Goal: Information Seeking & Learning: Learn about a topic

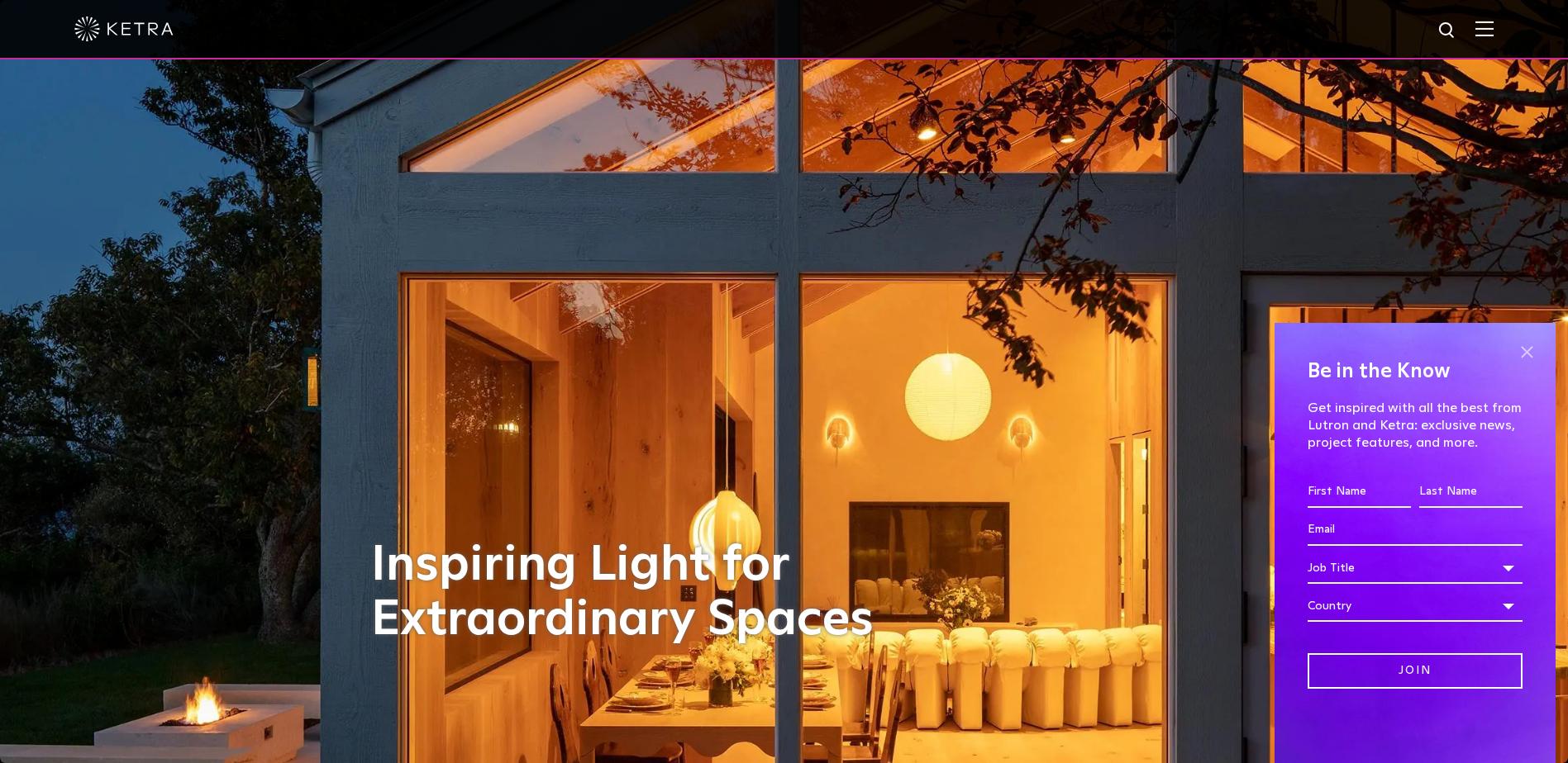
click at [1529, 353] on span at bounding box center [1527, 352] width 25 height 25
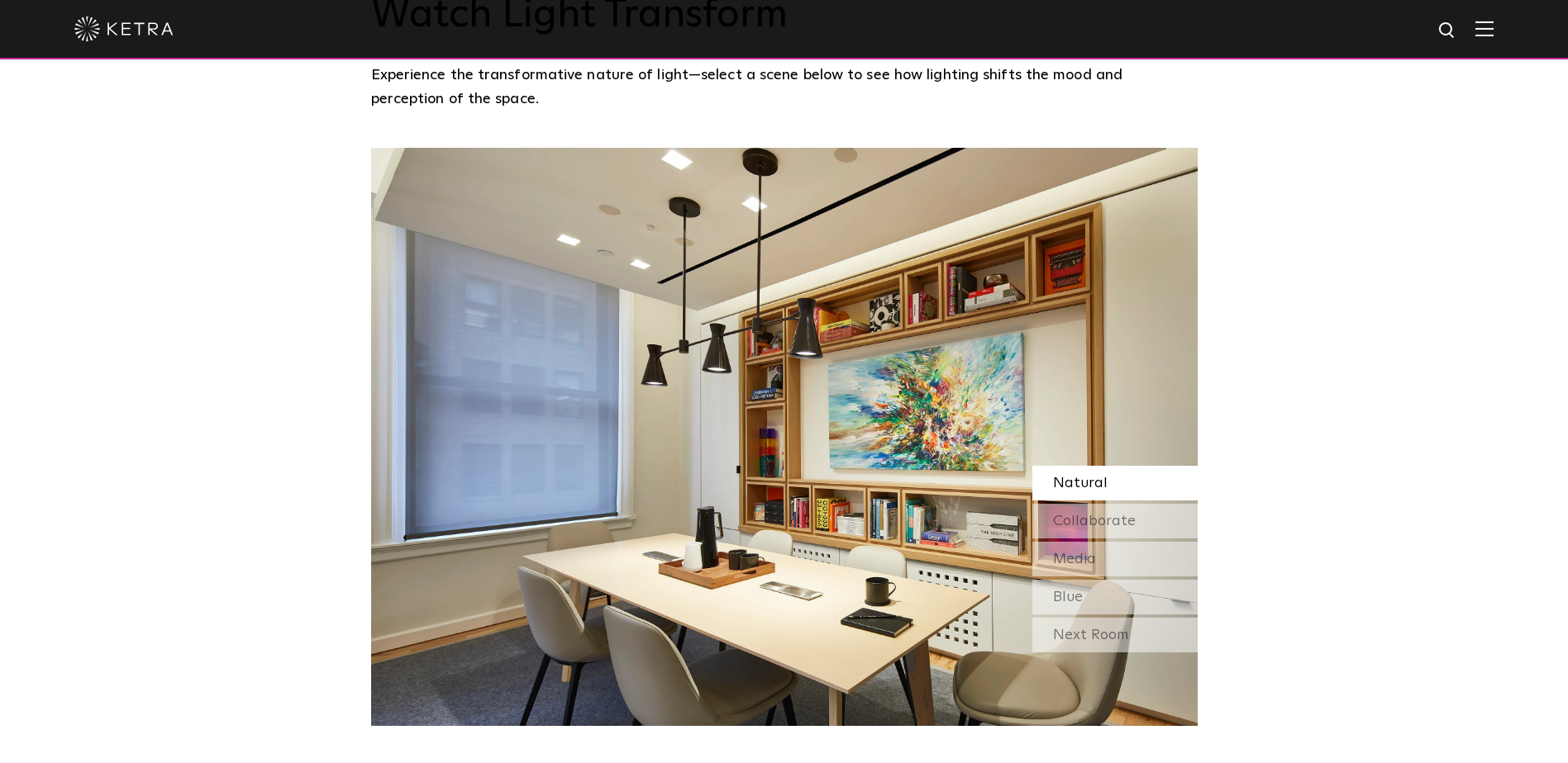
scroll to position [1404, 0]
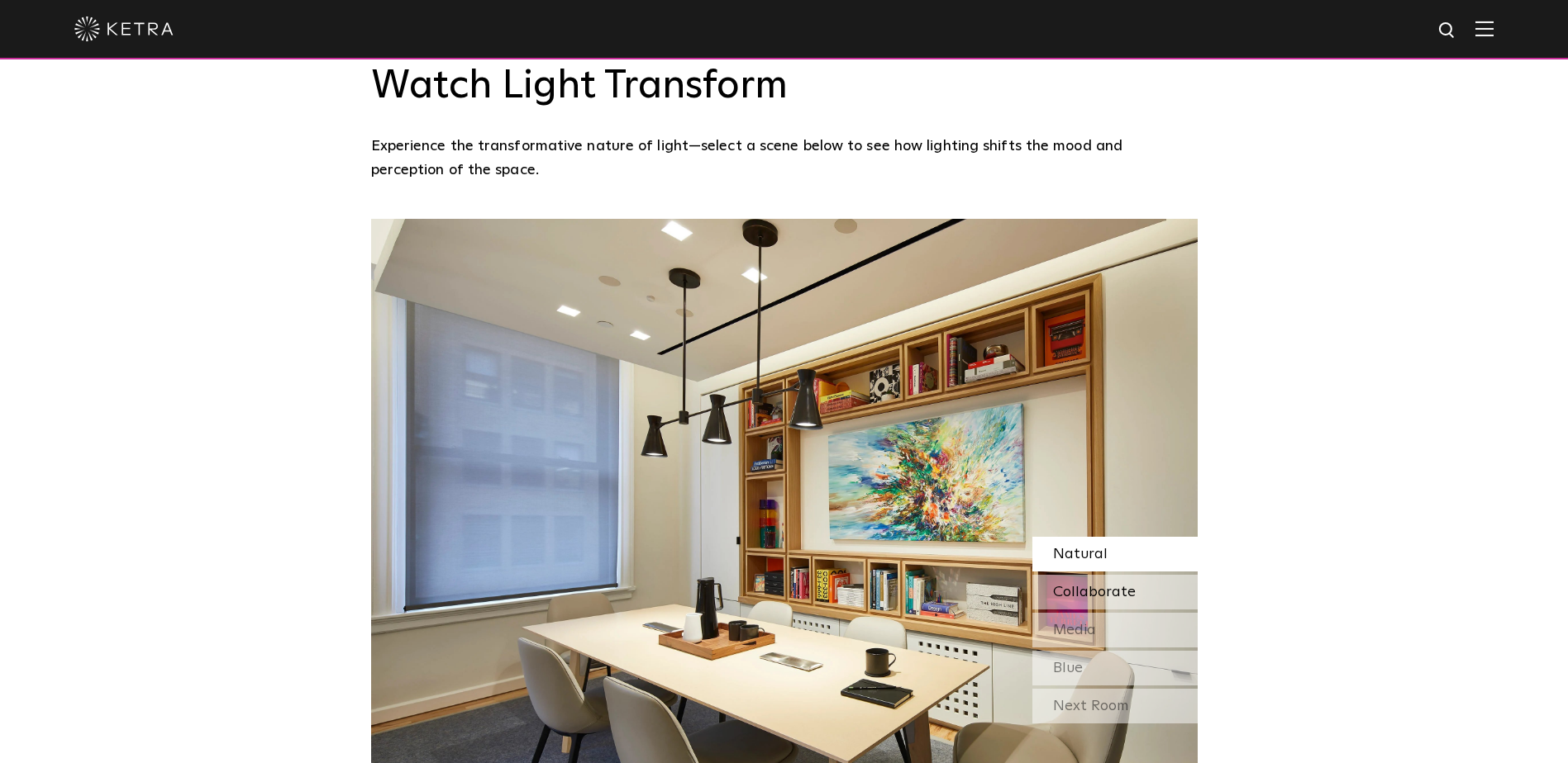
click at [1098, 585] on span "Collaborate" at bounding box center [1094, 592] width 82 height 15
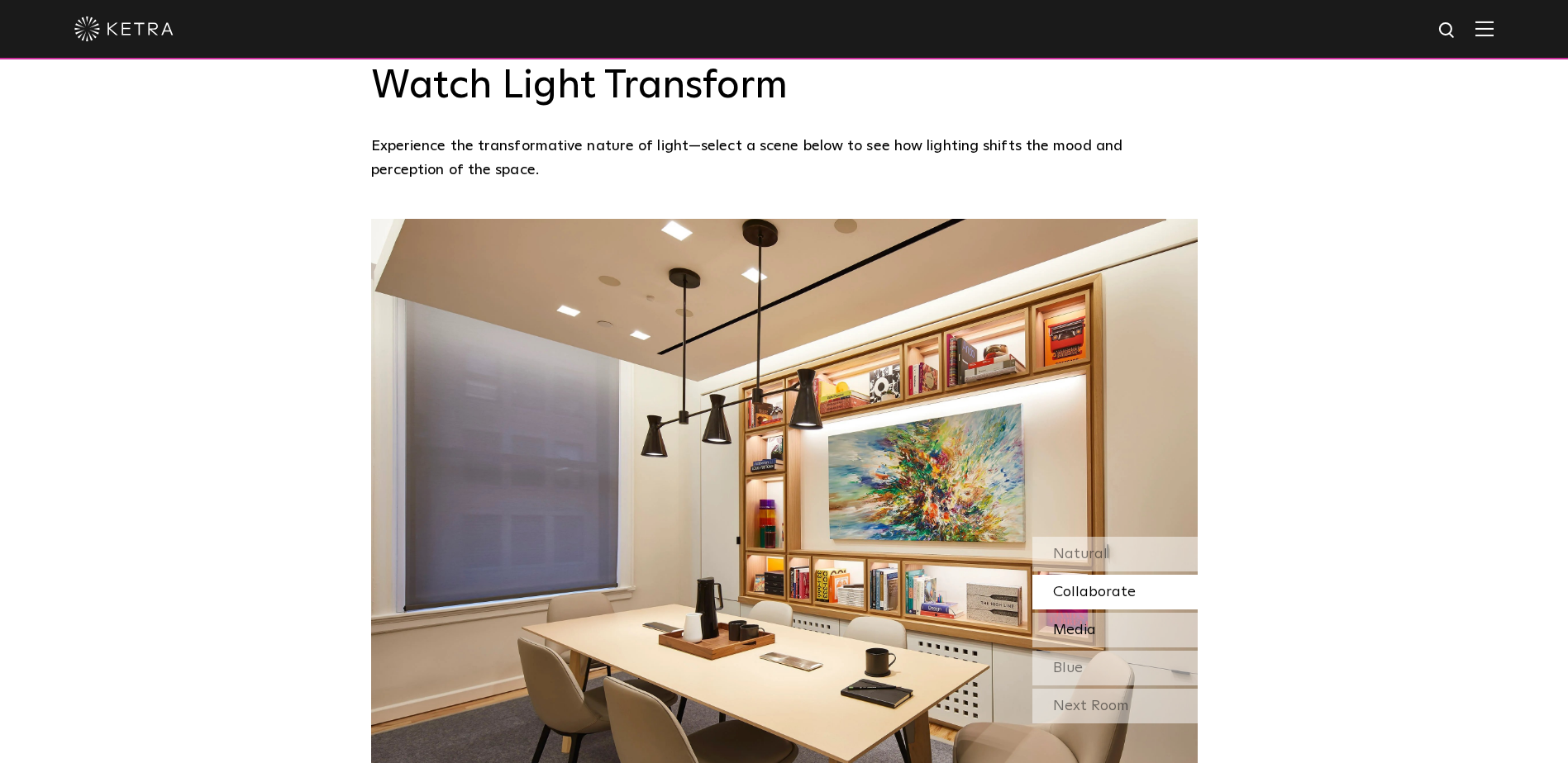
click at [1085, 623] on span "Media" at bounding box center [1074, 630] width 43 height 15
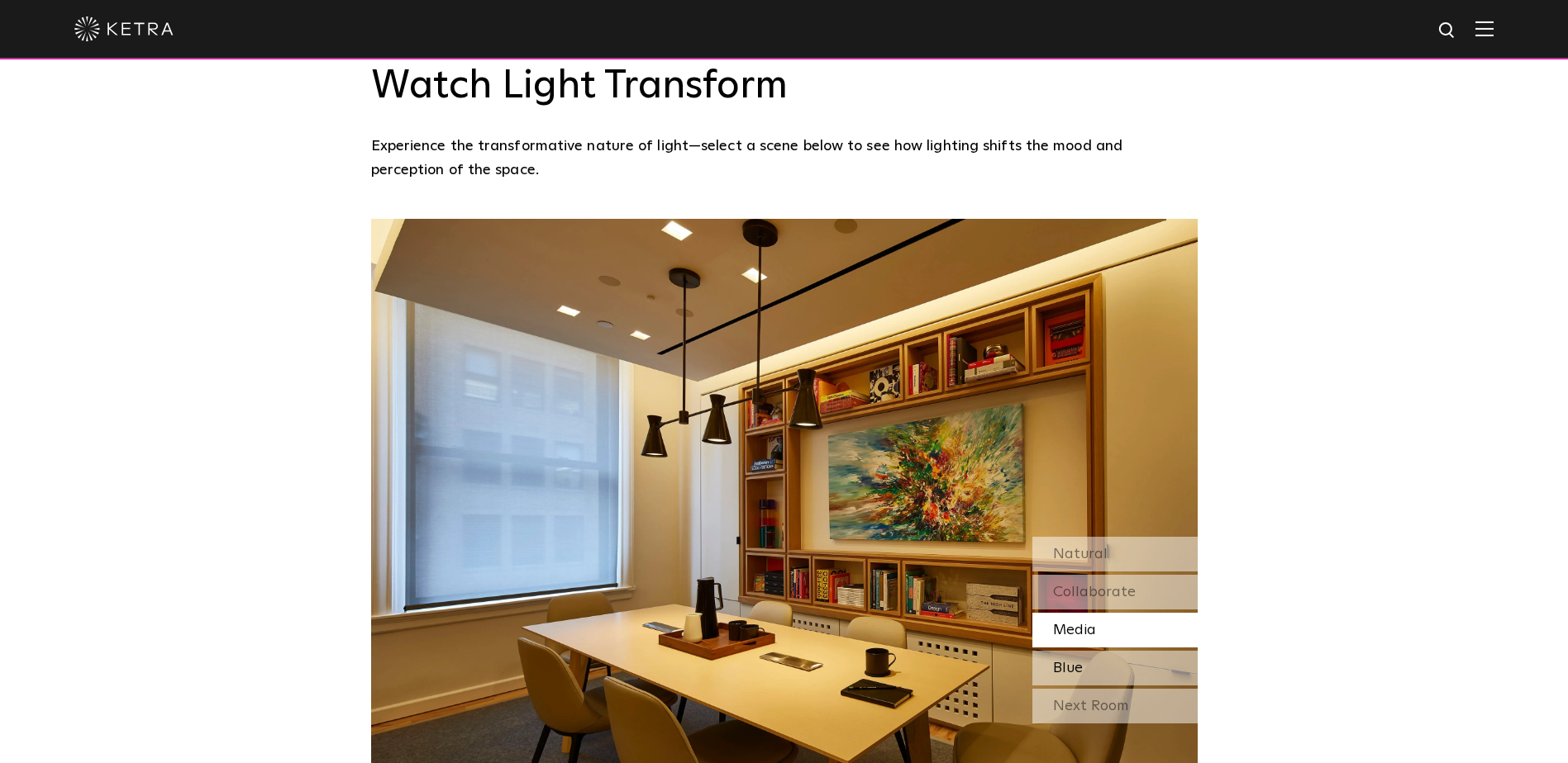
click at [1089, 651] on div "Blue" at bounding box center [1115, 668] width 166 height 35
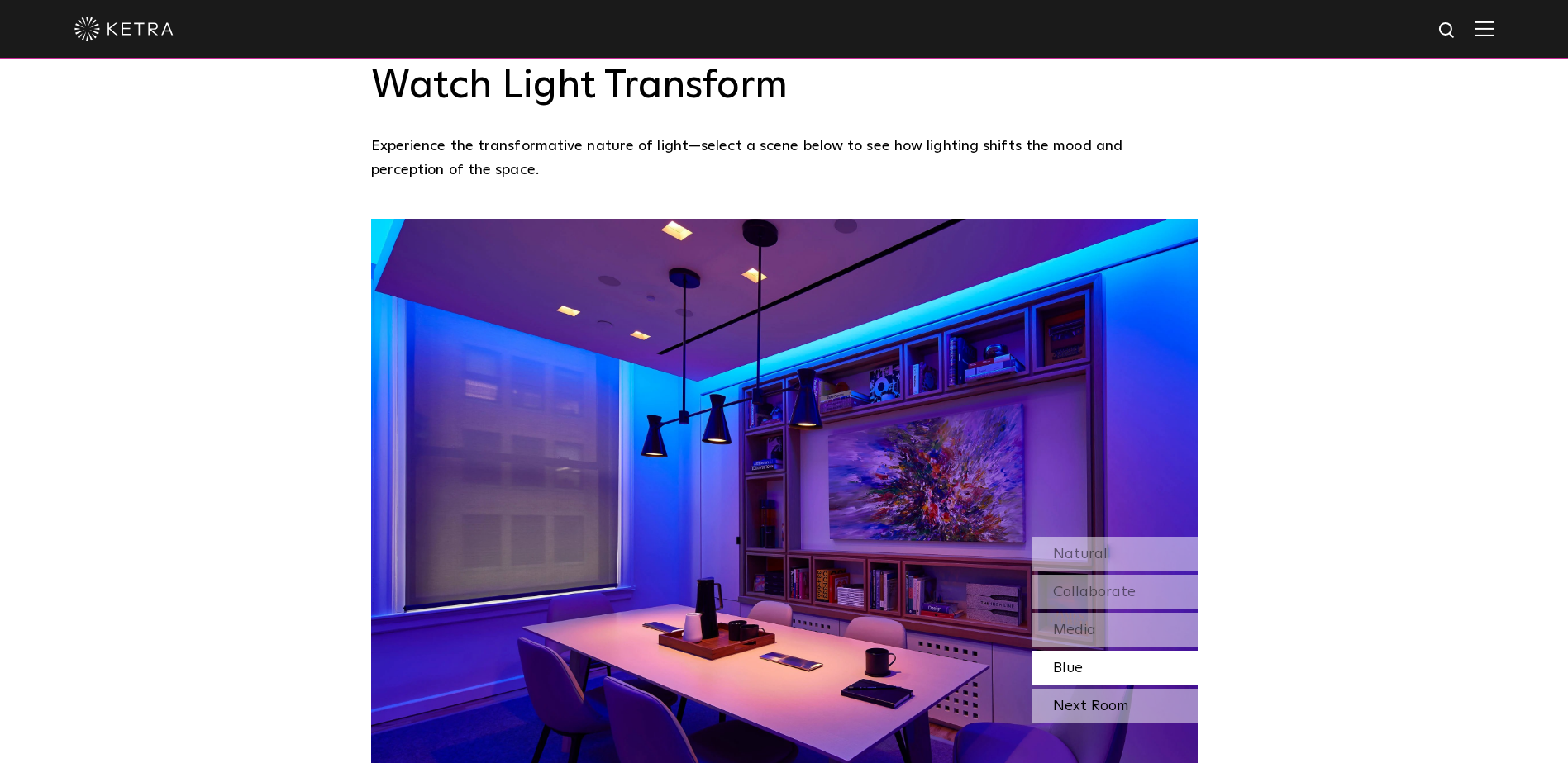
click at [1095, 689] on div "Next Room" at bounding box center [1115, 707] width 166 height 35
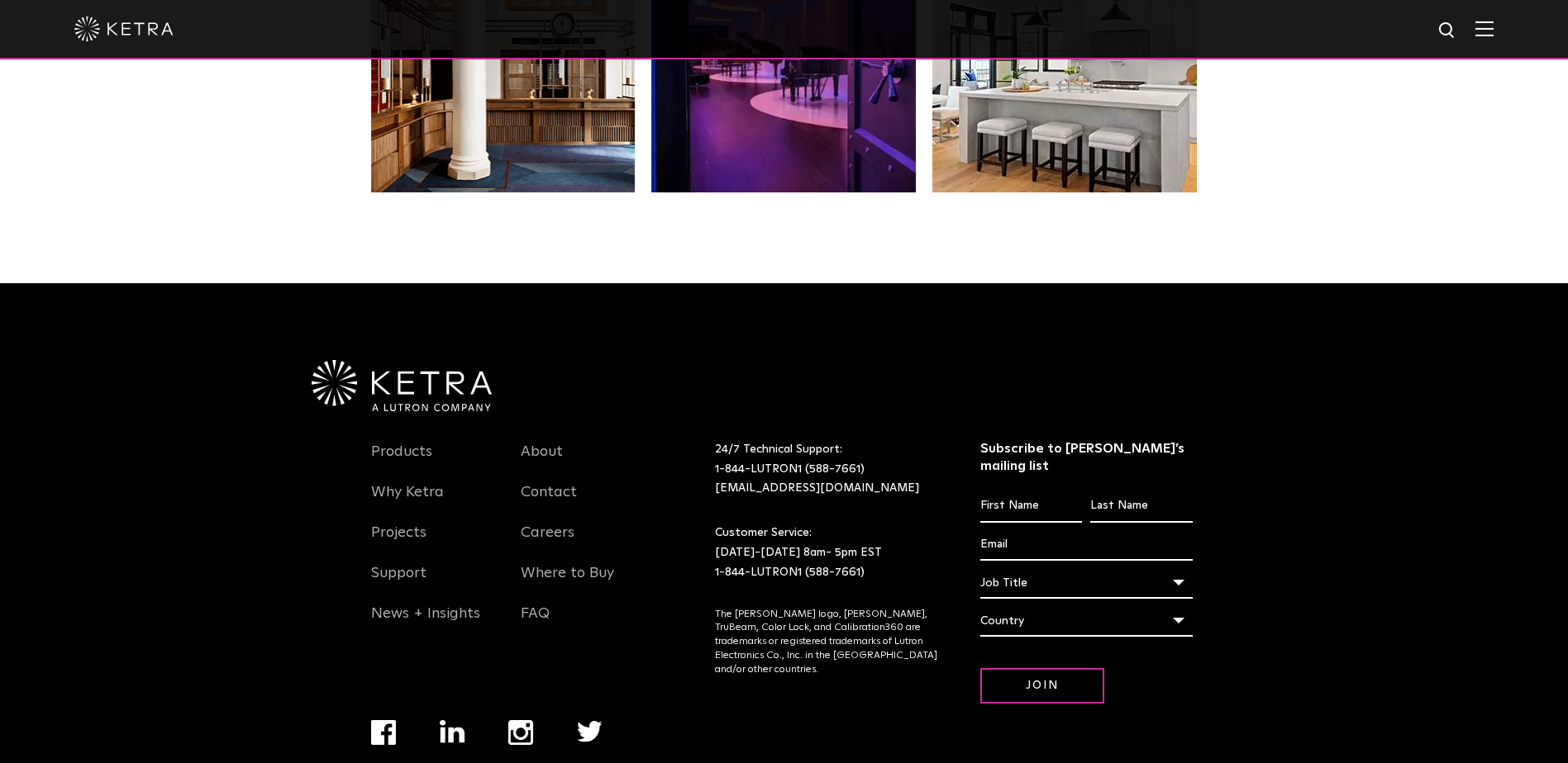
scroll to position [3475, 0]
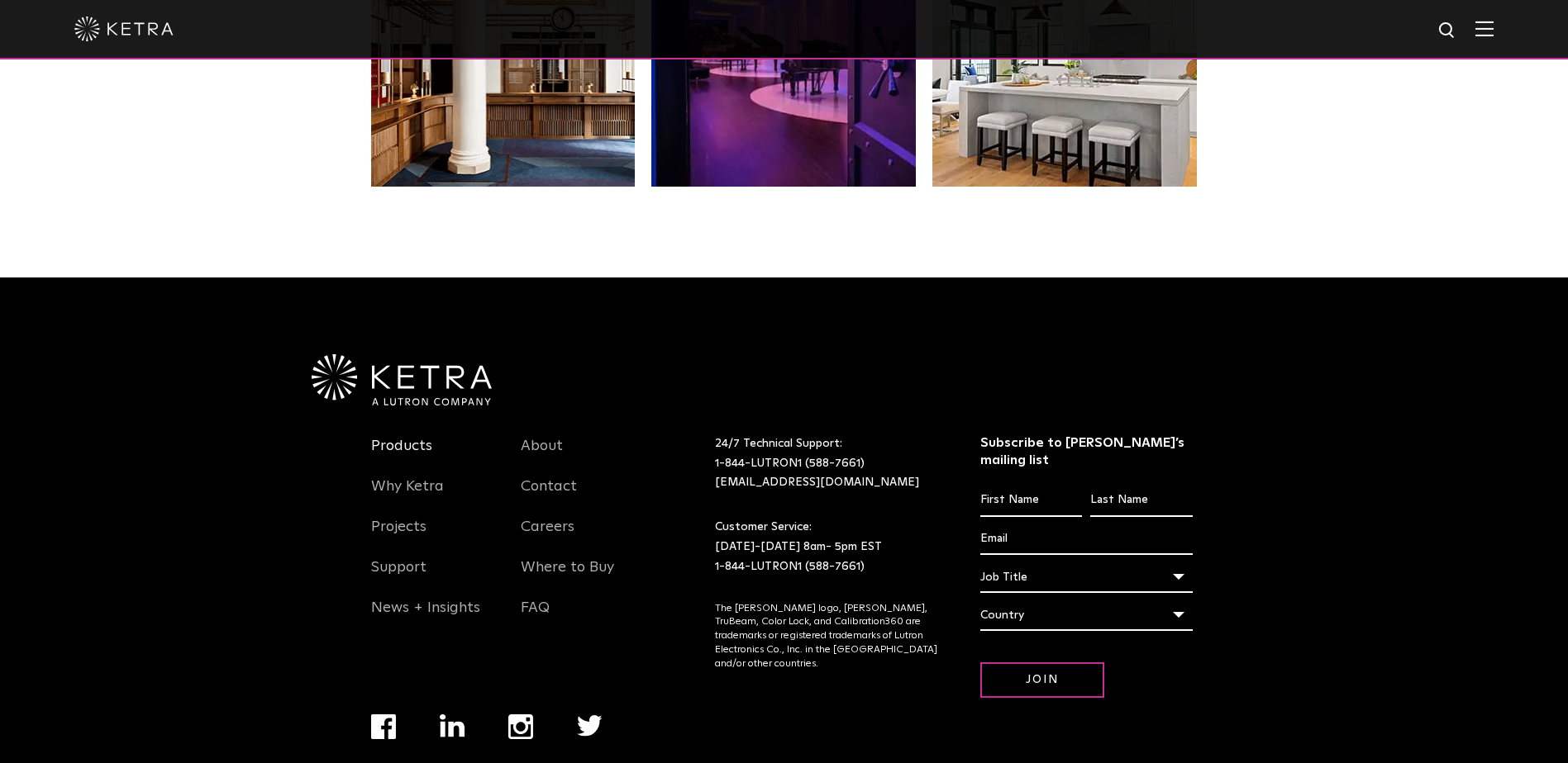
click at [415, 437] on link "Products" at bounding box center [401, 456] width 61 height 38
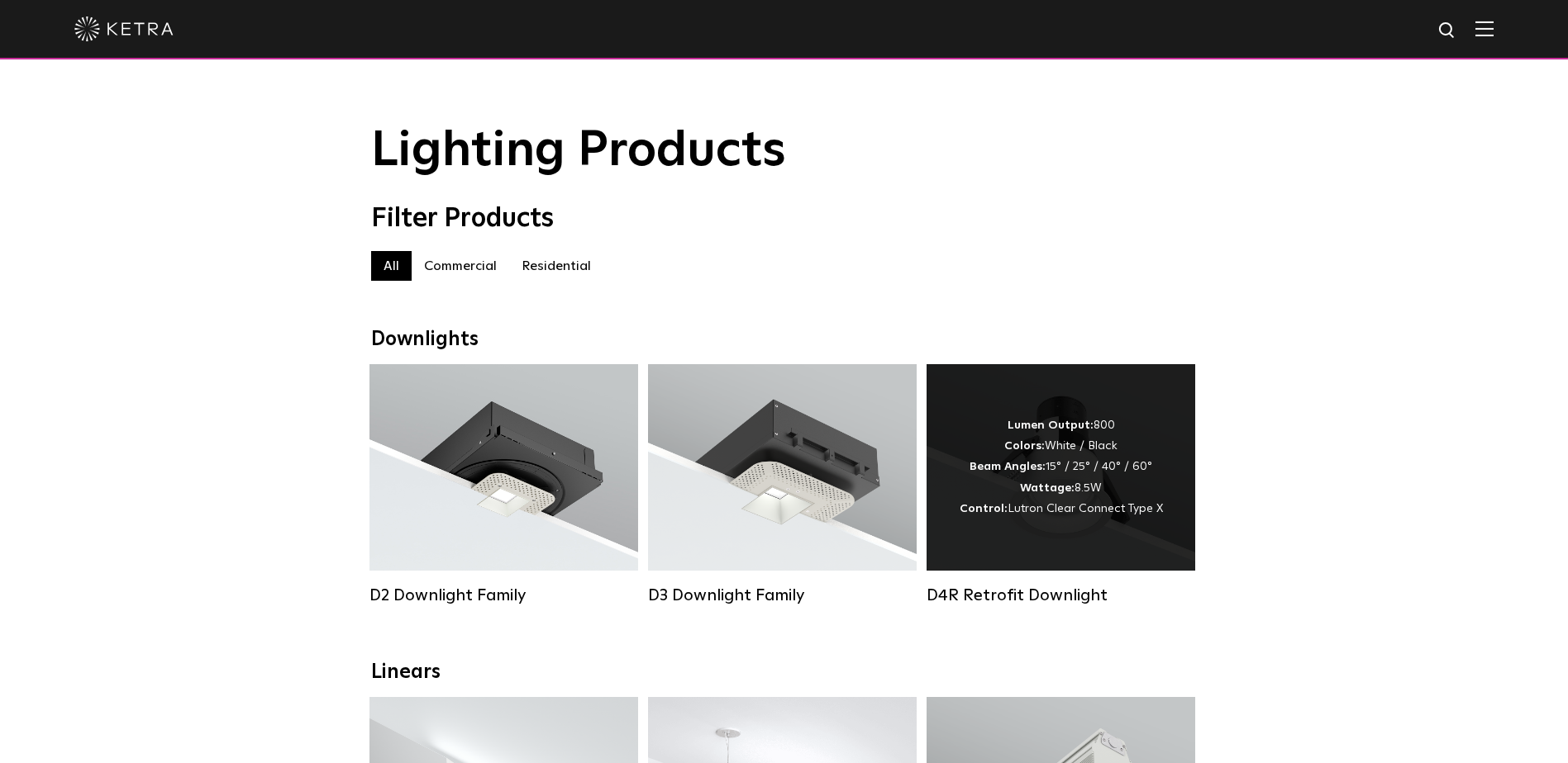
click at [976, 472] on strong "Beam Angles:" at bounding box center [1007, 466] width 76 height 11
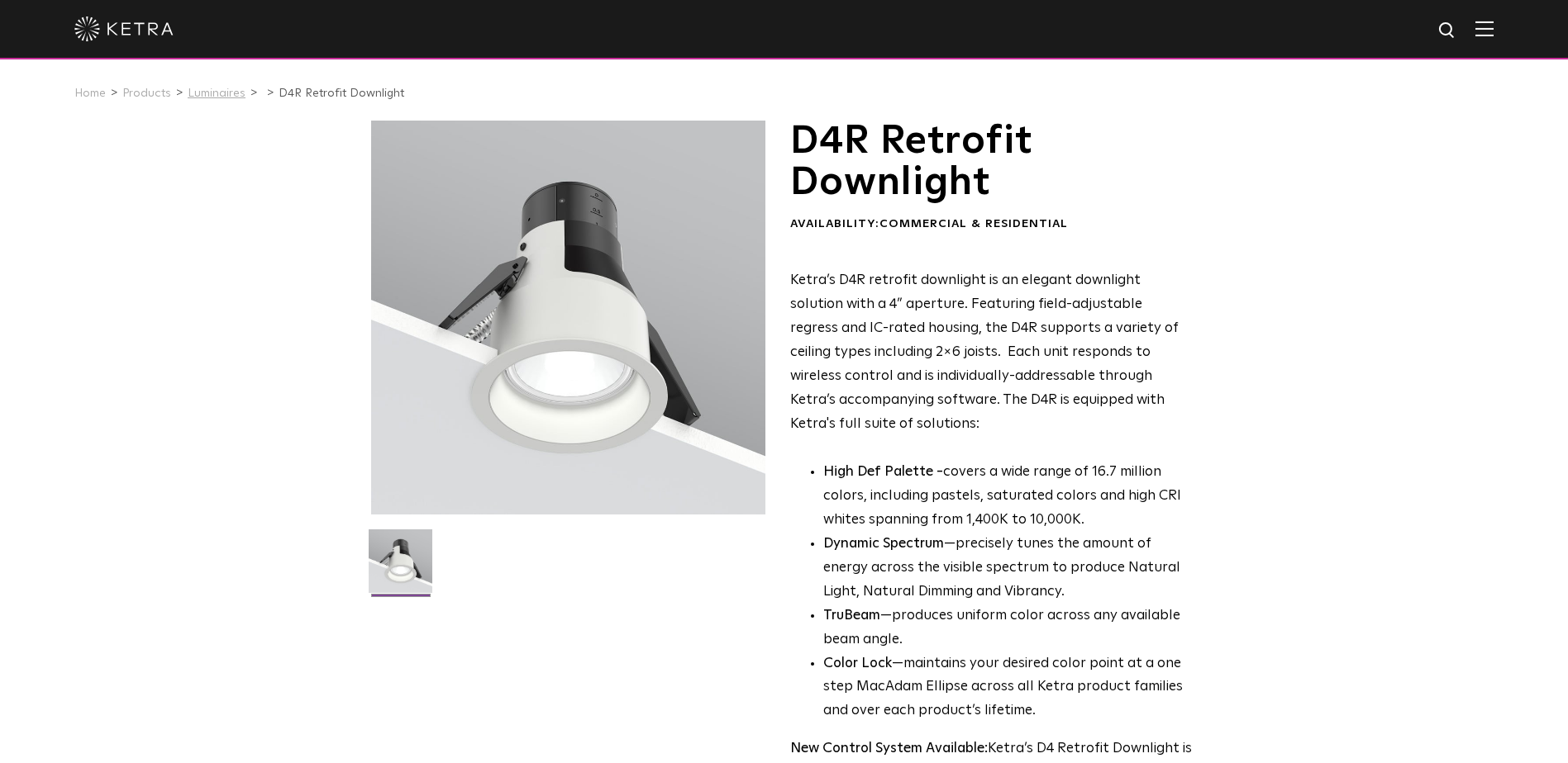
click at [232, 99] on link "Luminaires" at bounding box center [216, 93] width 58 height 11
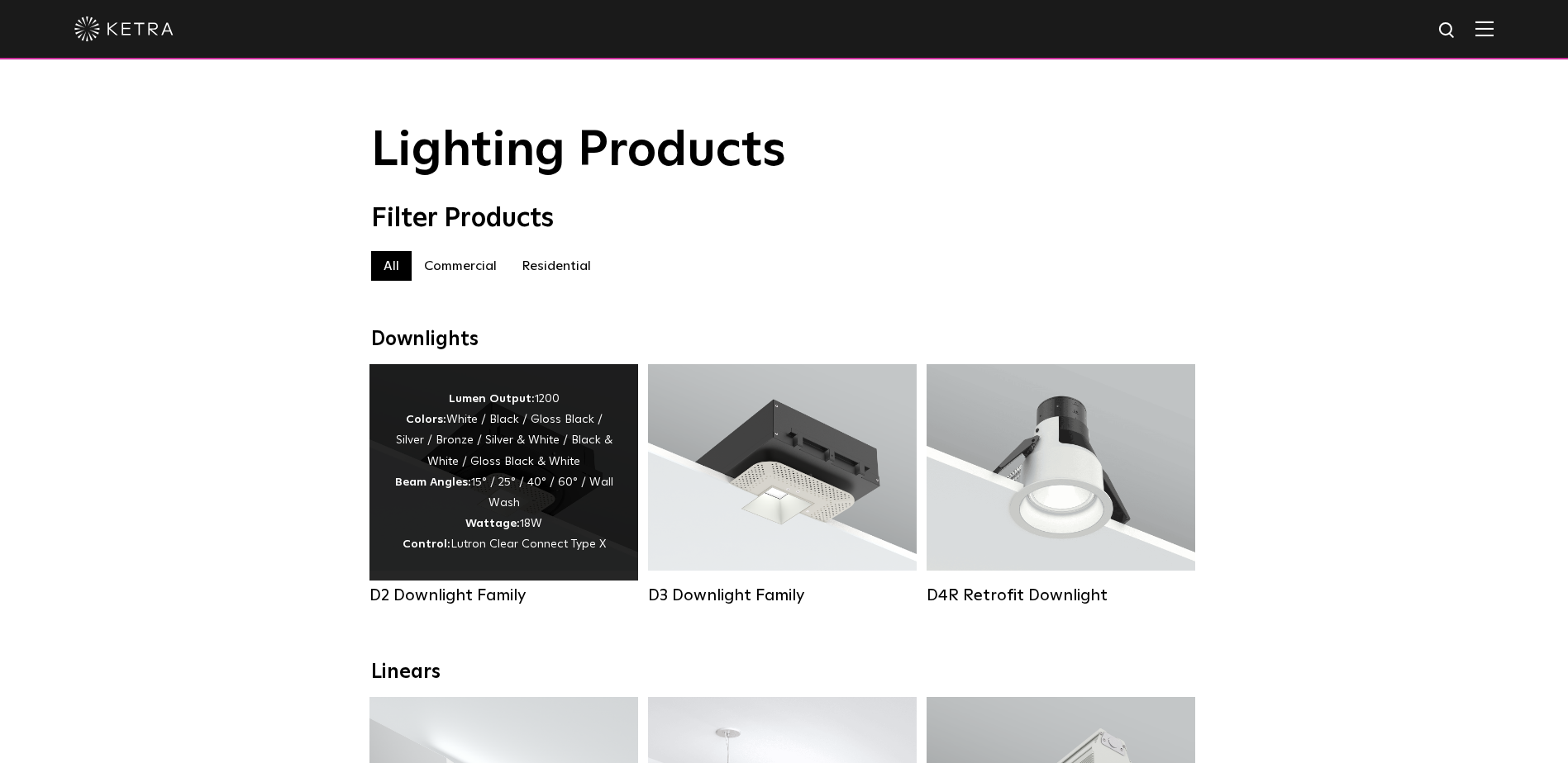
click at [564, 520] on div "Lumen Output: 1200 Colors: White / Black / Gloss Black / Silver / Bronze / Silv…" at bounding box center [504, 472] width 219 height 166
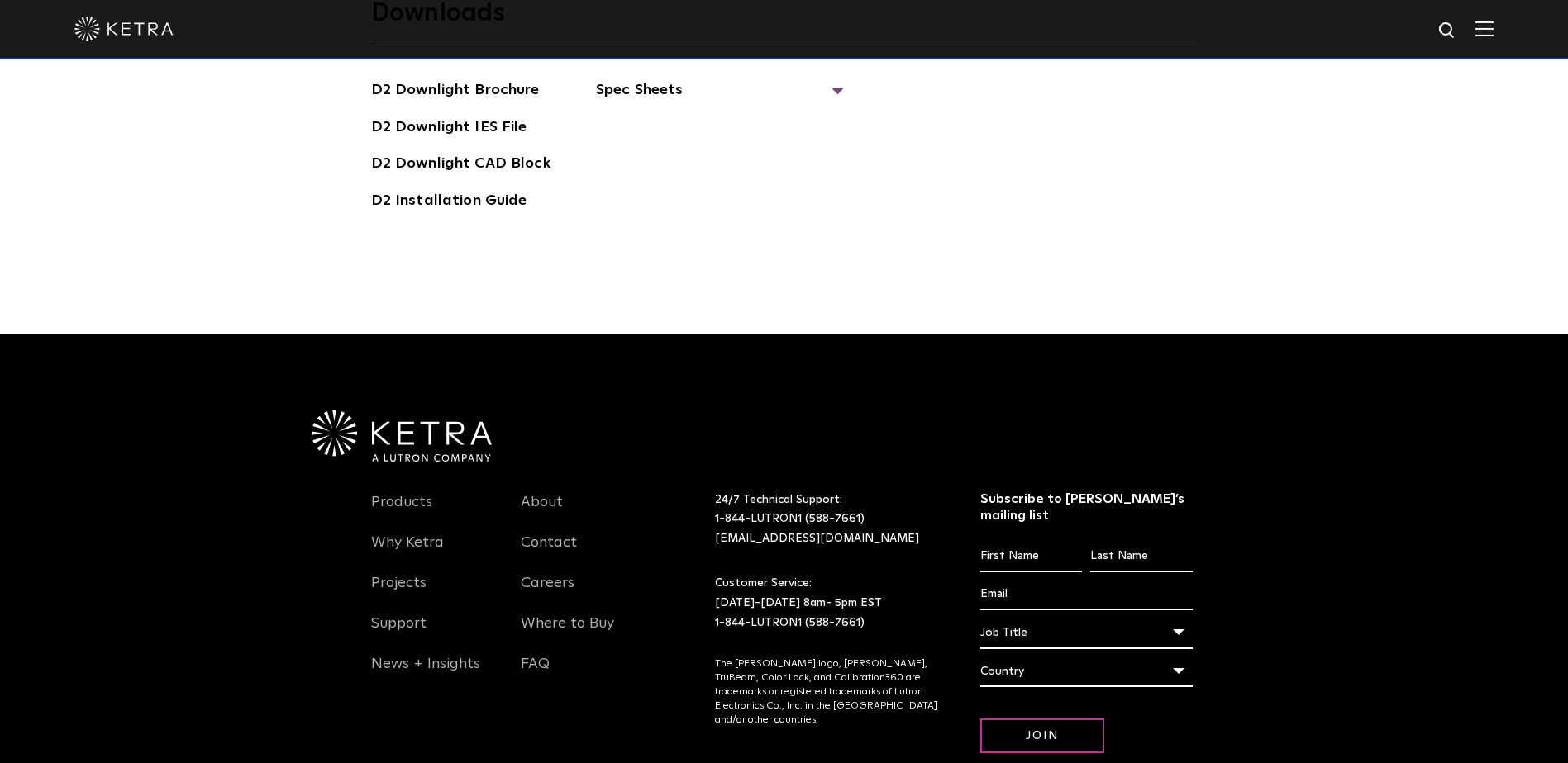
scroll to position [5086, 0]
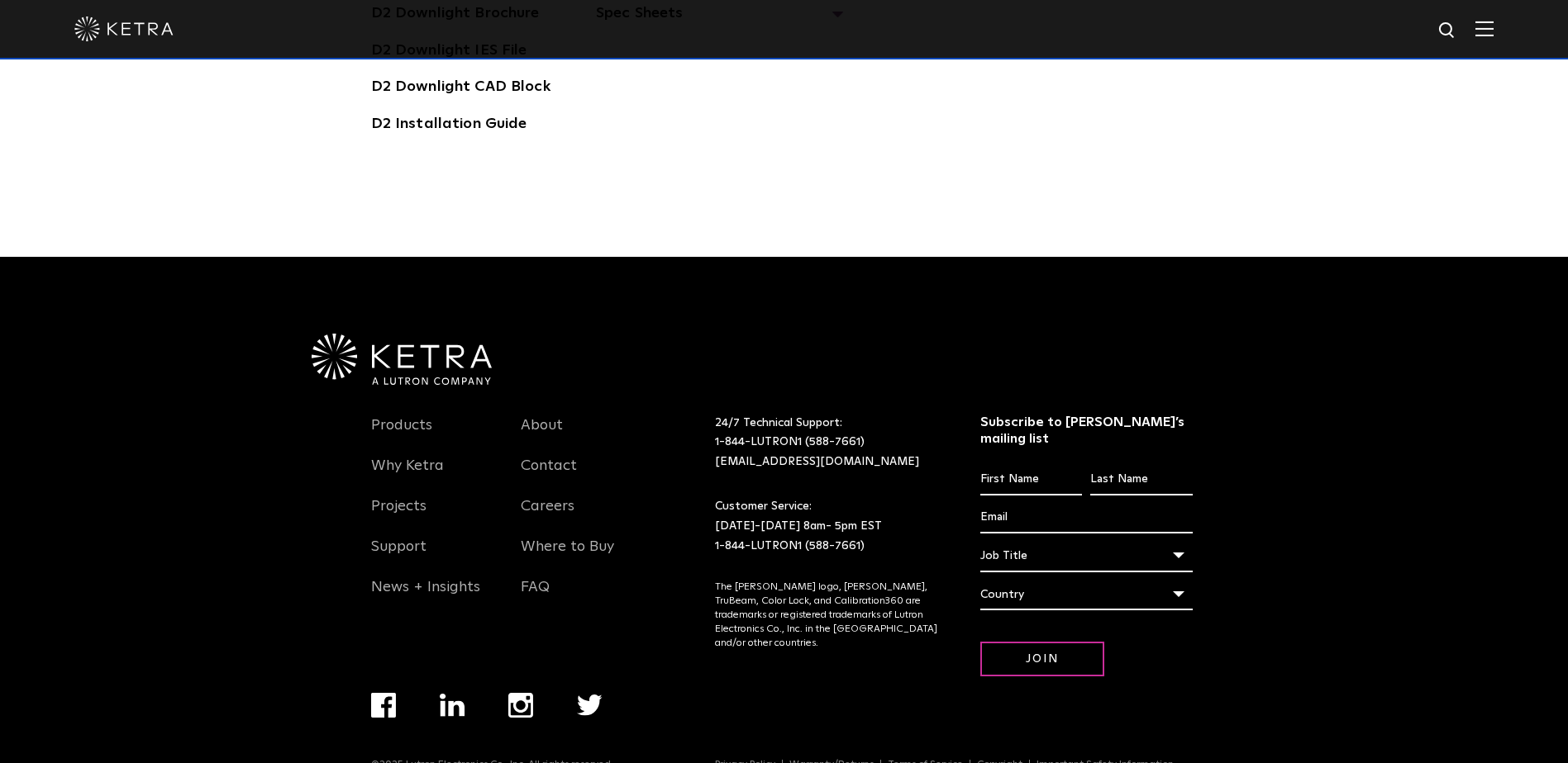
click at [1061, 464] on div at bounding box center [1031, 483] width 110 height 38
click at [1058, 464] on input "First name *" at bounding box center [1031, 480] width 102 height 32
type input "[PERSON_NAME]"
type input "Zawahri"
type input "[EMAIL_ADDRESS][DOMAIN_NAME]"
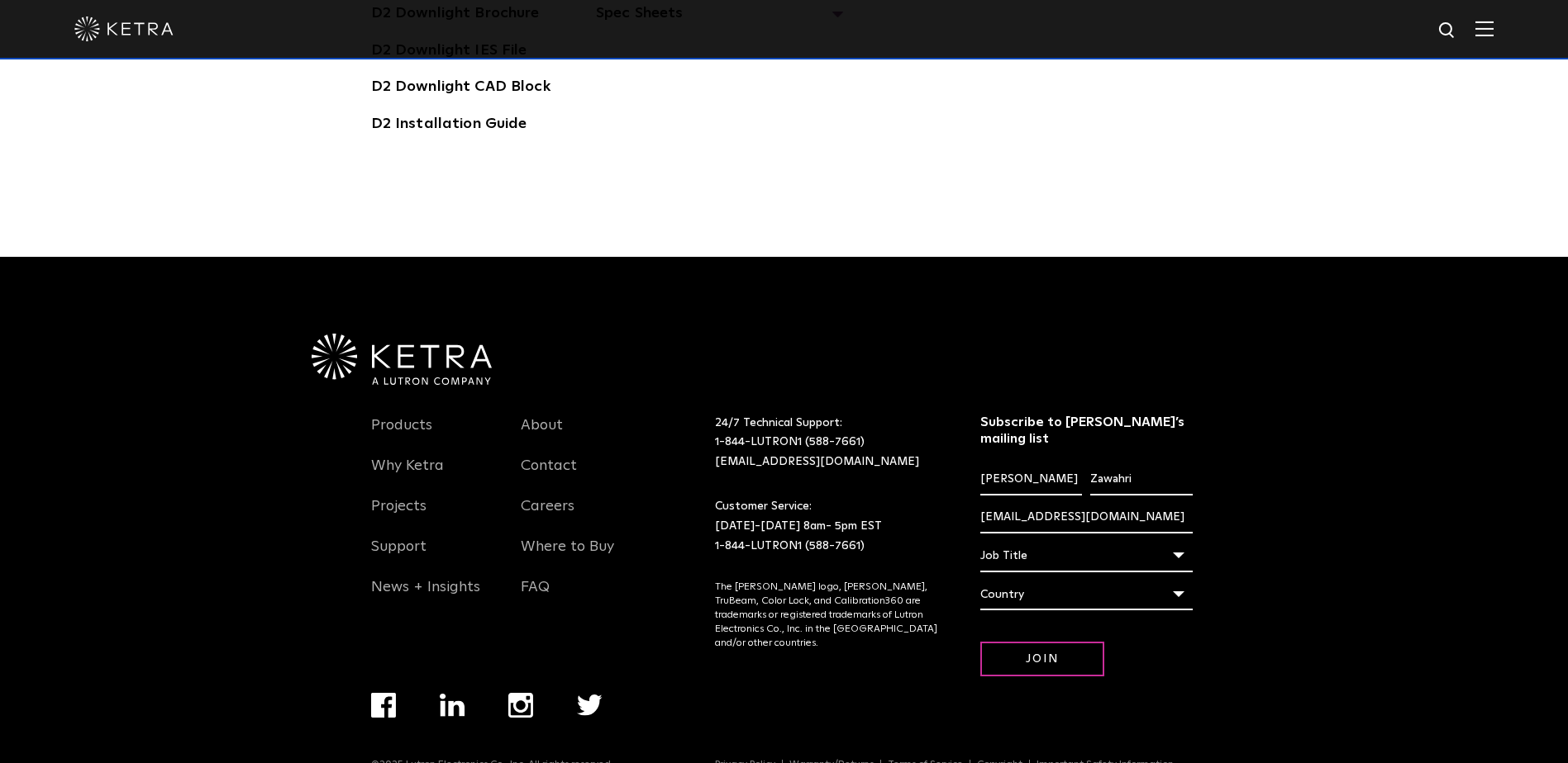
click at [1179, 540] on div "Job Title" at bounding box center [1086, 556] width 212 height 32
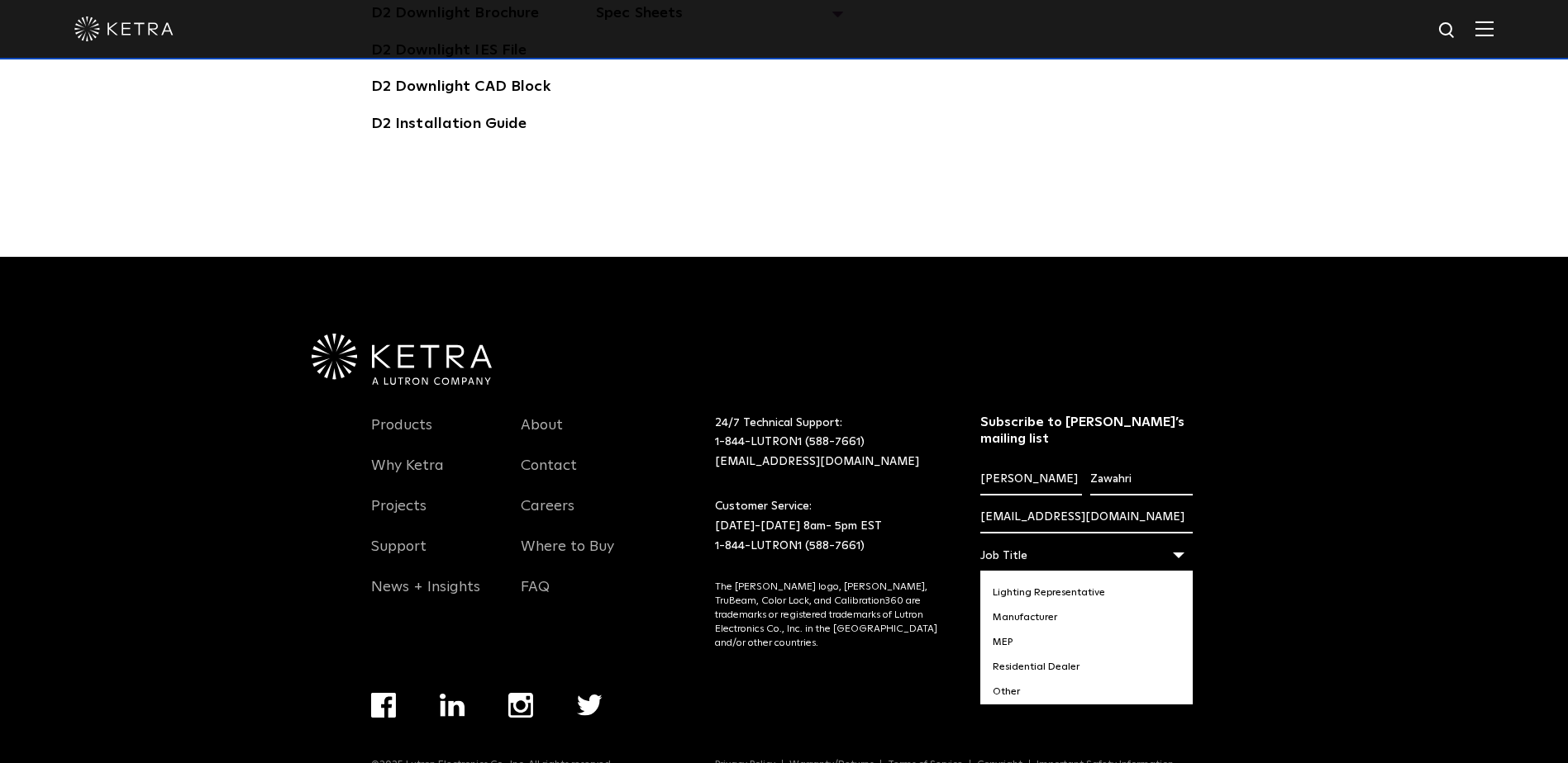
scroll to position [0, 0]
click at [1136, 622] on li "End-User" at bounding box center [1086, 634] width 212 height 25
select select "End-User"
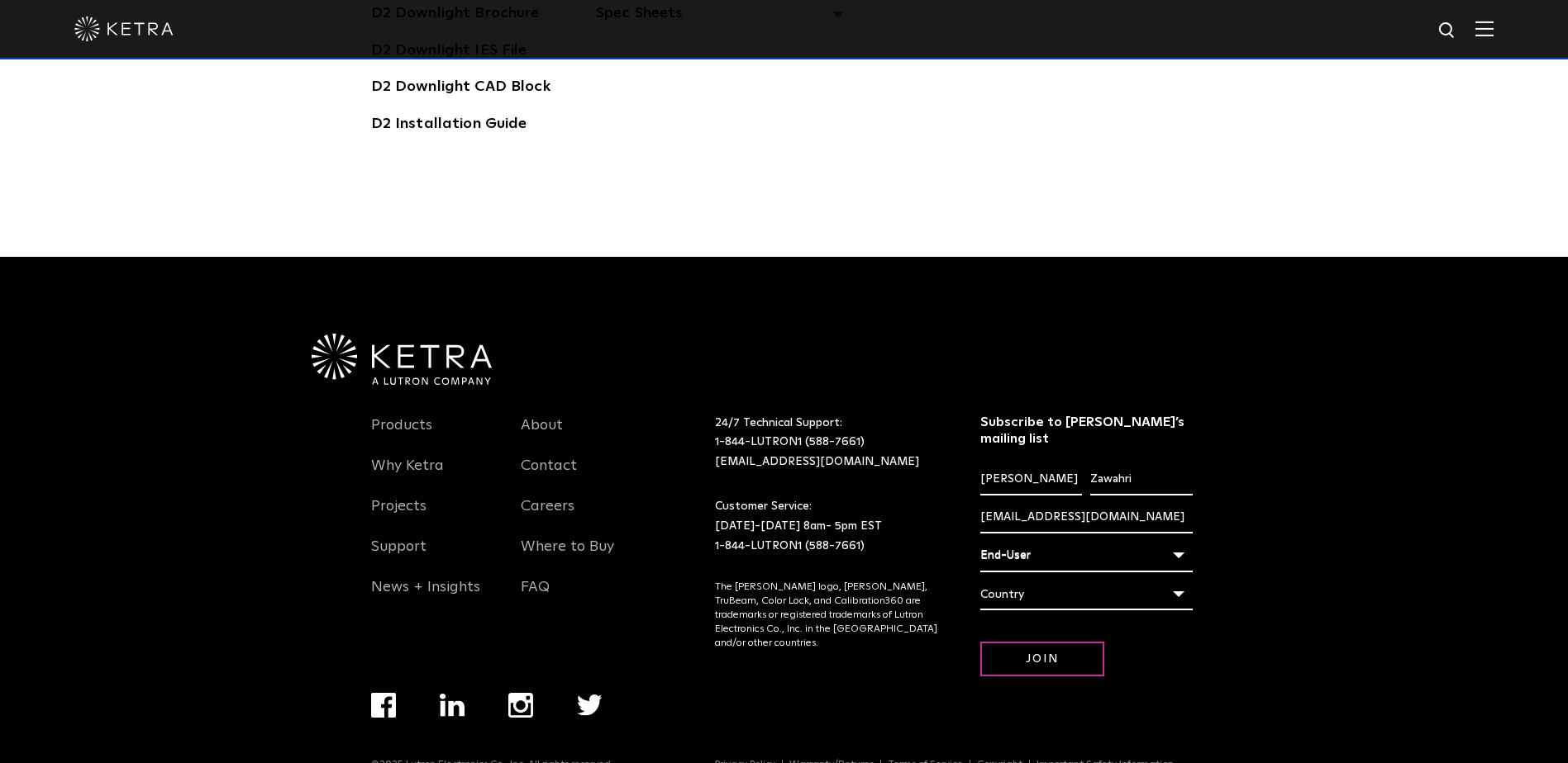
click at [1179, 579] on div "Country" at bounding box center [1086, 595] width 212 height 32
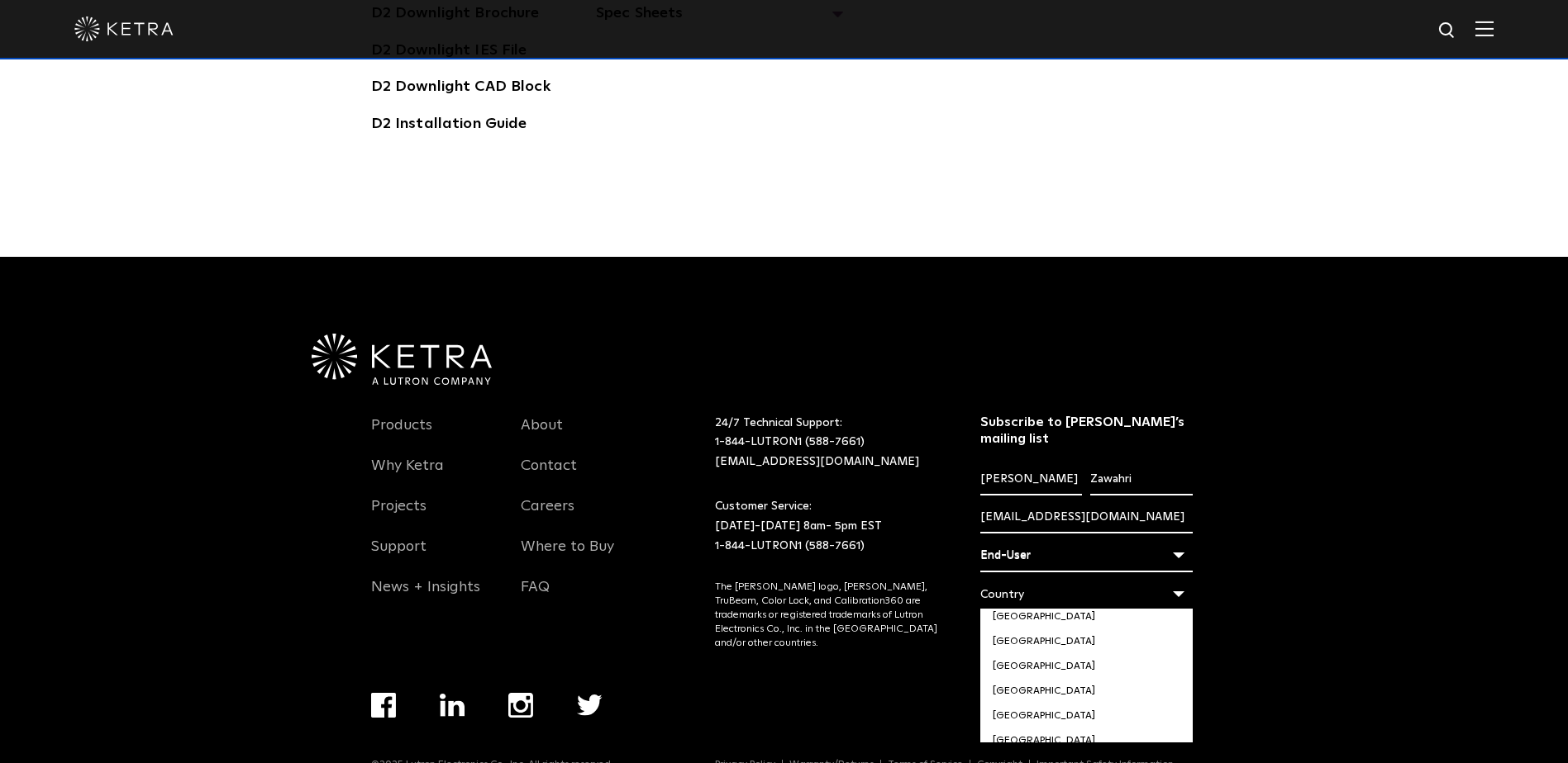
scroll to position [5638, 0]
click at [1086, 712] on li "[GEOGRAPHIC_DATA]" at bounding box center [1086, 724] width 212 height 25
select select "[GEOGRAPHIC_DATA]"
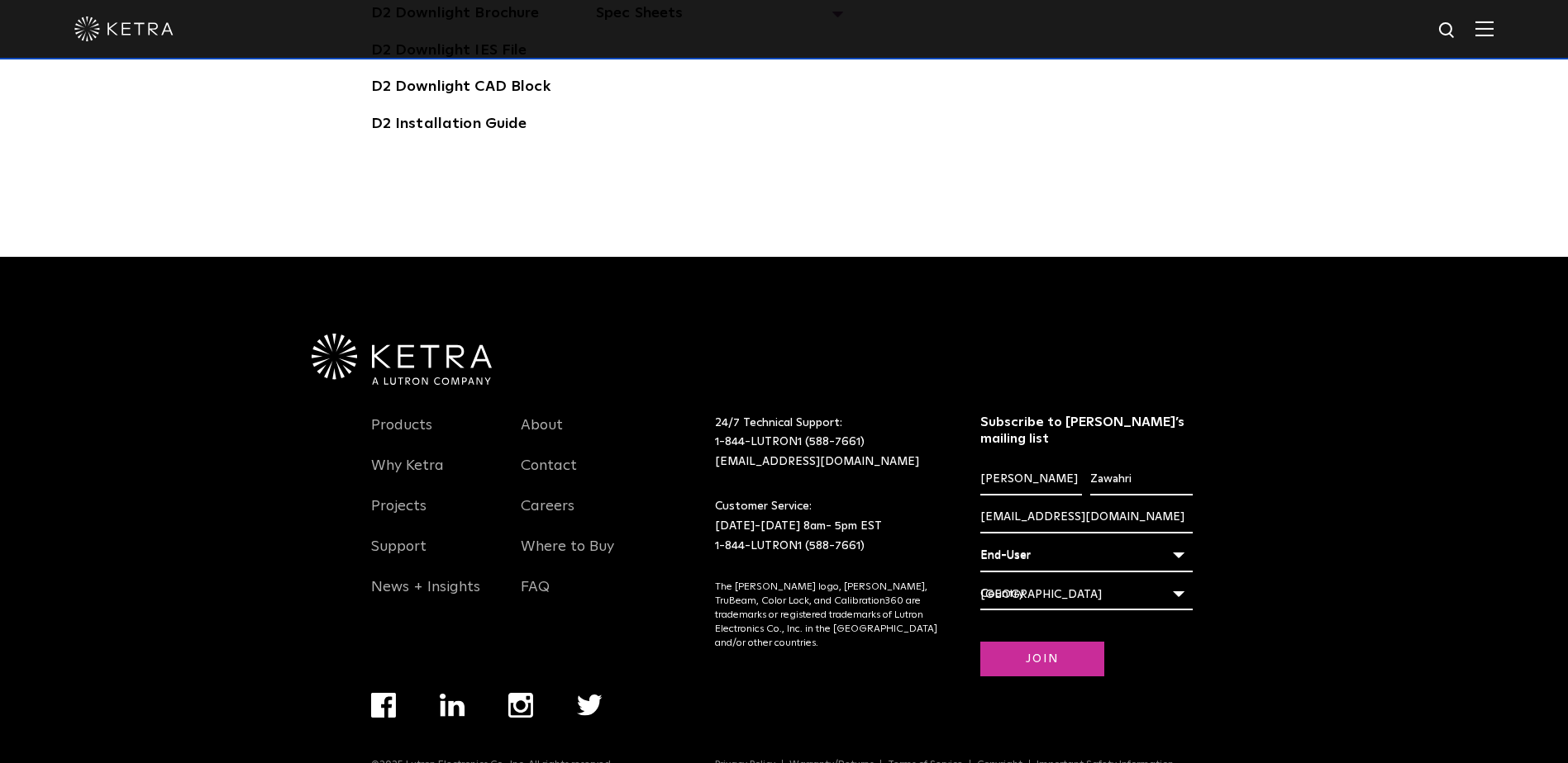
click at [1067, 642] on input "Join" at bounding box center [1041, 660] width 124 height 36
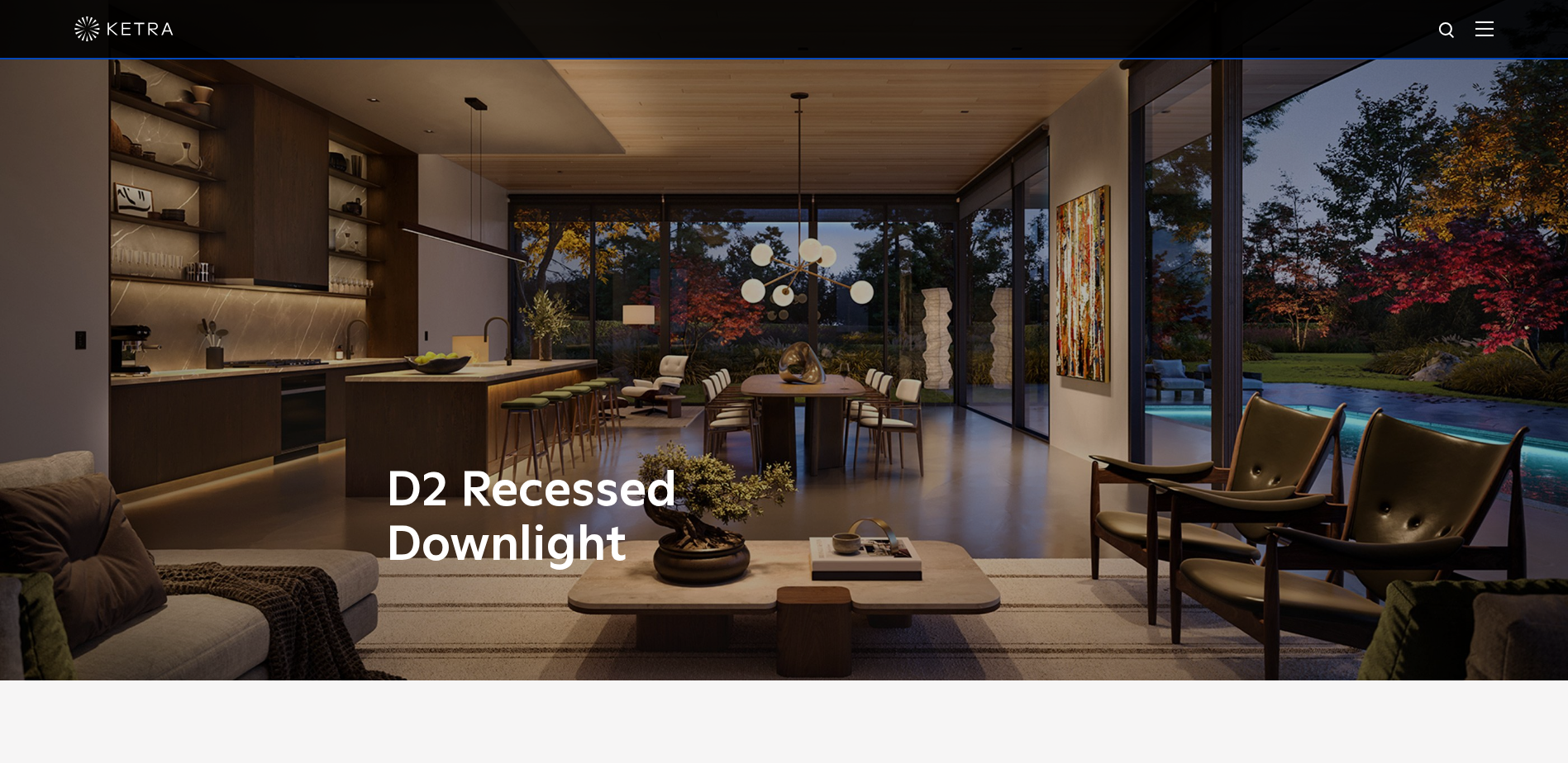
scroll to position [0, 0]
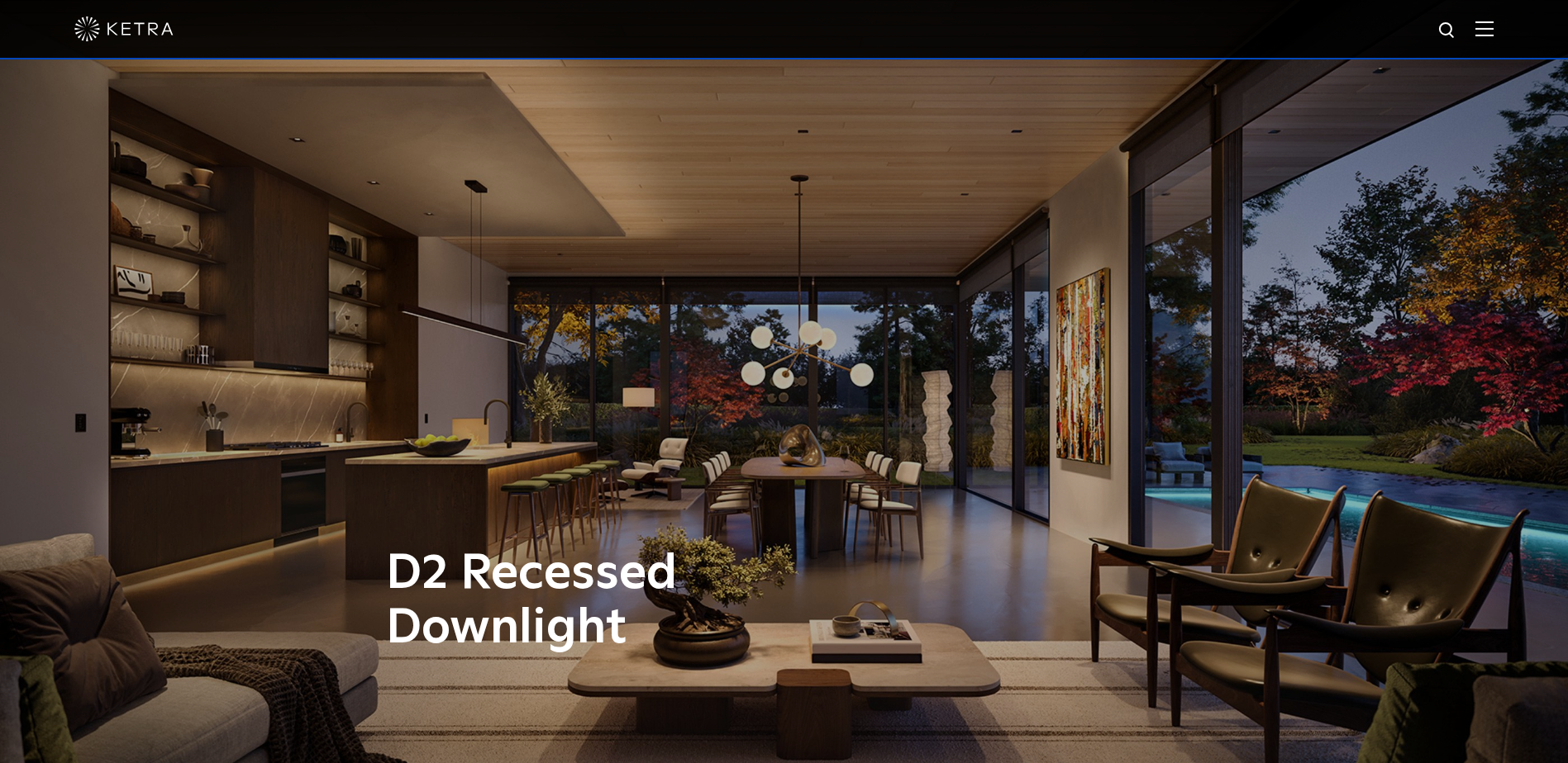
click at [126, 34] on img at bounding box center [124, 29] width 99 height 25
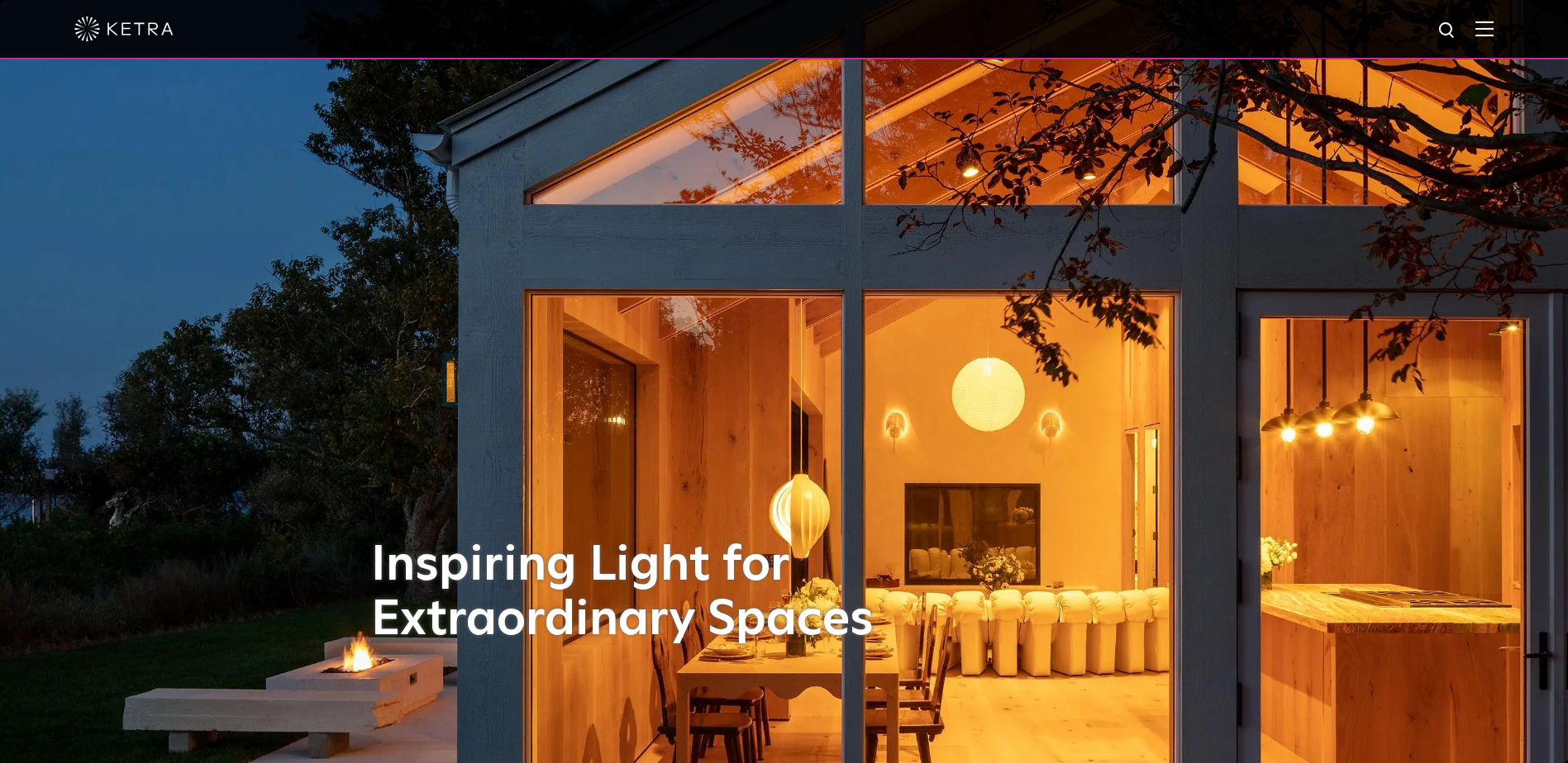
select select "End-User"
select select "[GEOGRAPHIC_DATA]"
select select "End-User"
select select "[GEOGRAPHIC_DATA]"
select select "End-User"
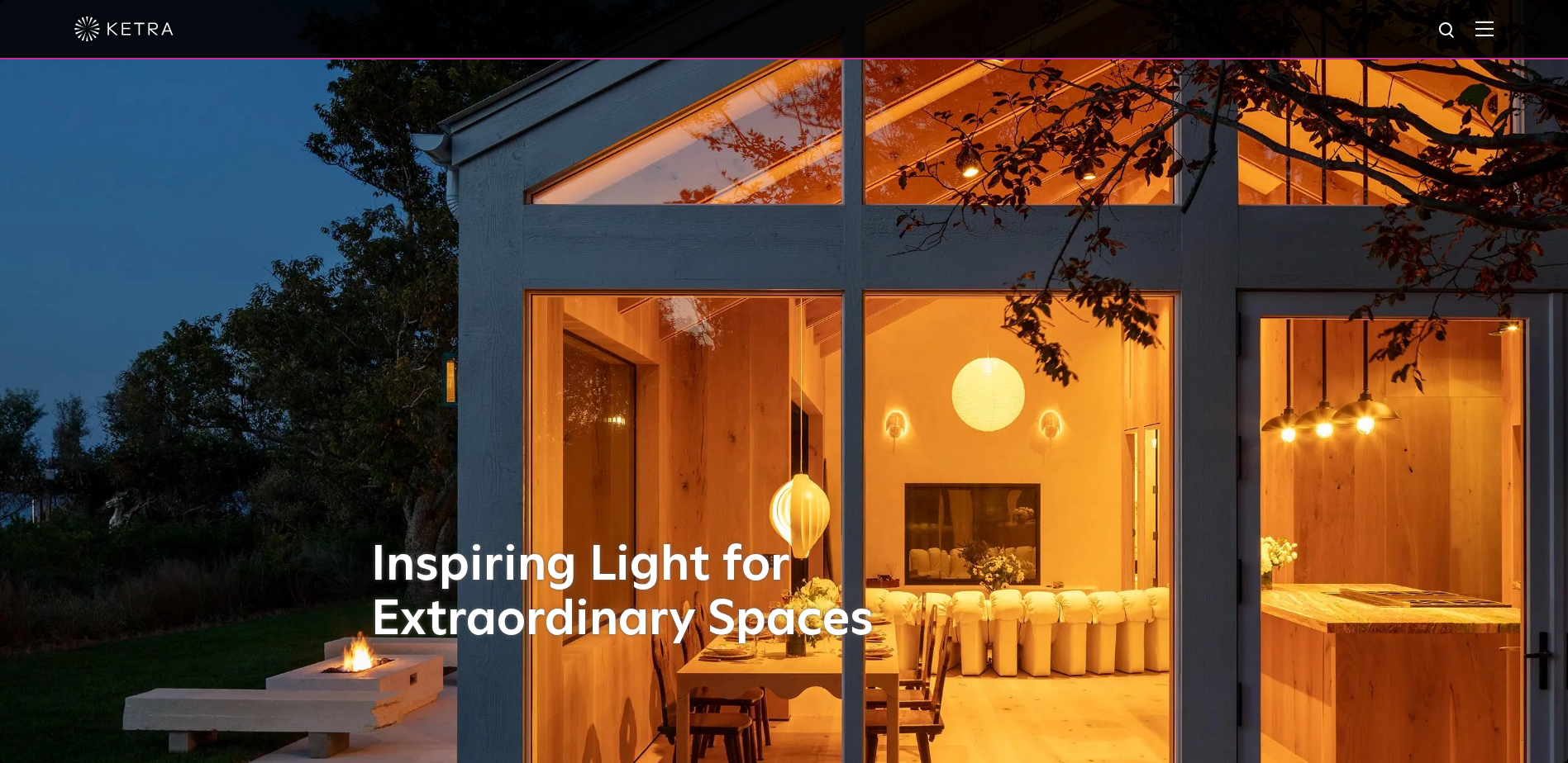
select select "[GEOGRAPHIC_DATA]"
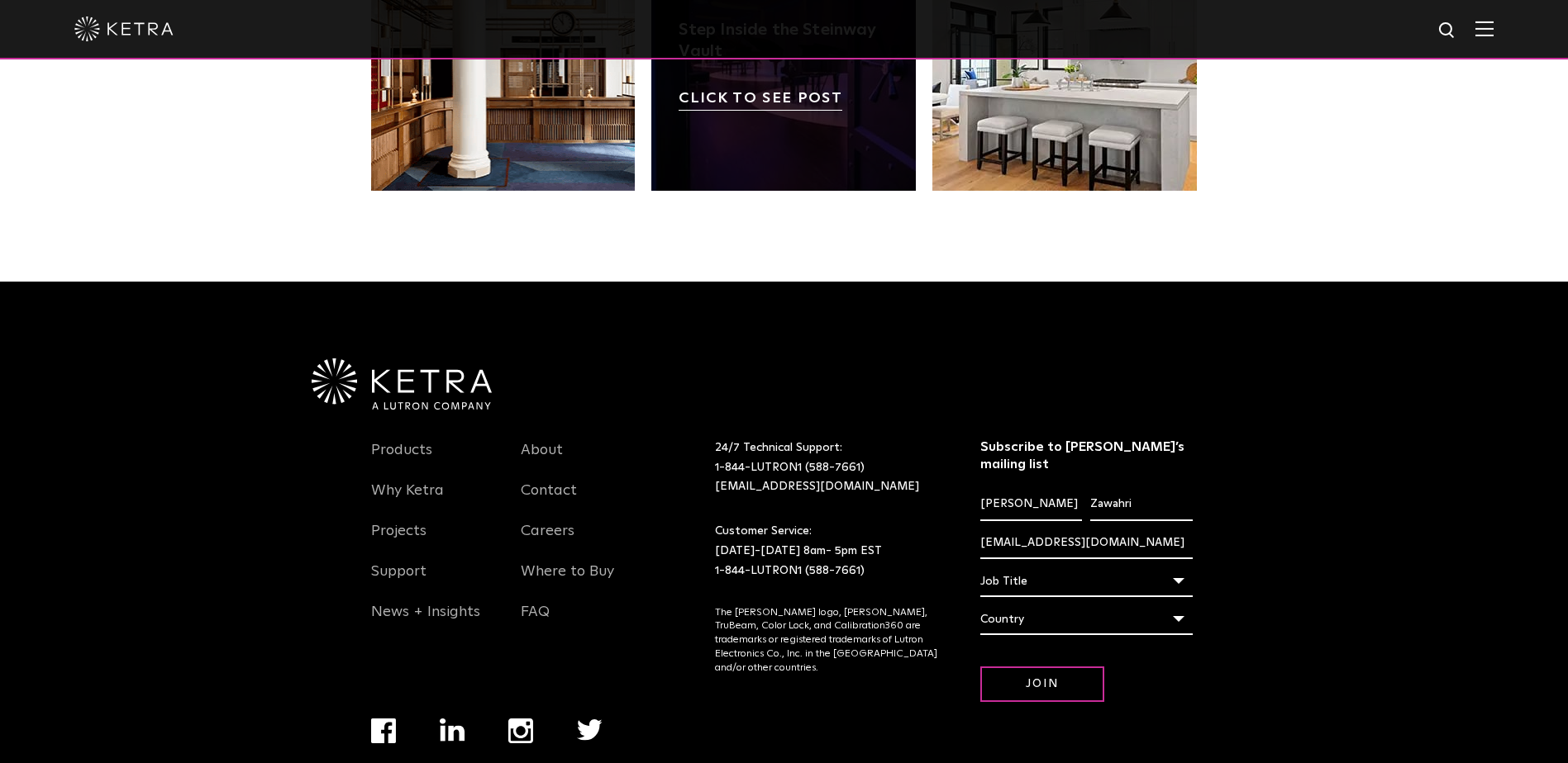
scroll to position [3475, 0]
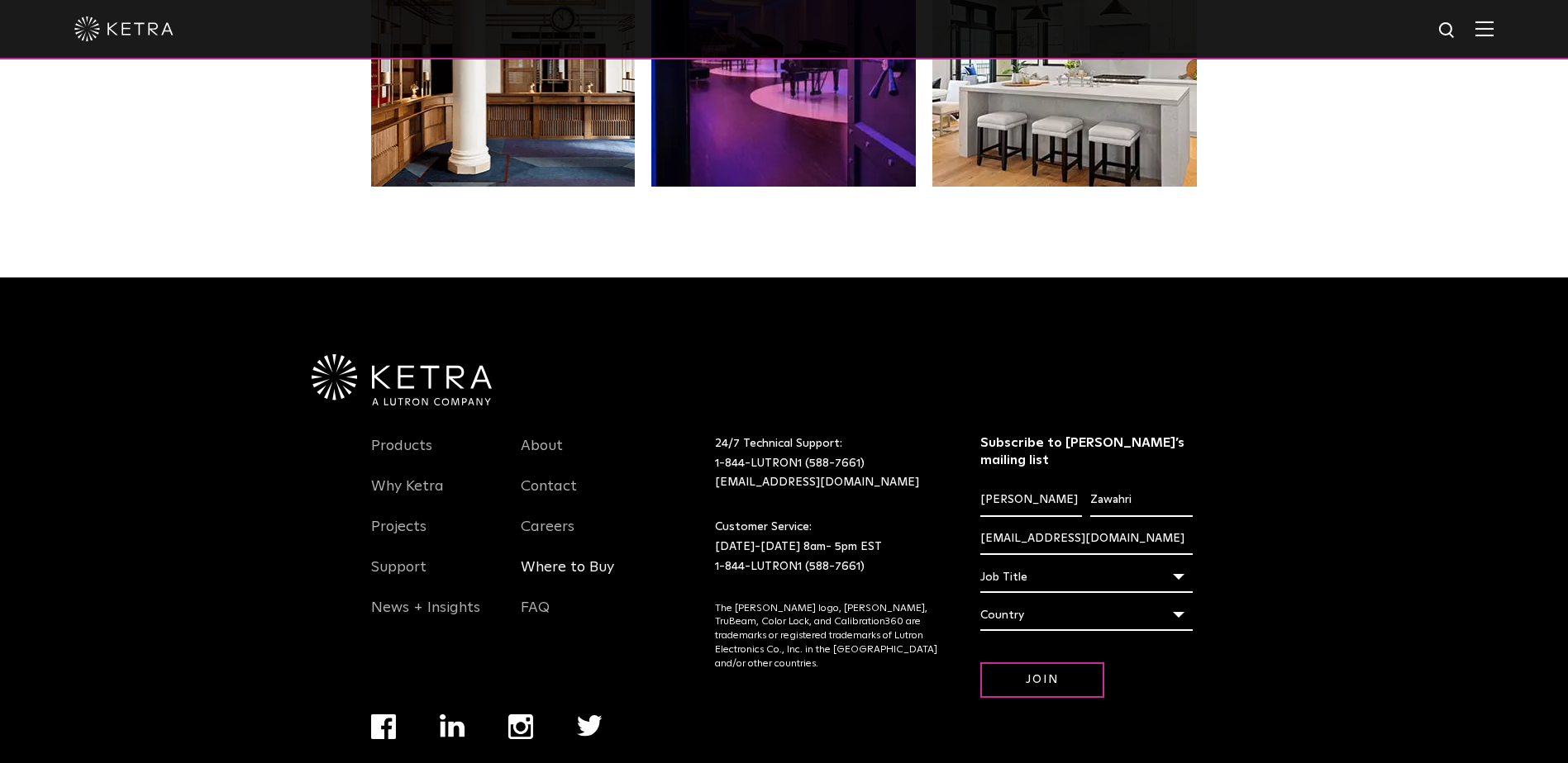
click at [546, 559] on link "Where to Buy" at bounding box center [567, 577] width 94 height 38
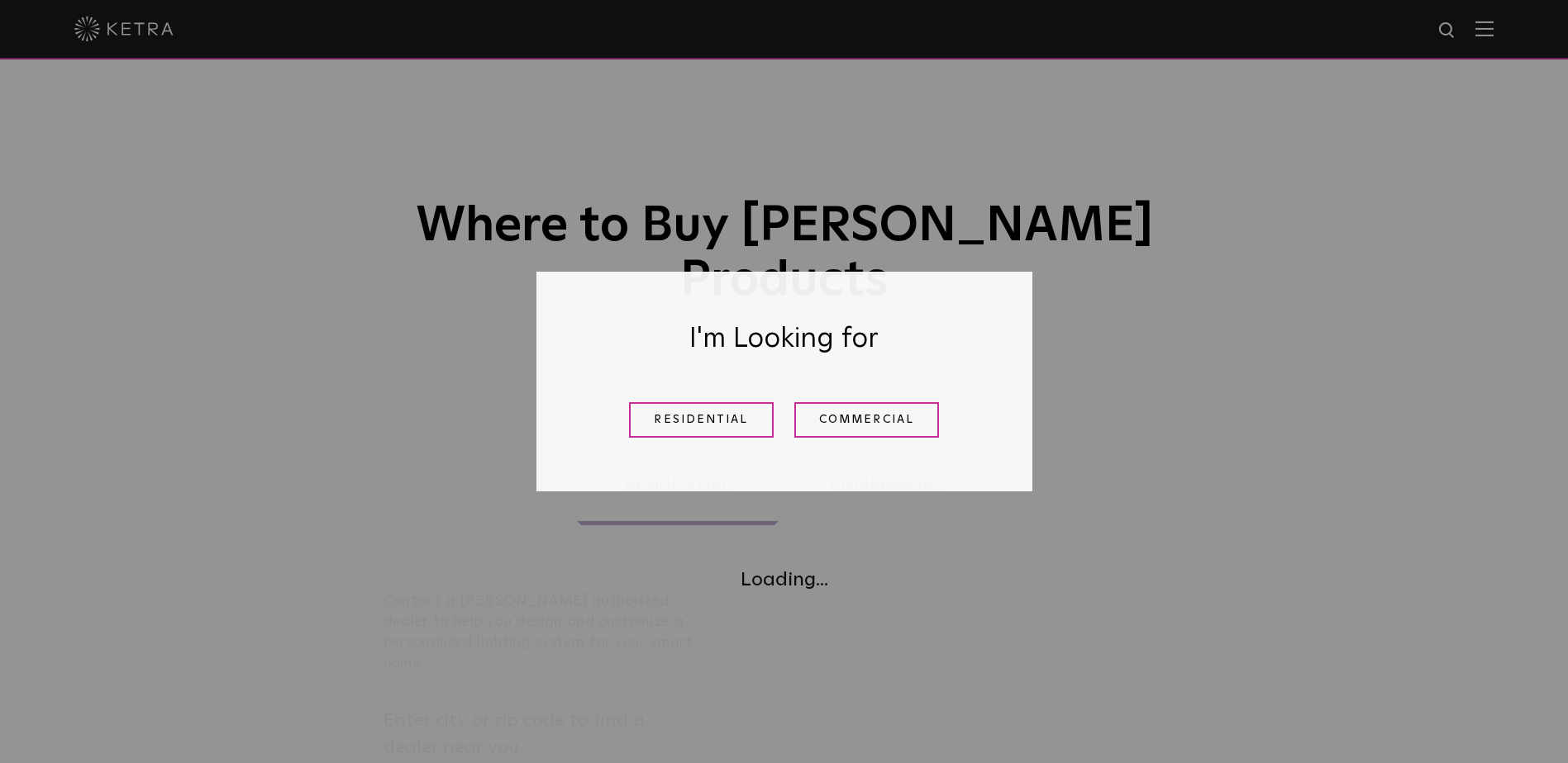
select select "End-User"
select select "[GEOGRAPHIC_DATA]"
select select "End-User"
select select "[GEOGRAPHIC_DATA]"
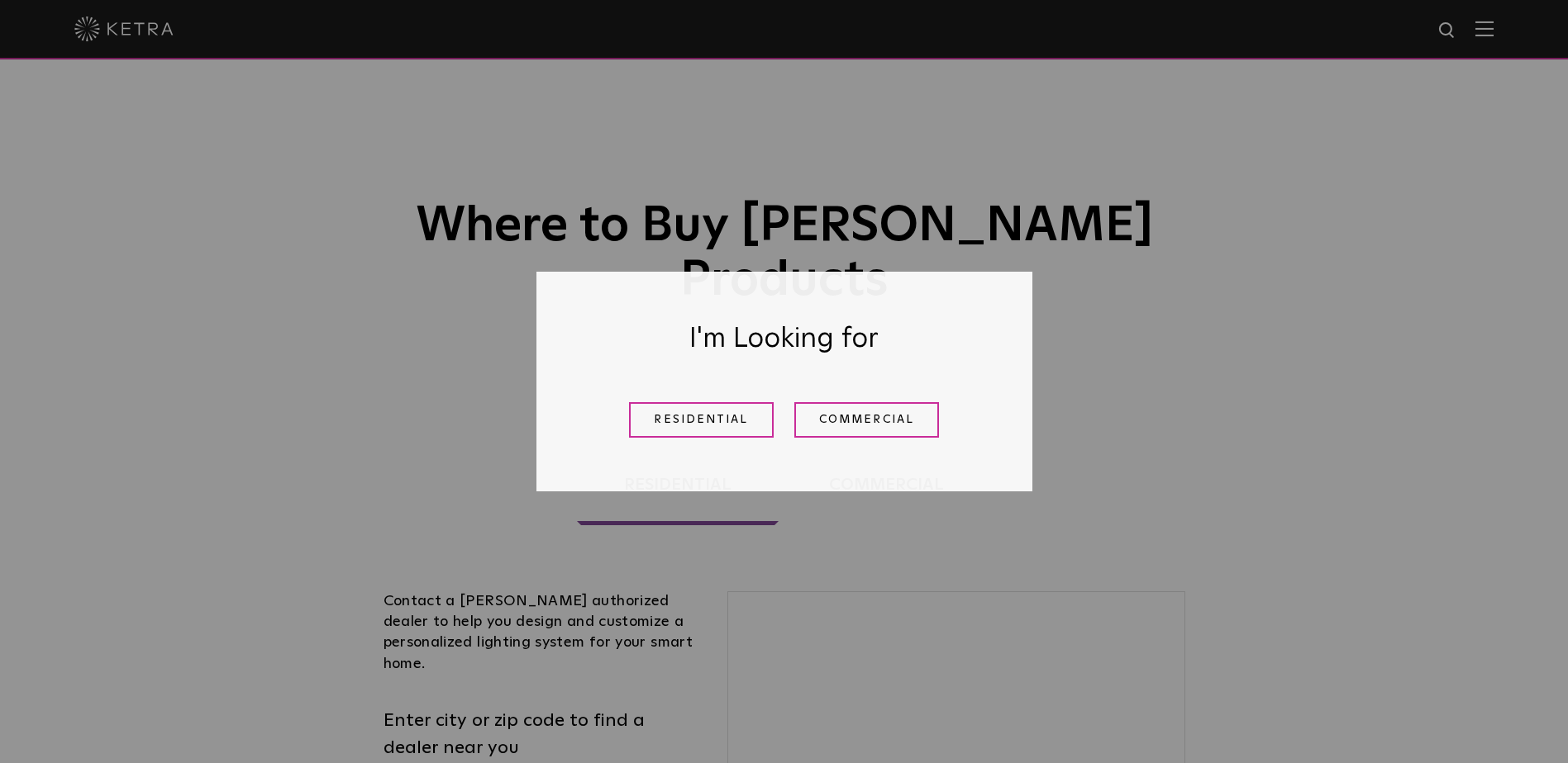
click at [720, 424] on link "Residential" at bounding box center [701, 420] width 145 height 36
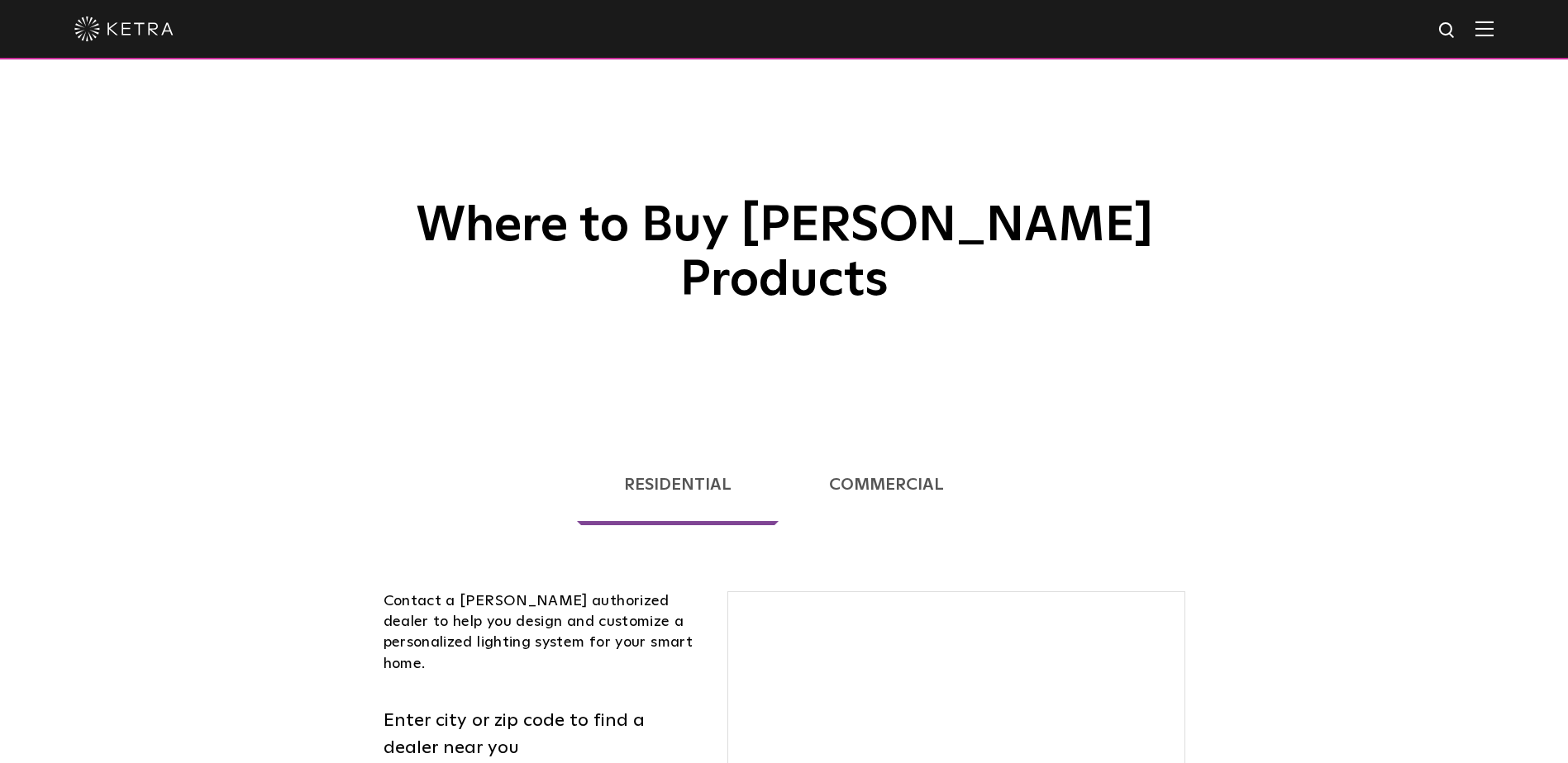
scroll to position [421, 0]
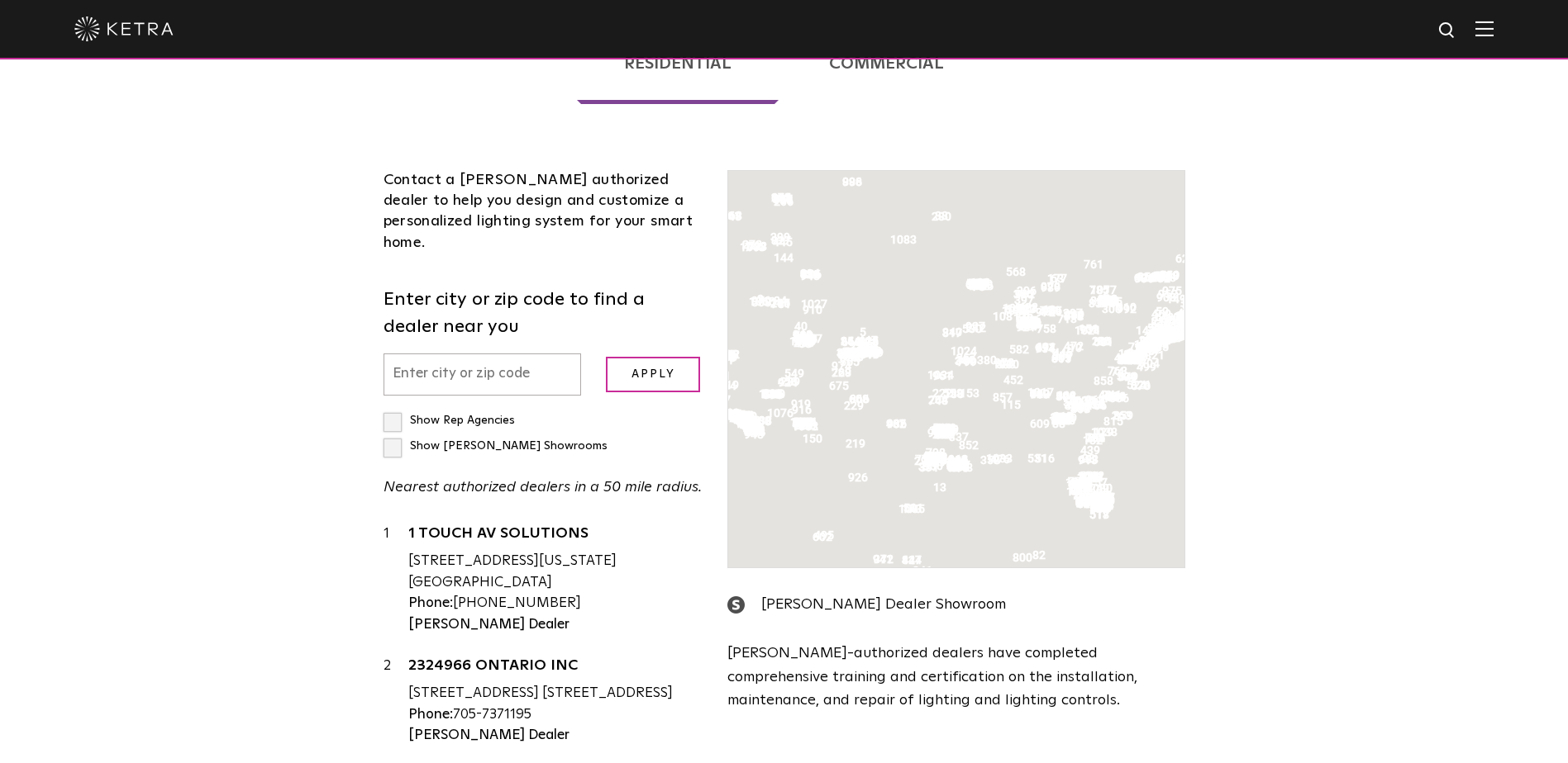
click at [520, 354] on input "text" at bounding box center [483, 375] width 198 height 42
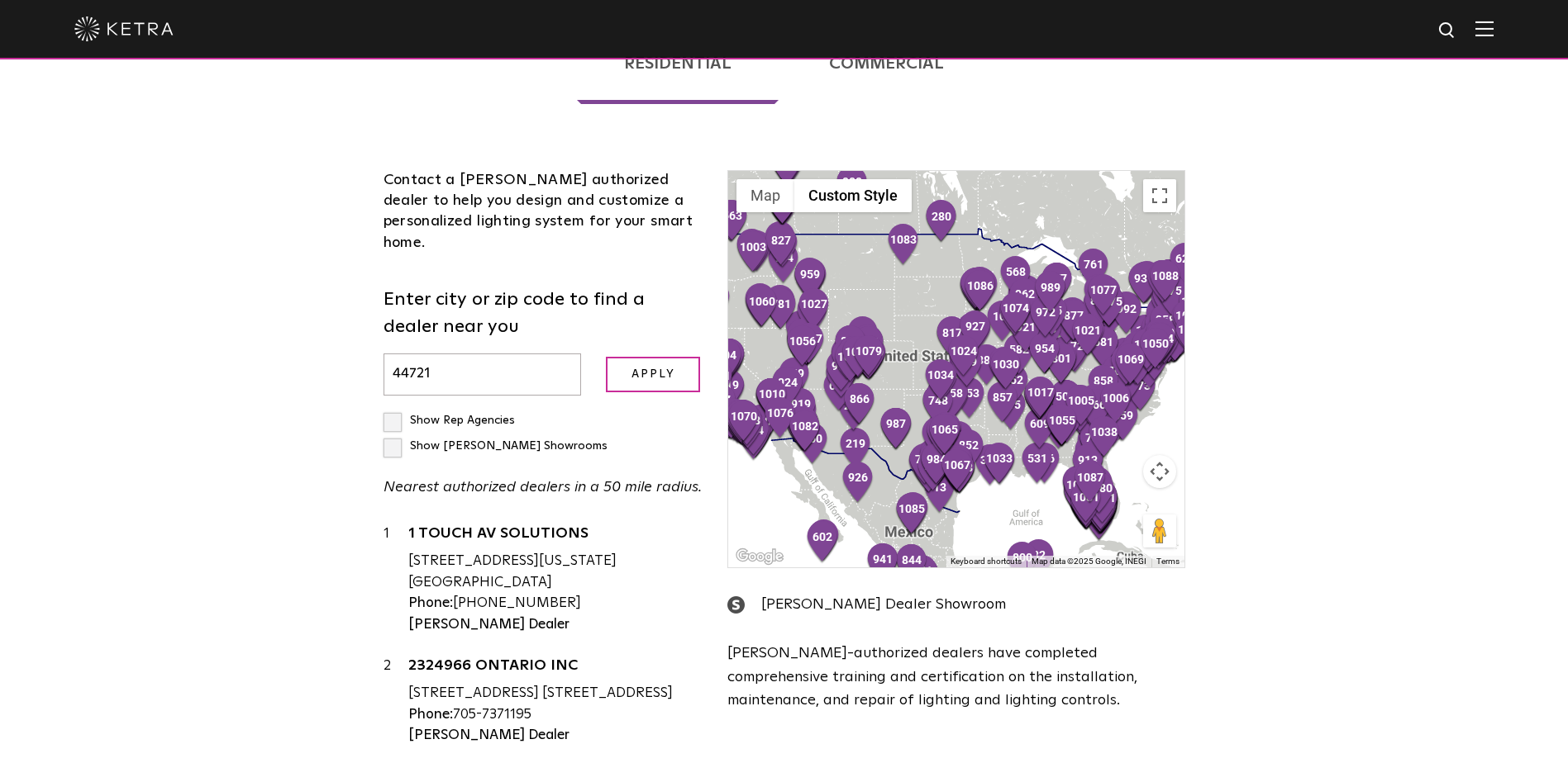
type input "44721"
click at [606, 357] on input "Apply" at bounding box center [653, 374] width 95 height 36
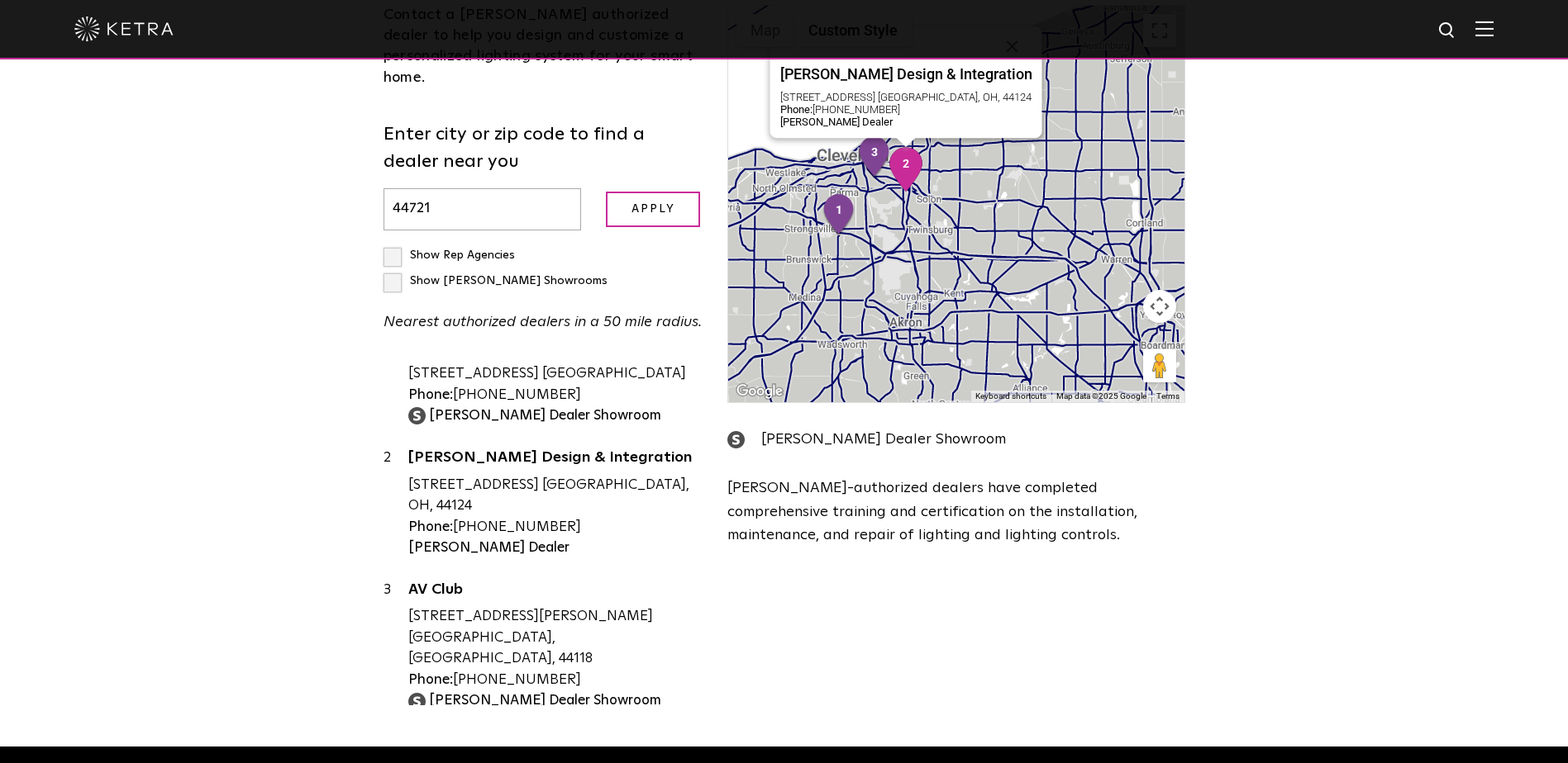
scroll to position [29, 0]
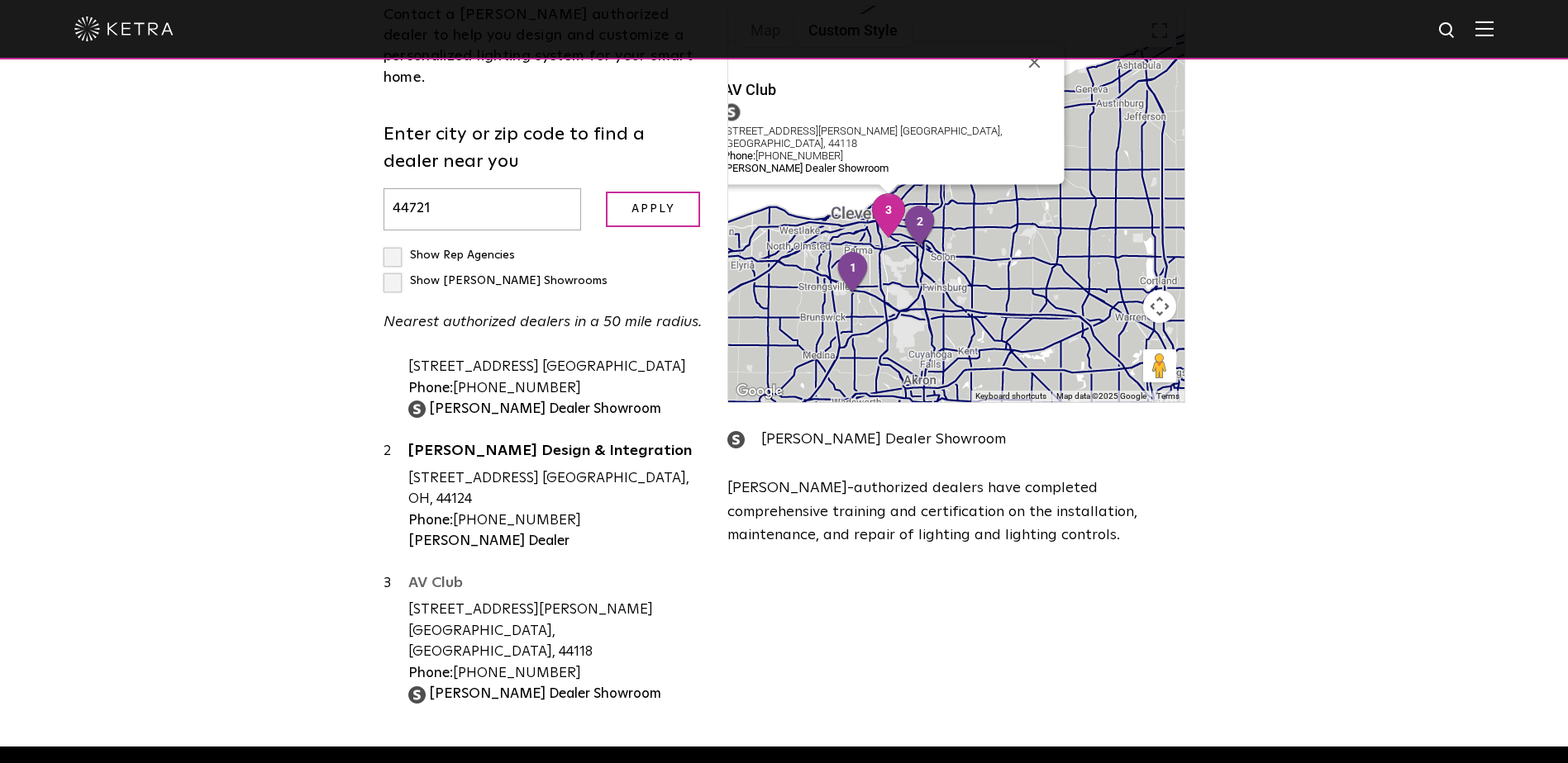
click at [439, 576] on link "AV Club" at bounding box center [556, 586] width 295 height 21
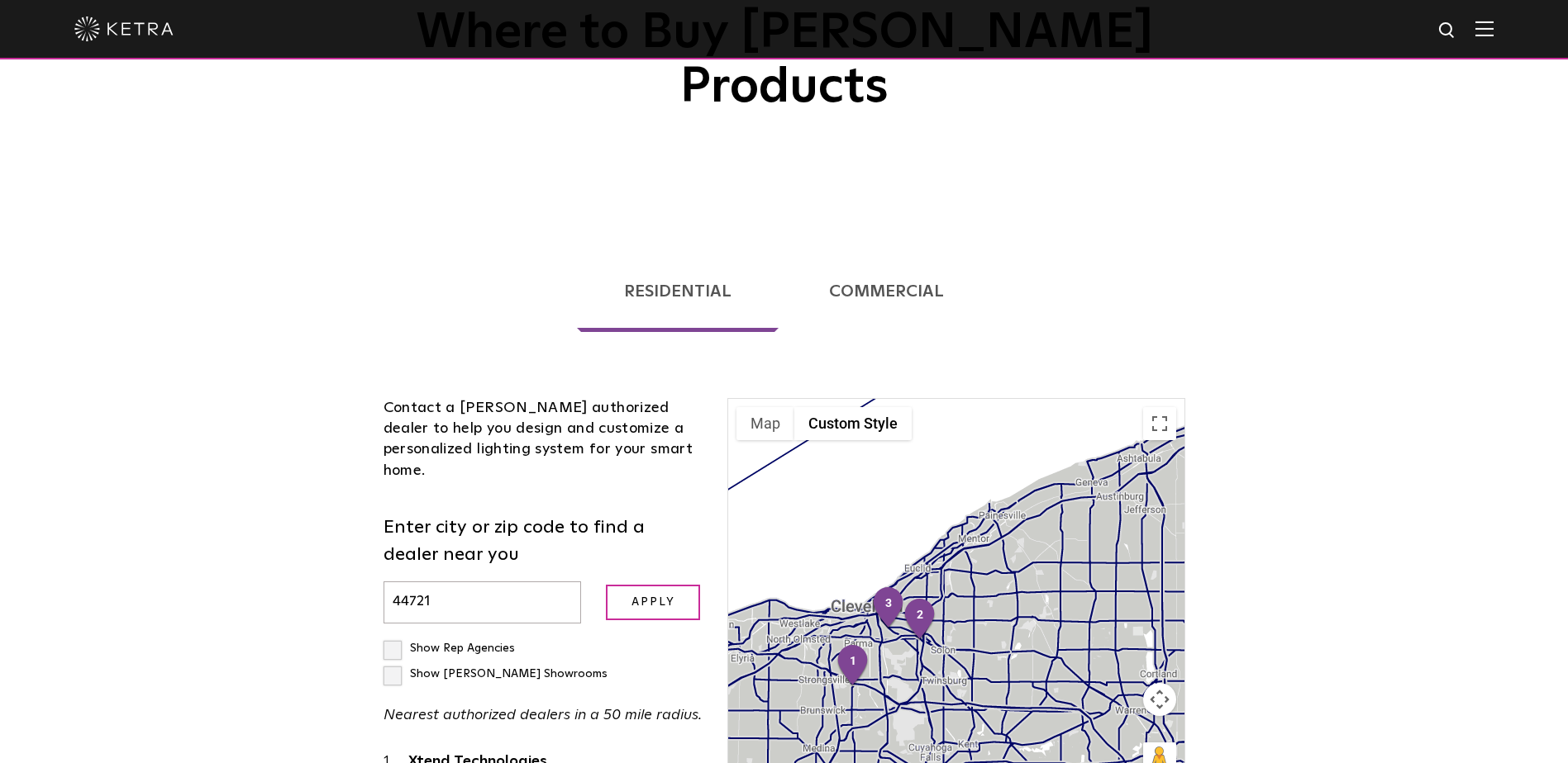
scroll to position [0, 0]
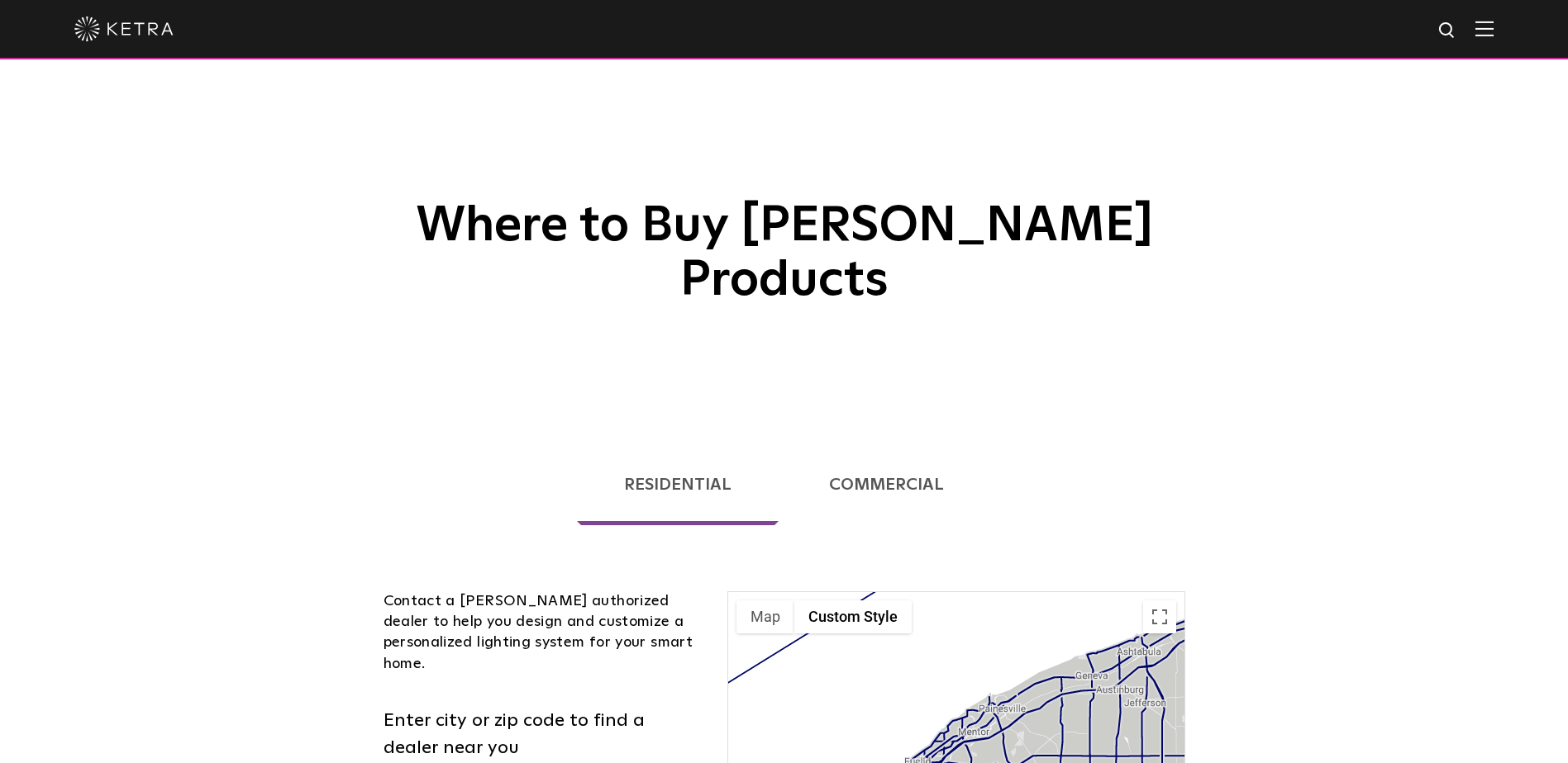
click at [82, 27] on img at bounding box center [124, 29] width 99 height 25
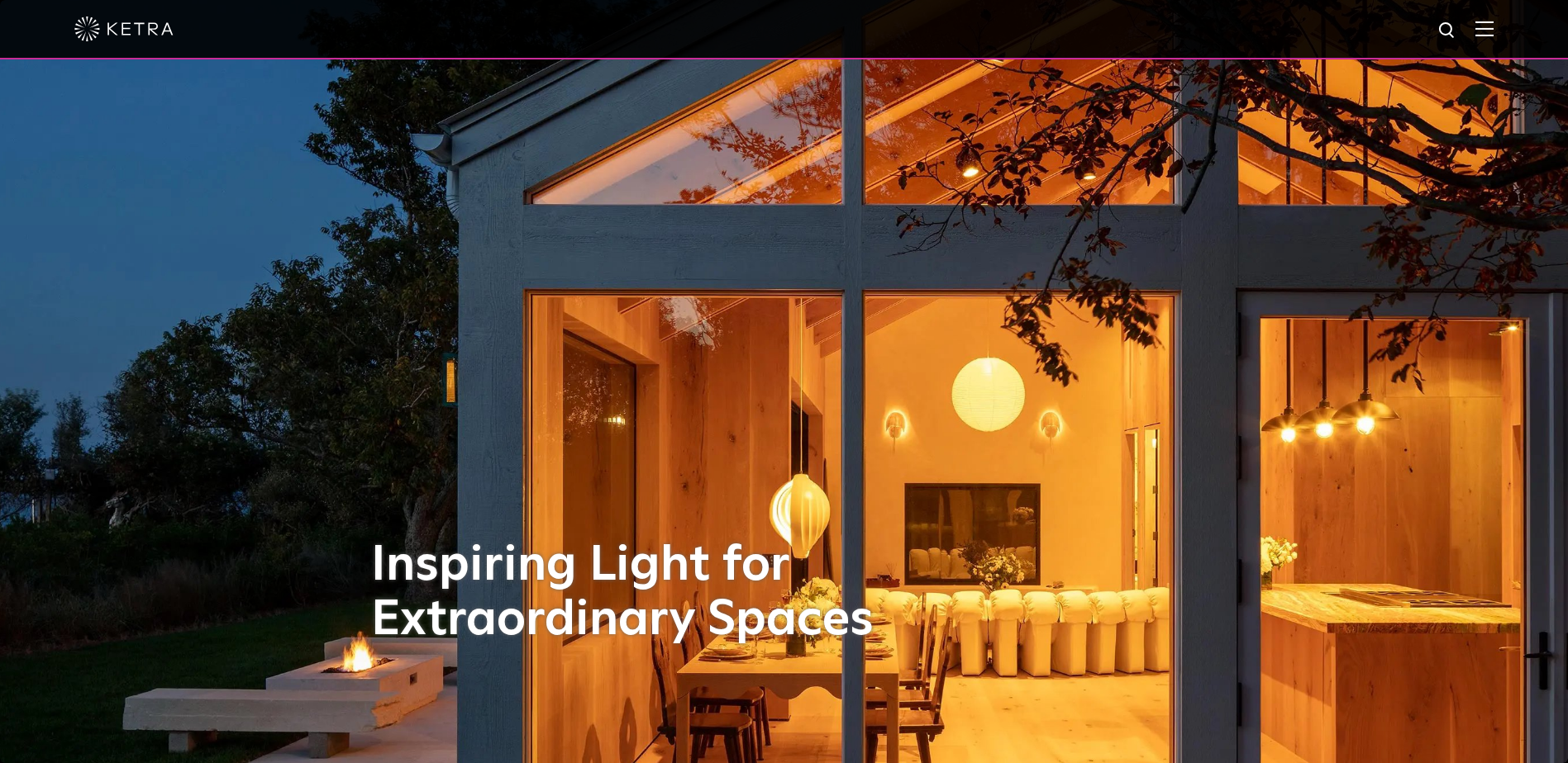
select select "End-User"
select select "[GEOGRAPHIC_DATA]"
select select "End-User"
select select "[GEOGRAPHIC_DATA]"
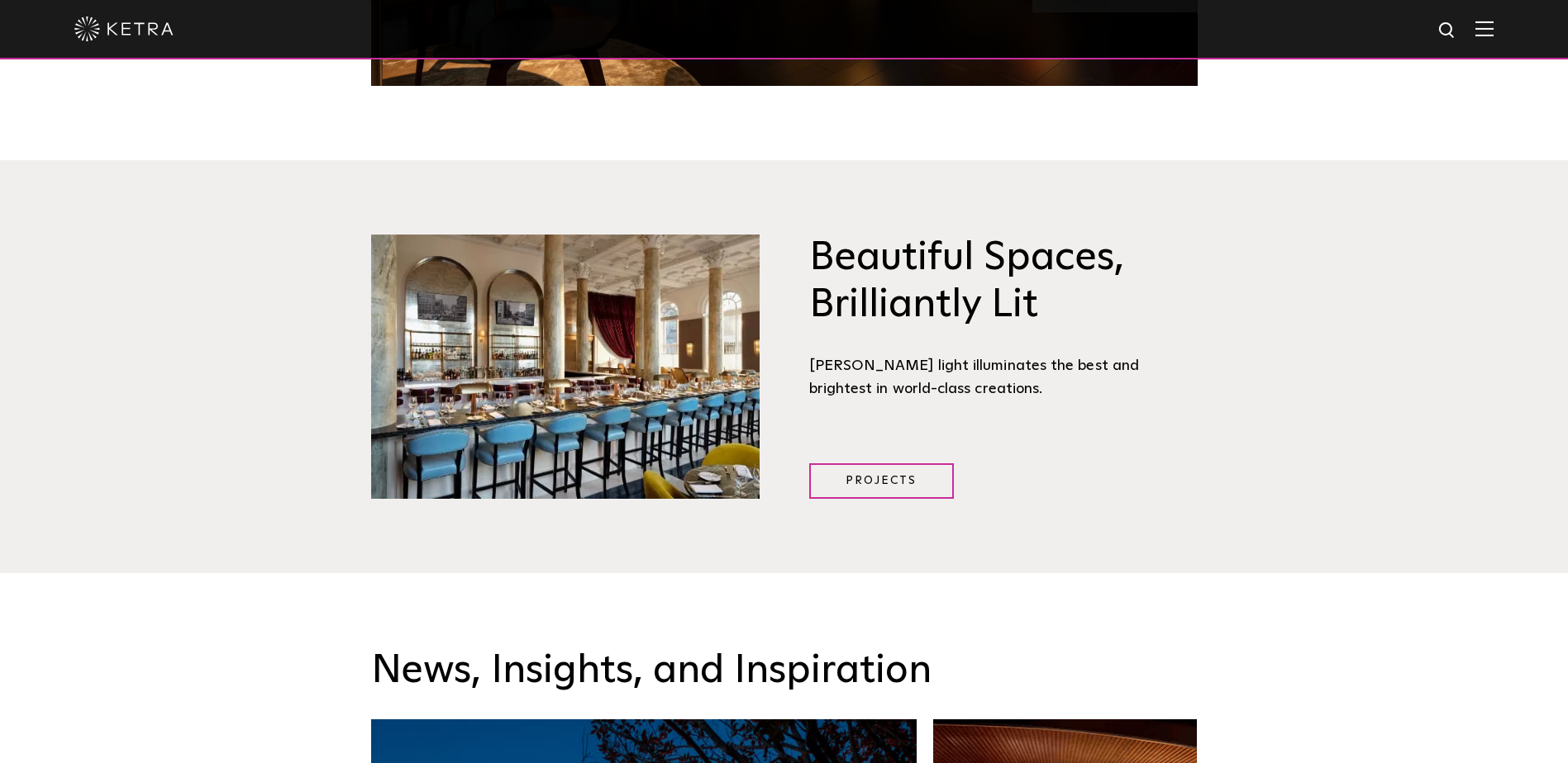
scroll to position [1988, 0]
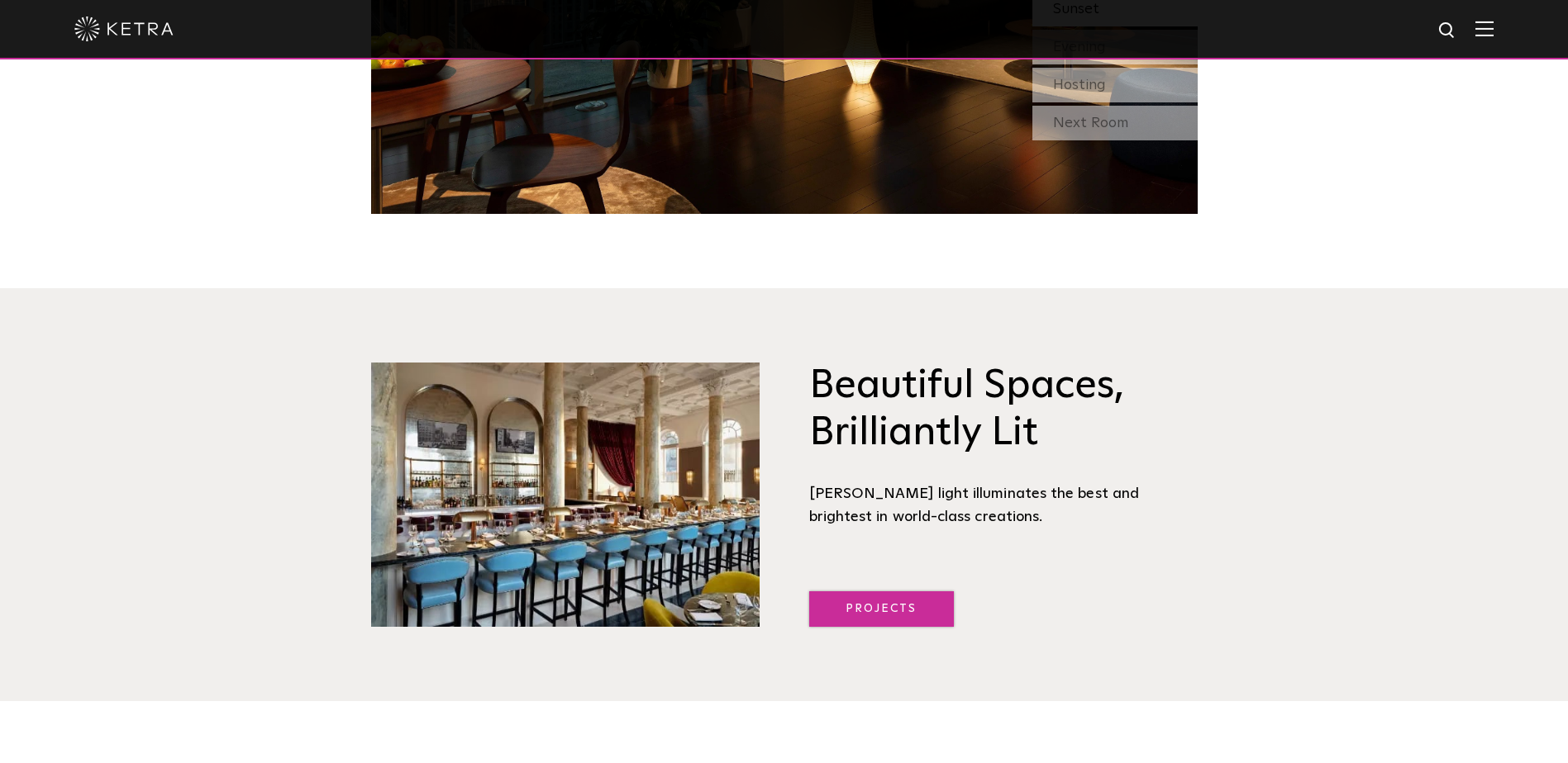
click at [901, 591] on link "Projects" at bounding box center [881, 609] width 145 height 36
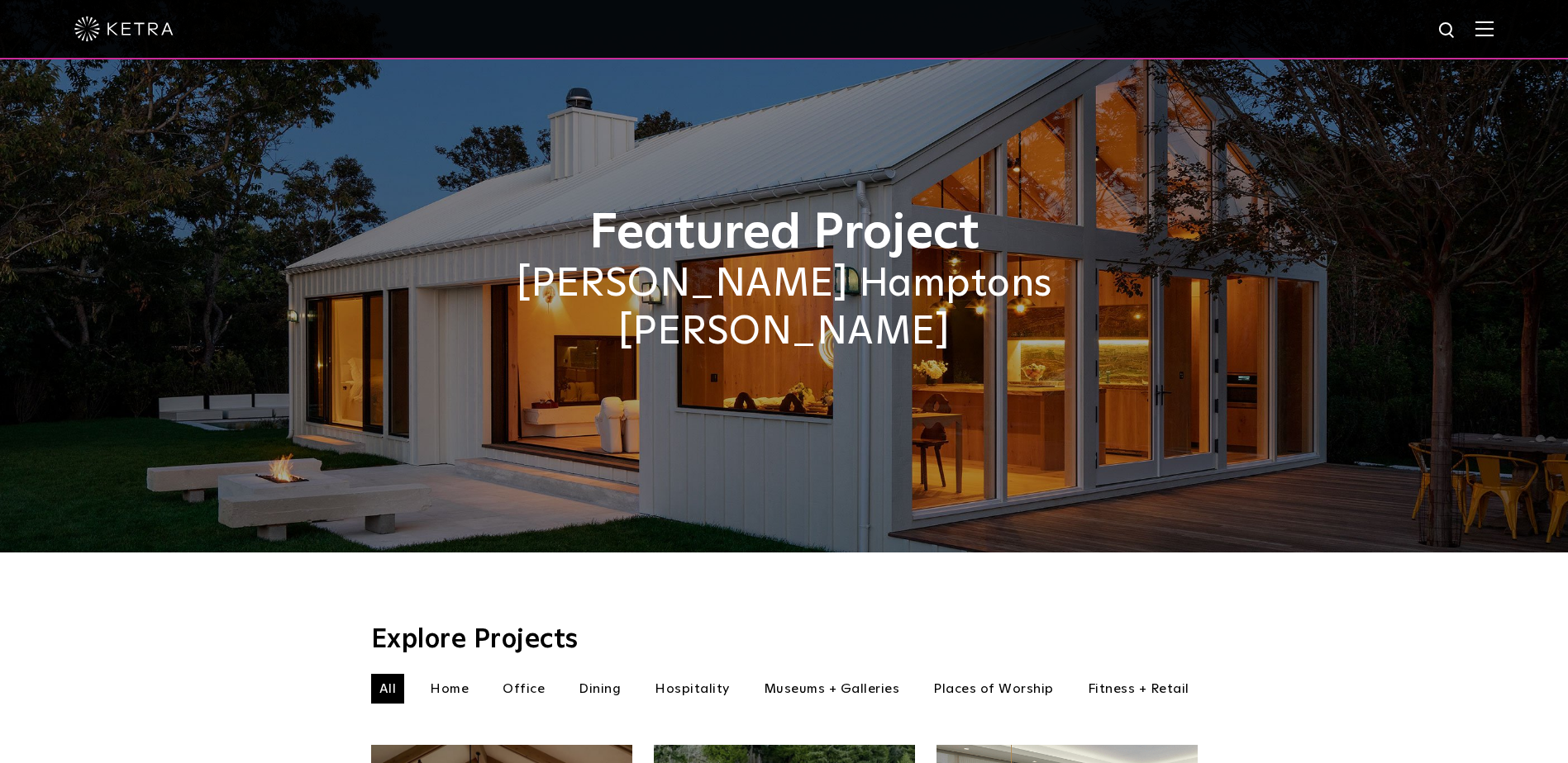
select select "End-User"
select select "[GEOGRAPHIC_DATA]"
select select "End-User"
select select "[GEOGRAPHIC_DATA]"
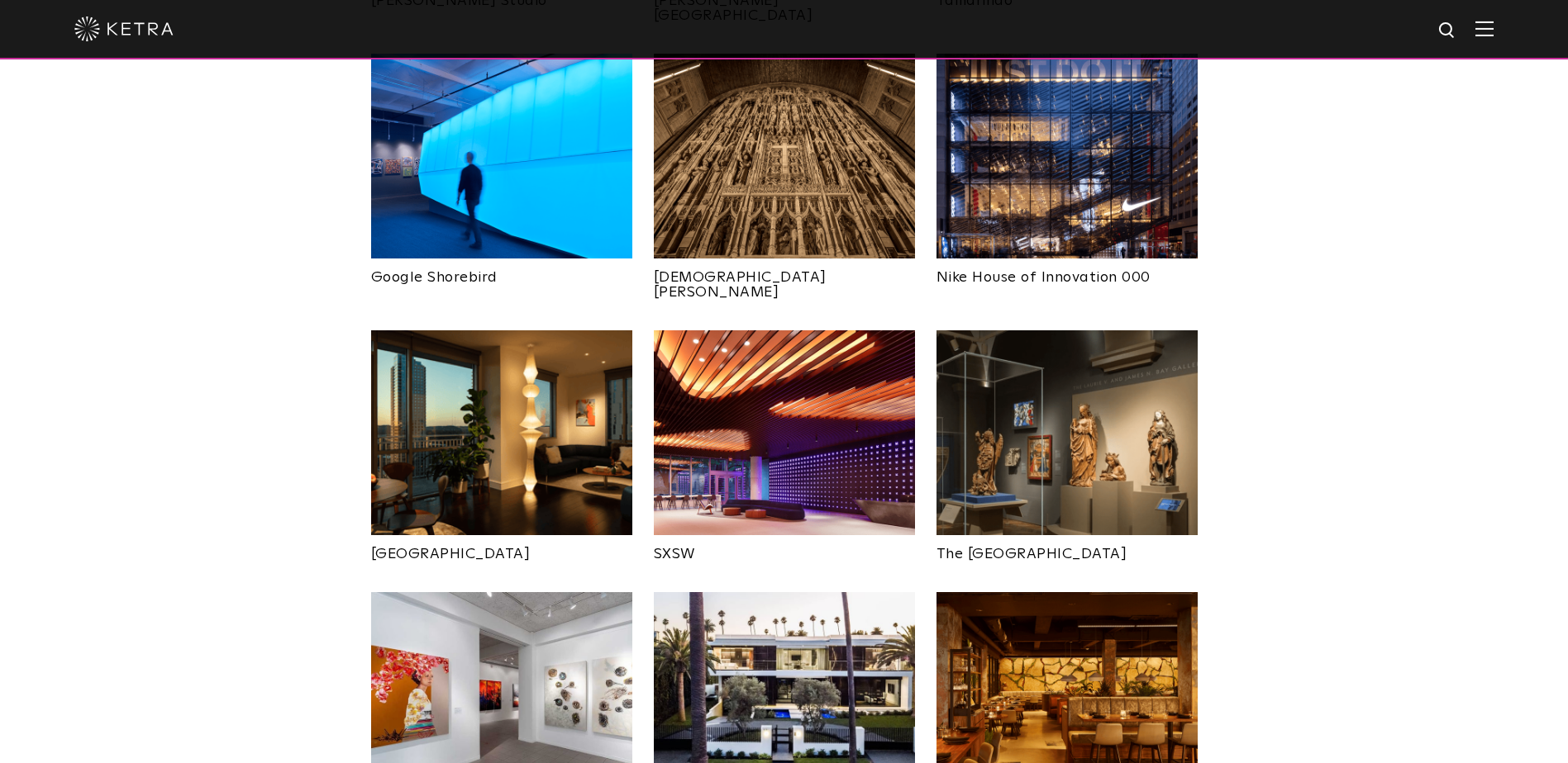
scroll to position [1074, 0]
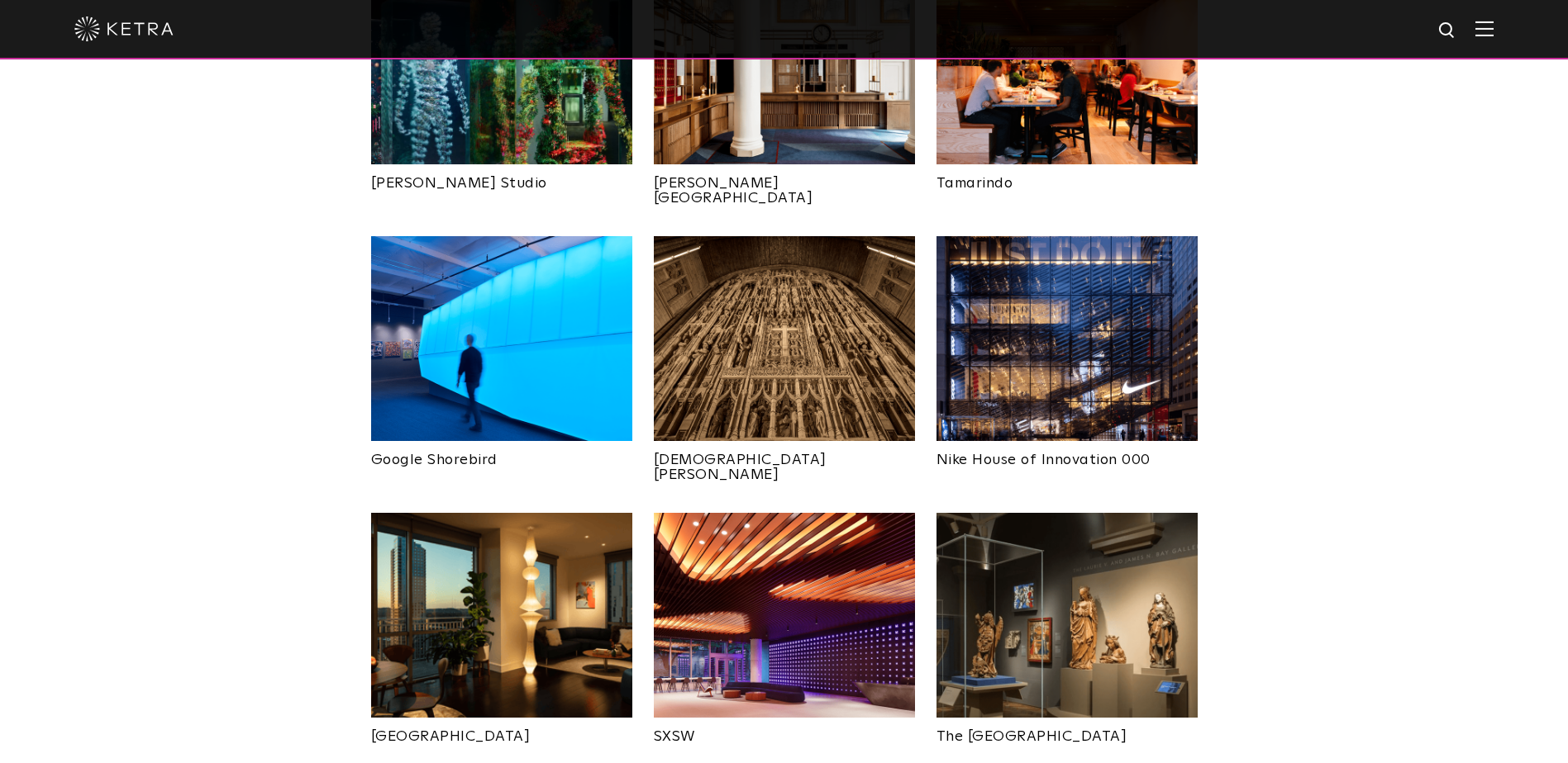
click at [134, 23] on img at bounding box center [124, 29] width 99 height 25
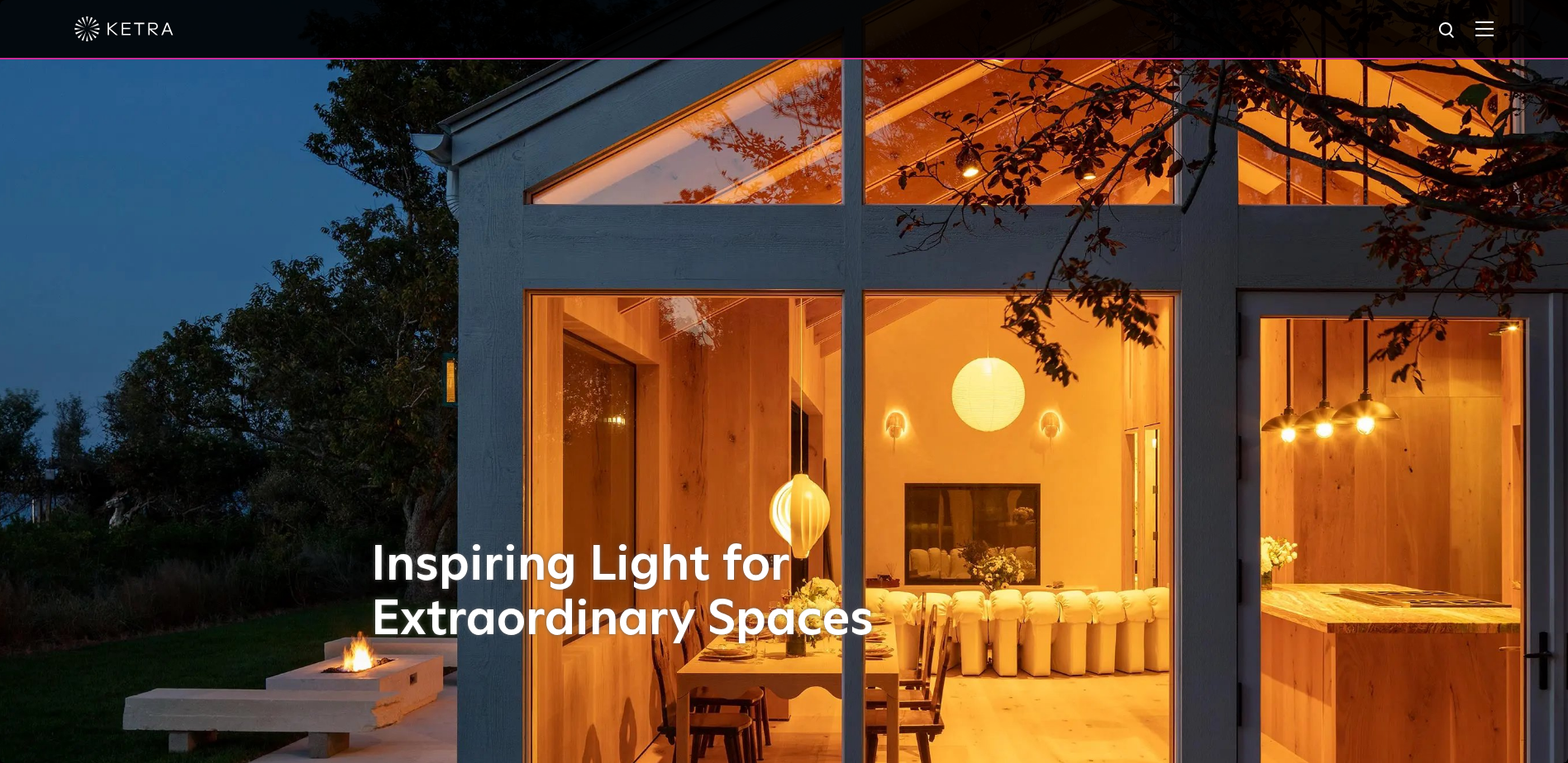
select select "End-User"
select select "[GEOGRAPHIC_DATA]"
select select "End-User"
select select "[GEOGRAPHIC_DATA]"
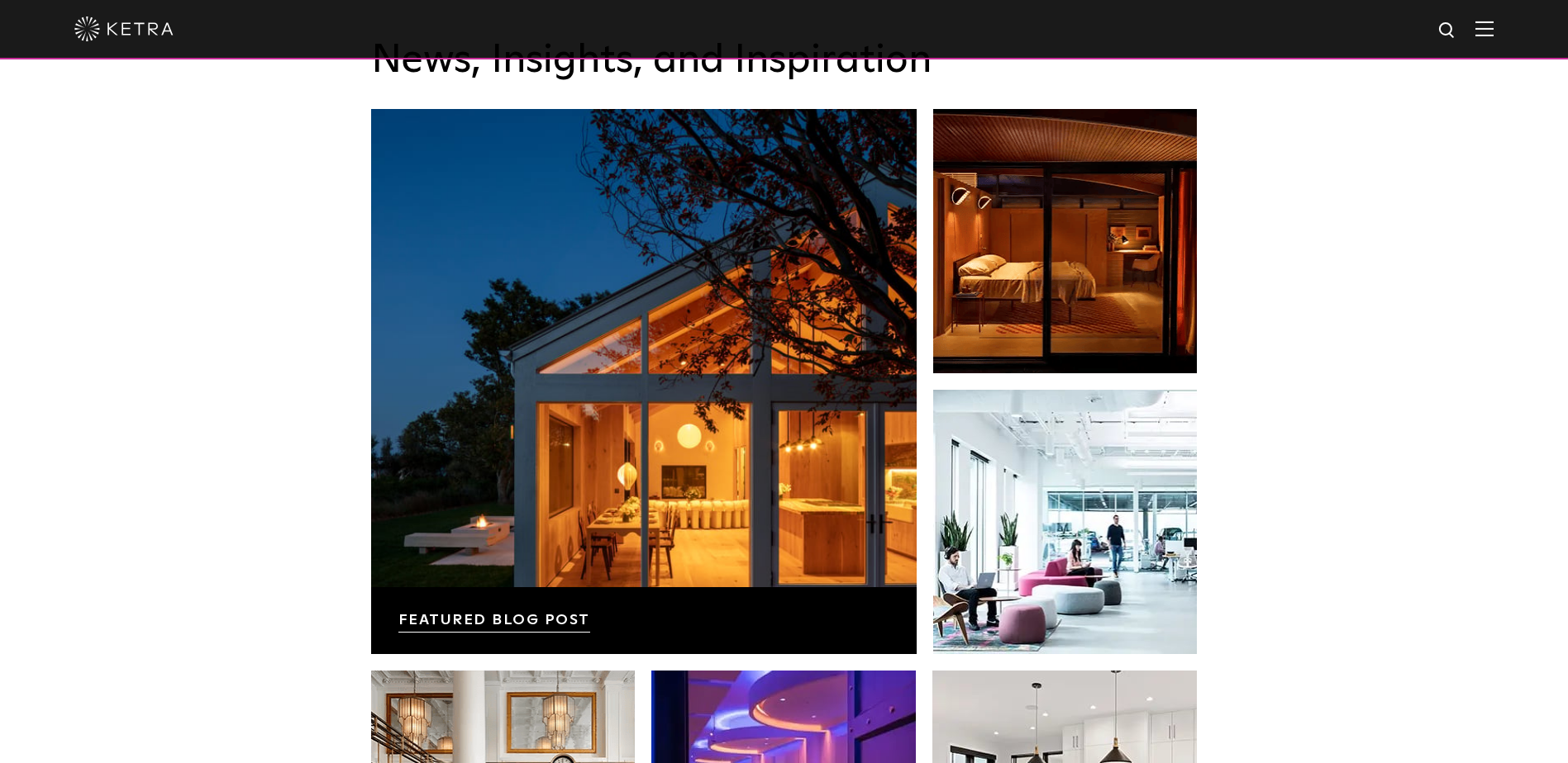
scroll to position [3475, 0]
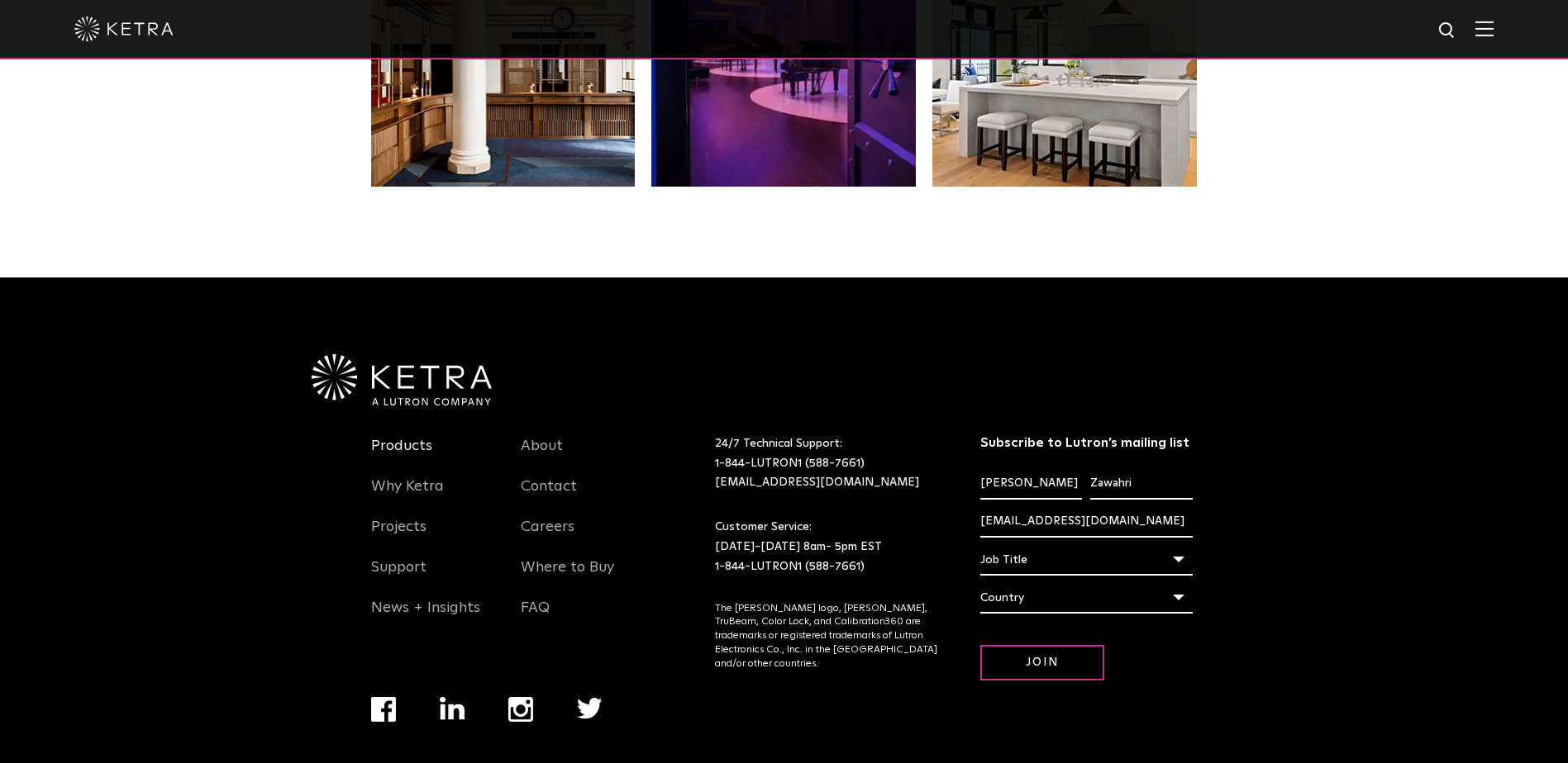
click at [389, 437] on link "Products" at bounding box center [401, 456] width 61 height 38
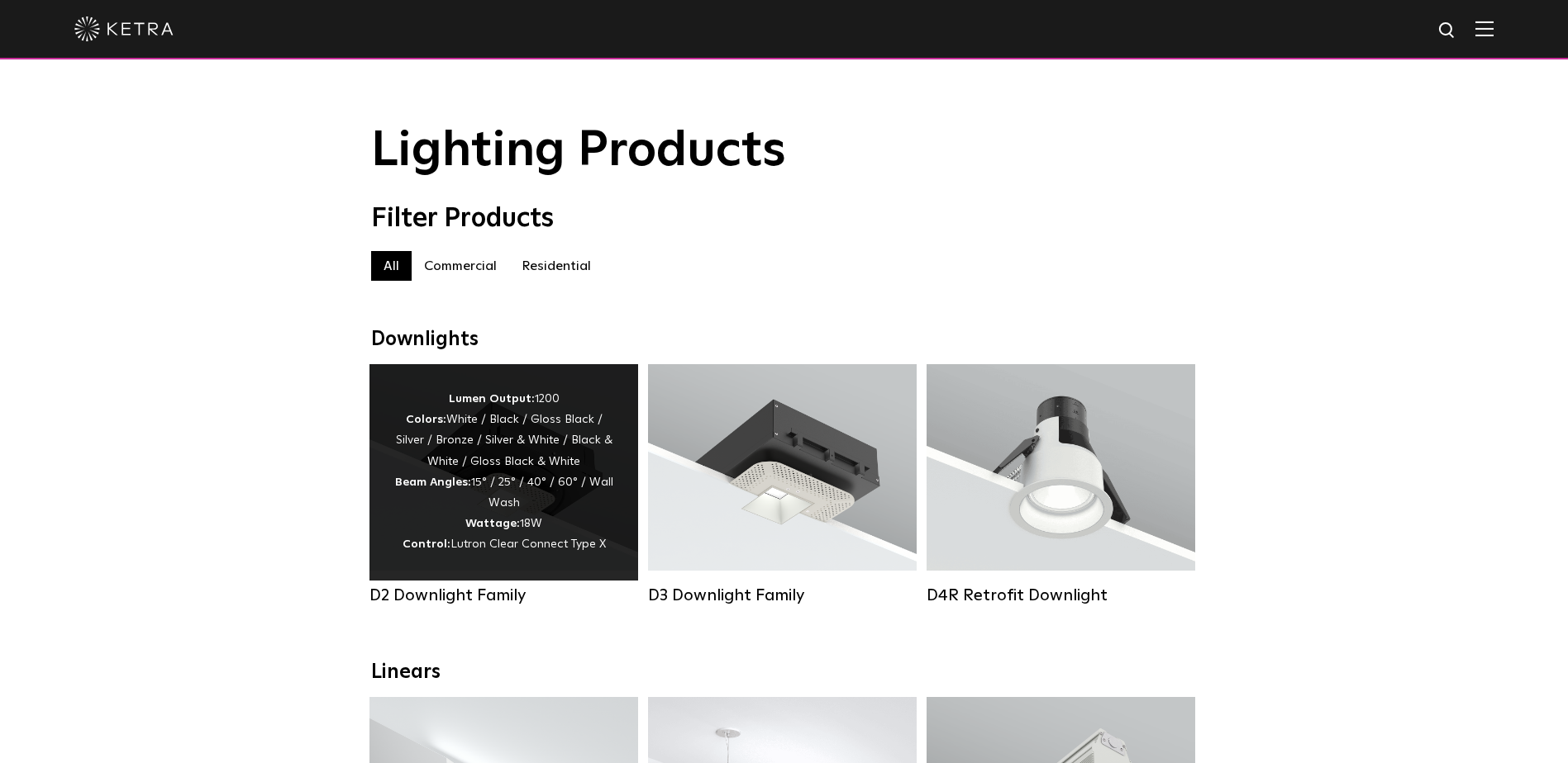
select select "End-User"
select select "[GEOGRAPHIC_DATA]"
select select "End-User"
select select "[GEOGRAPHIC_DATA]"
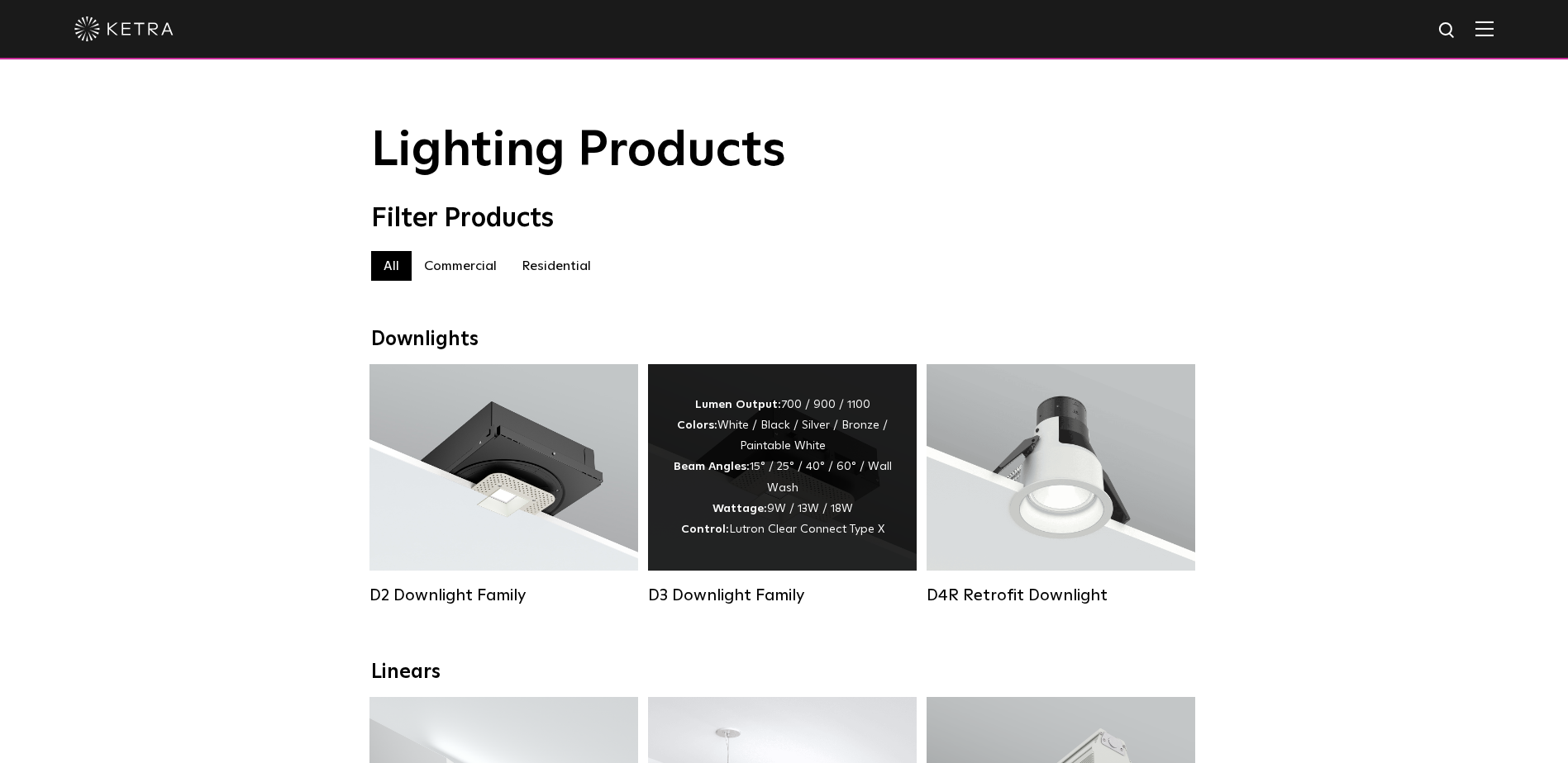
click at [741, 456] on div "Lumen Output: 700 / 900 / 1100 Colors: White / Black / Silver / Bronze / Painta…" at bounding box center [783, 468] width 219 height 145
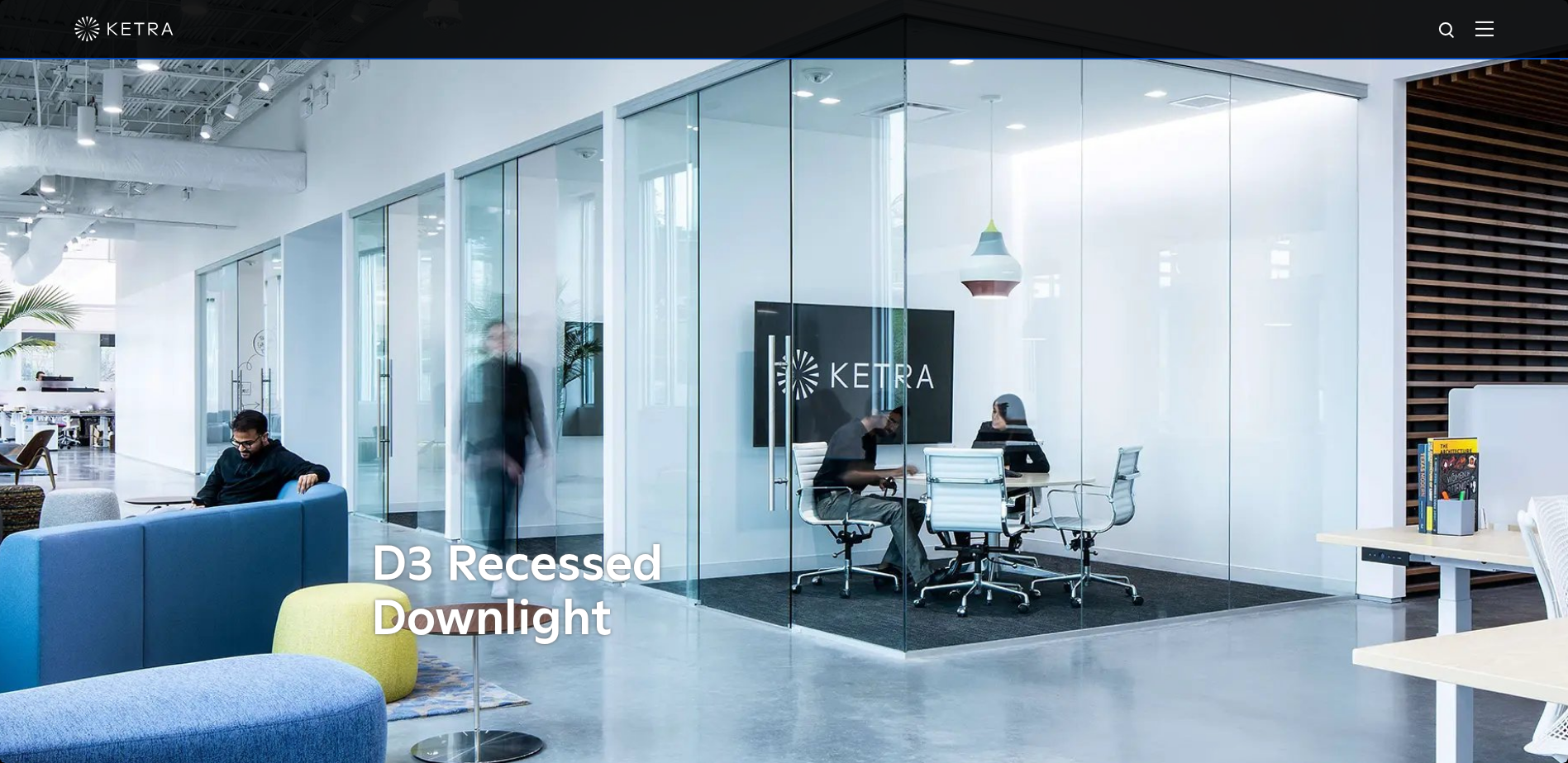
select select "End-User"
select select "[GEOGRAPHIC_DATA]"
select select "End-User"
select select "[GEOGRAPHIC_DATA]"
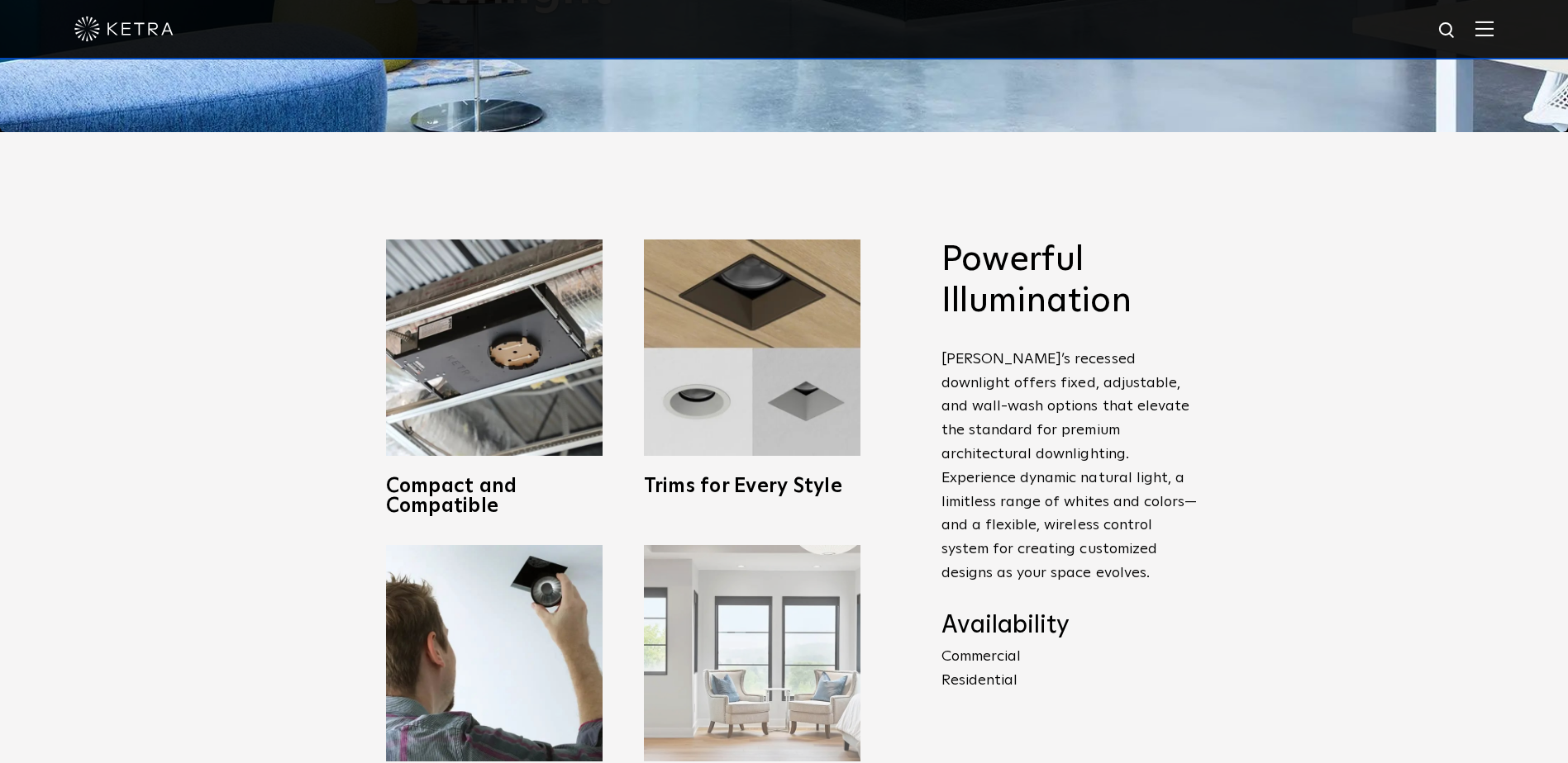
scroll to position [578, 0]
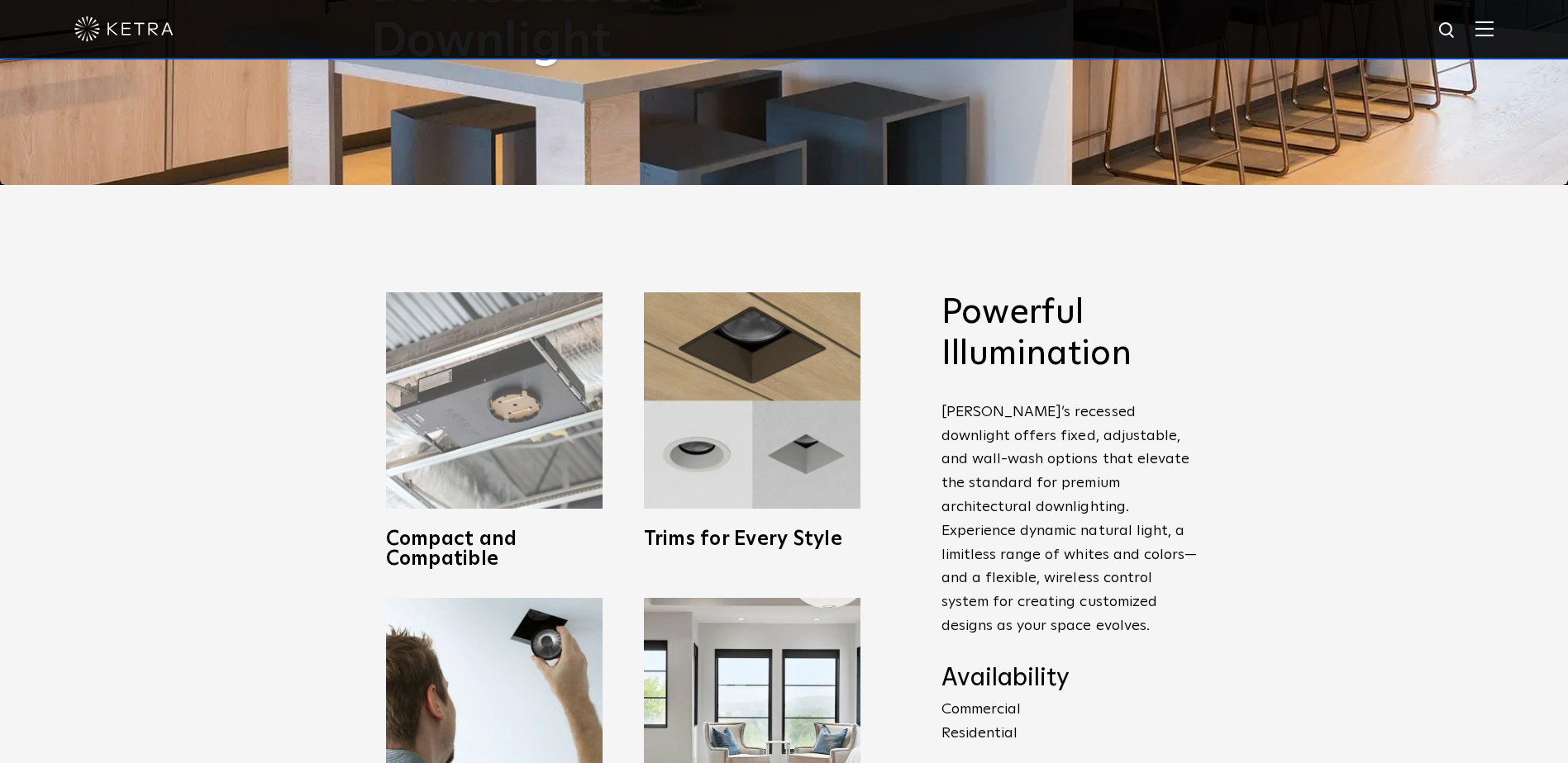
click at [533, 496] on img at bounding box center [493, 400] width 216 height 216
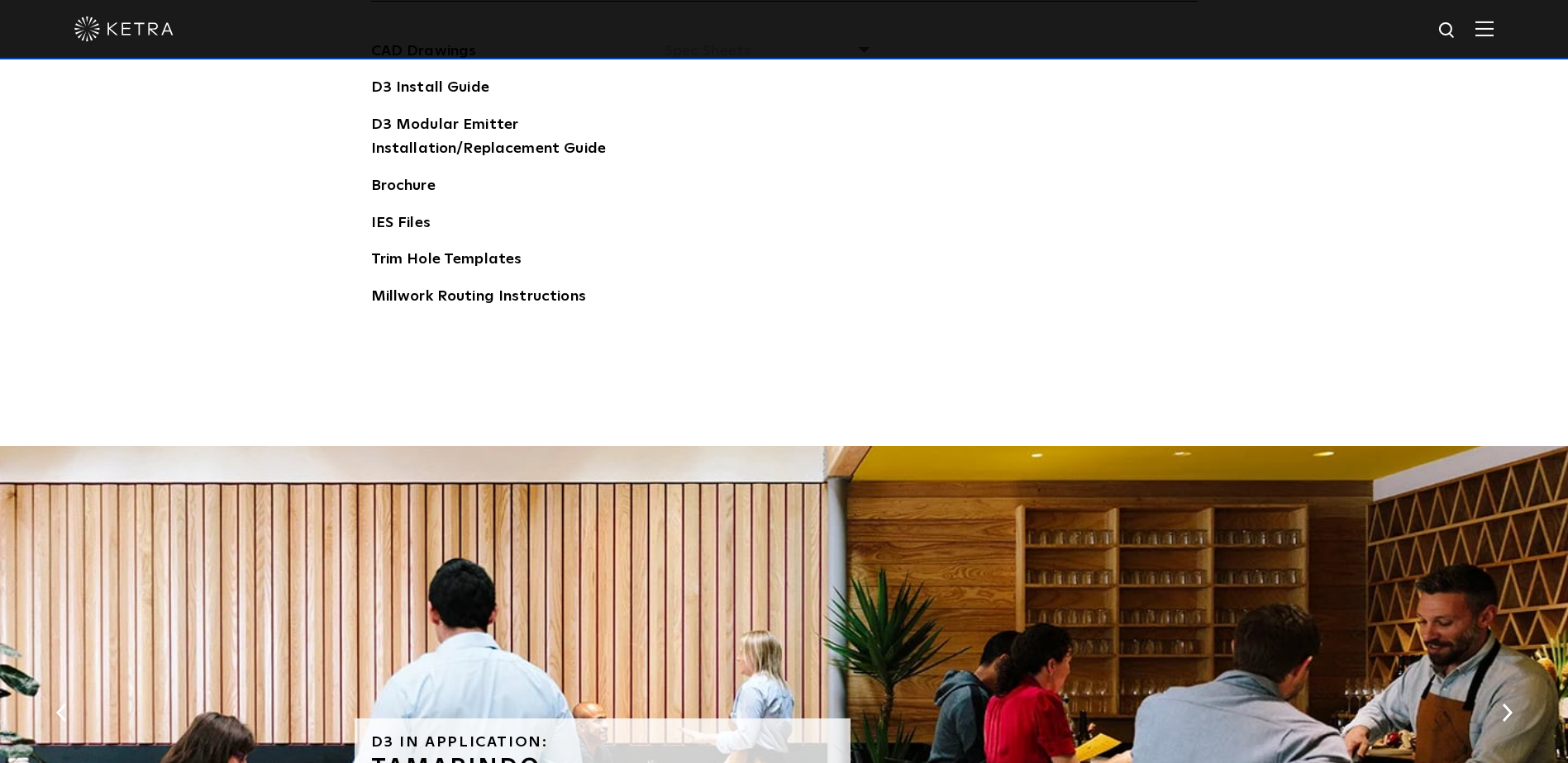
scroll to position [2892, 0]
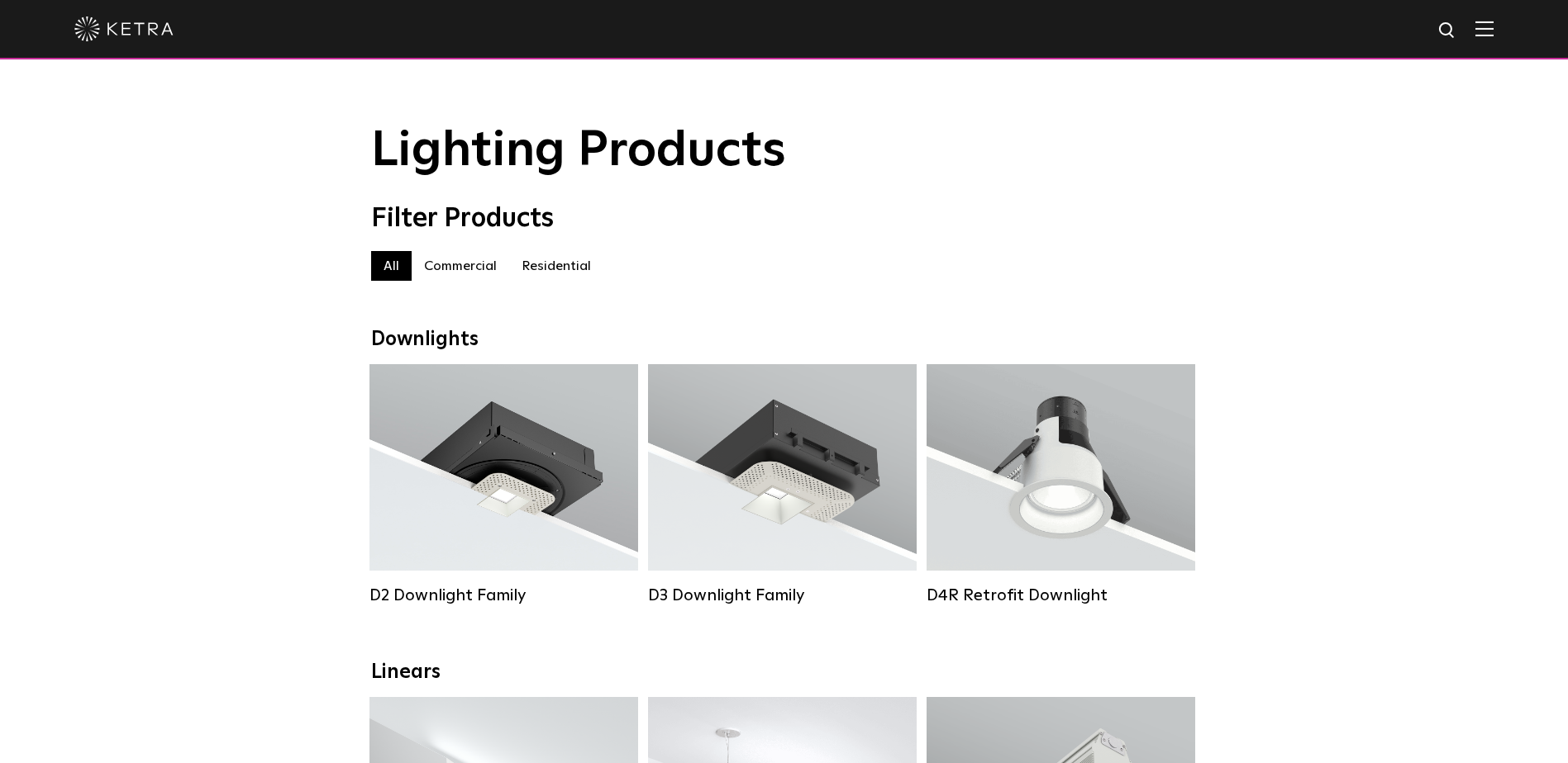
select select "End-User"
select select "[GEOGRAPHIC_DATA]"
select select "End-User"
select select "[GEOGRAPHIC_DATA]"
click at [536, 268] on label "Residential" at bounding box center [557, 266] width 95 height 30
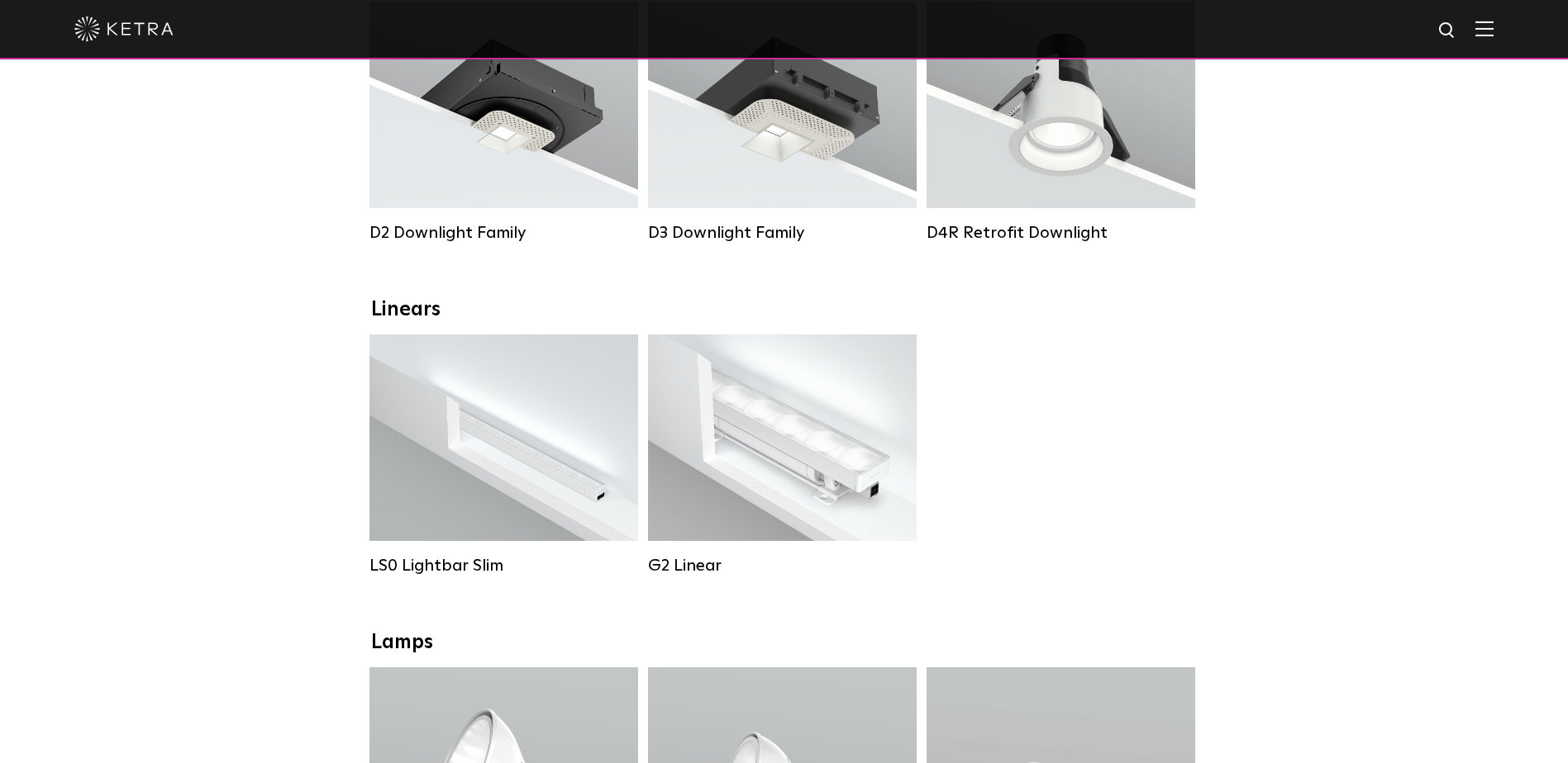
scroll to position [413, 0]
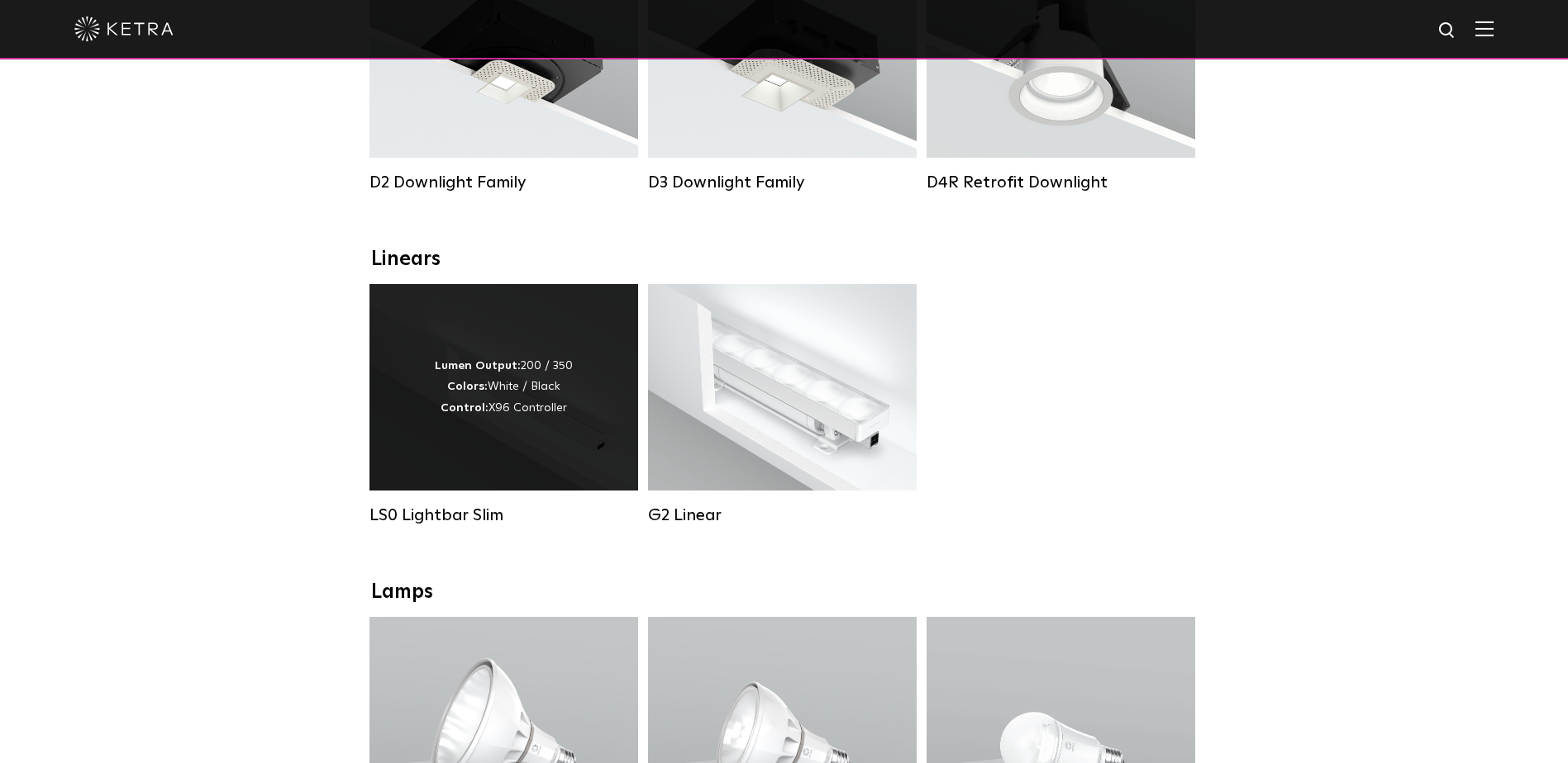
click at [512, 443] on div "Lumen Output: 200 / 350 Colors: White / Black Control: X96 Controller" at bounding box center [504, 387] width 268 height 207
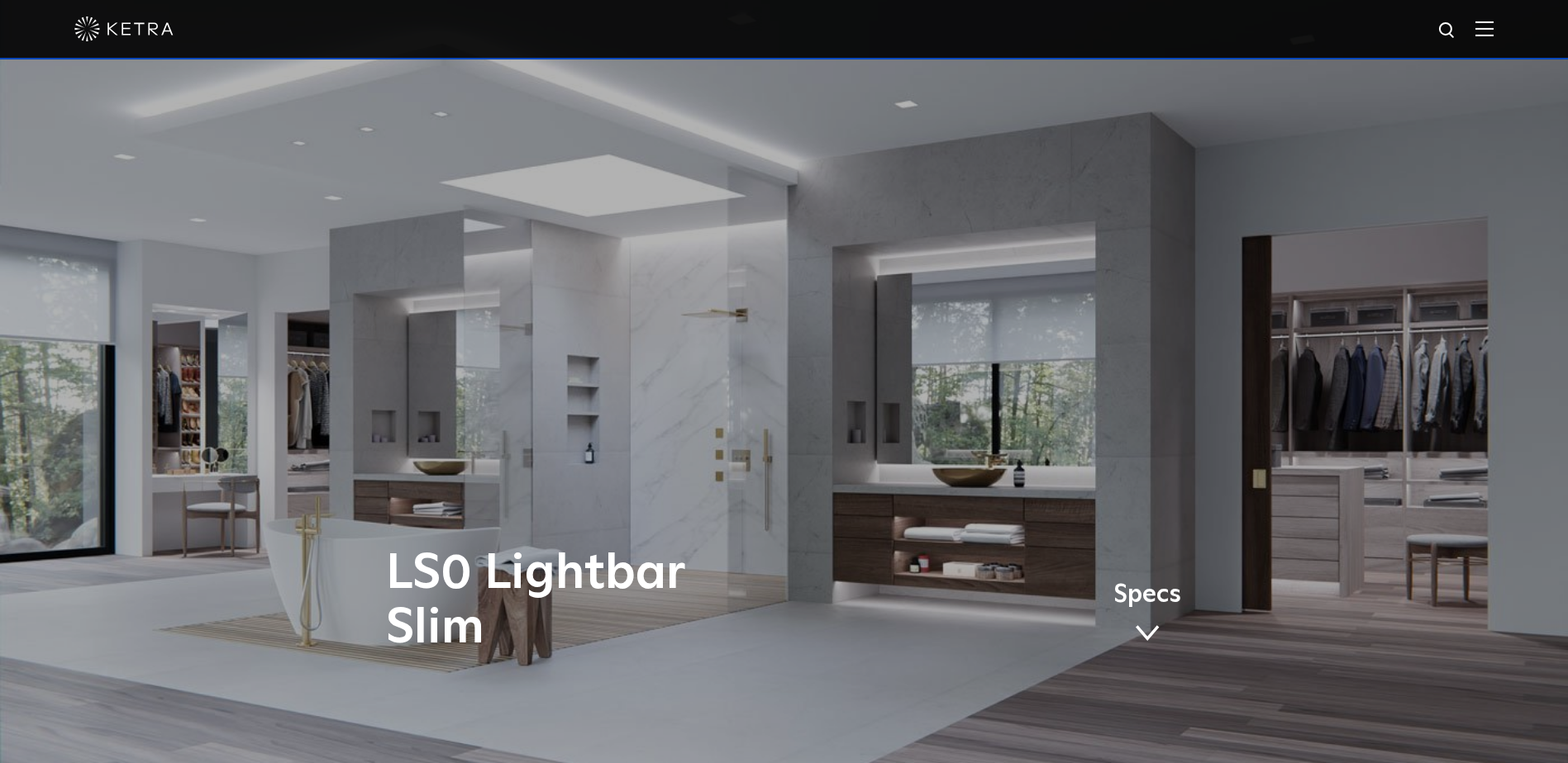
select select "End-User"
select select "[GEOGRAPHIC_DATA]"
select select "End-User"
select select "[GEOGRAPHIC_DATA]"
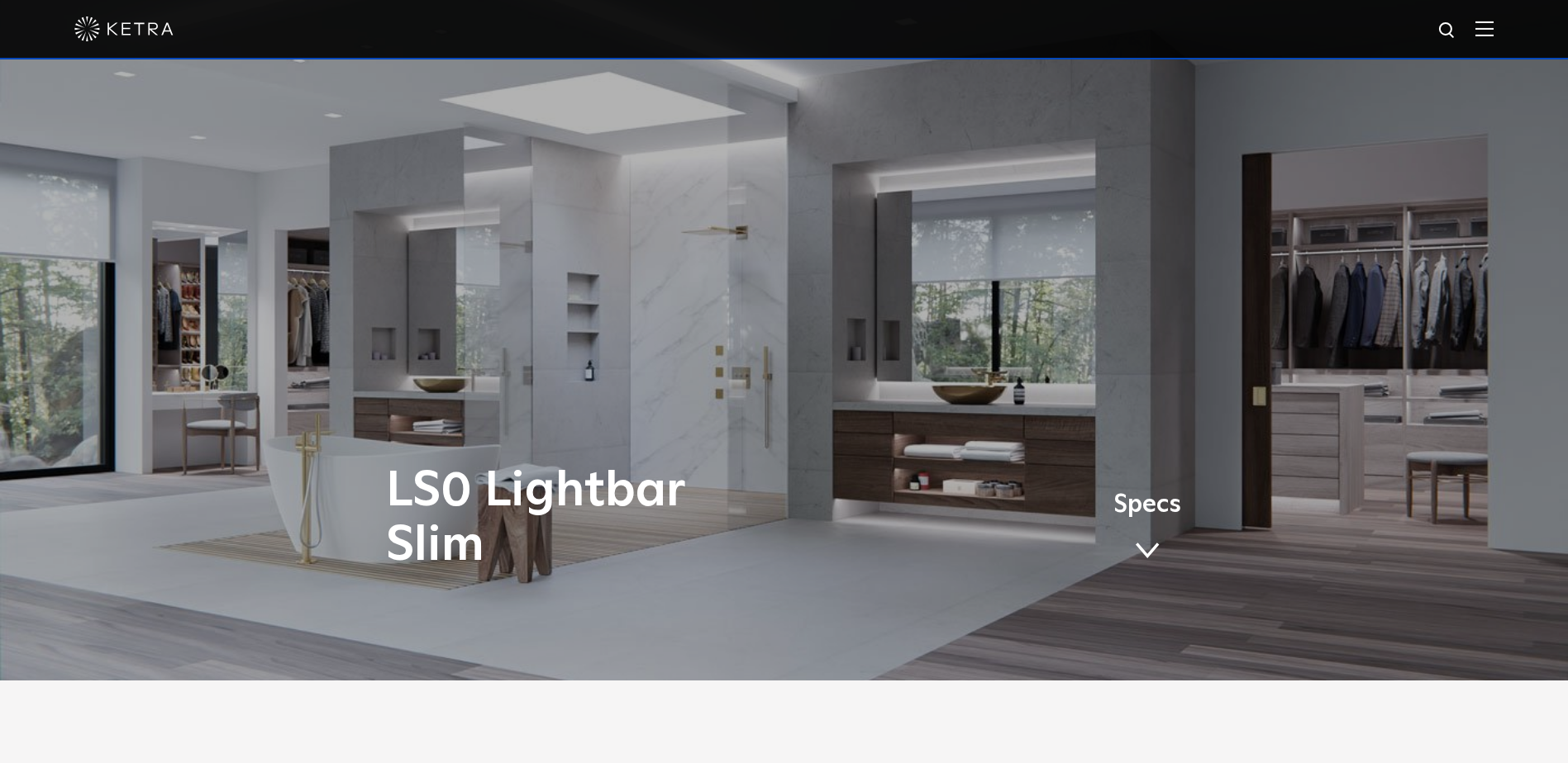
click at [1153, 554] on span at bounding box center [1147, 551] width 25 height 18
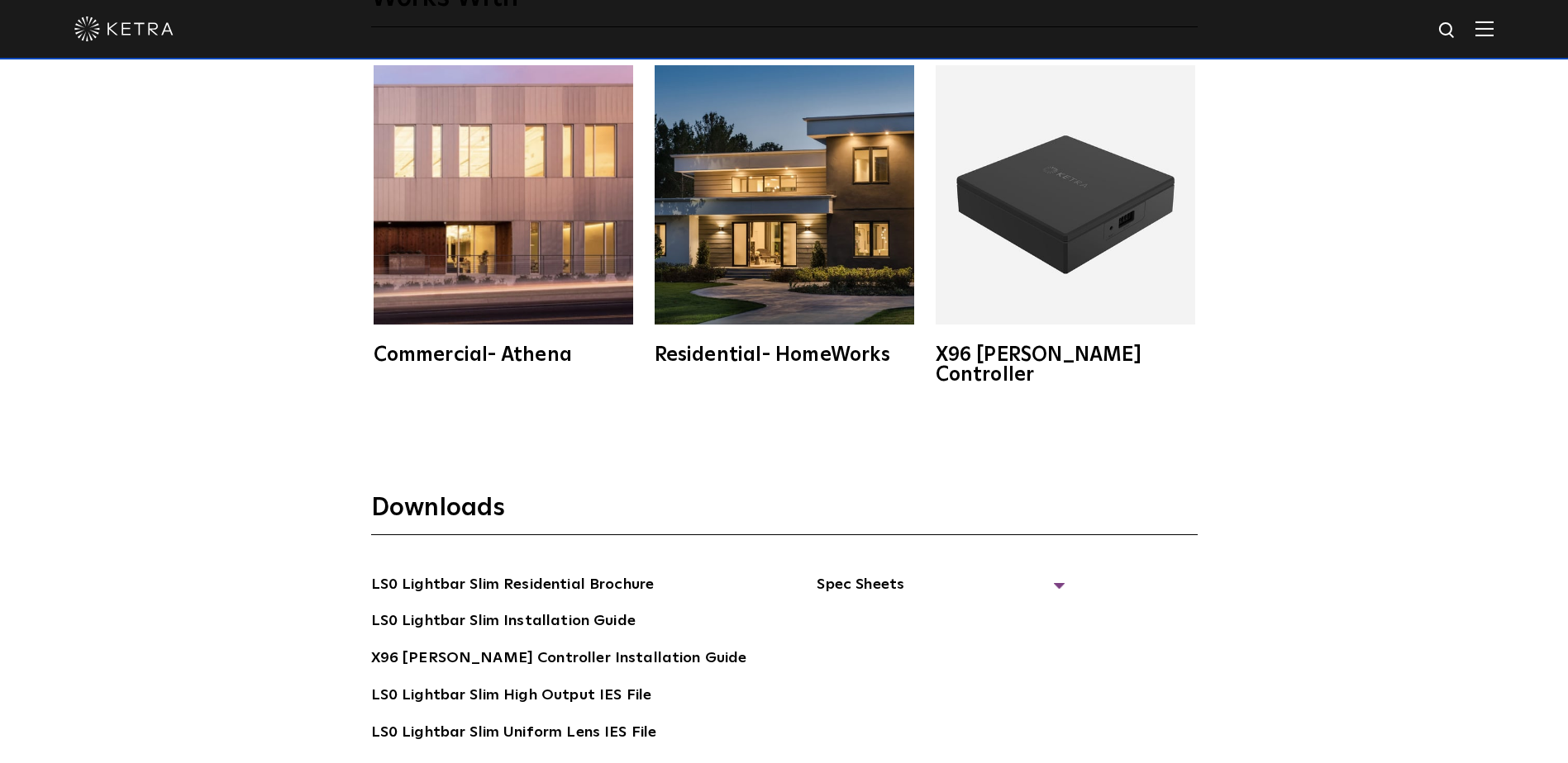
scroll to position [3056, 0]
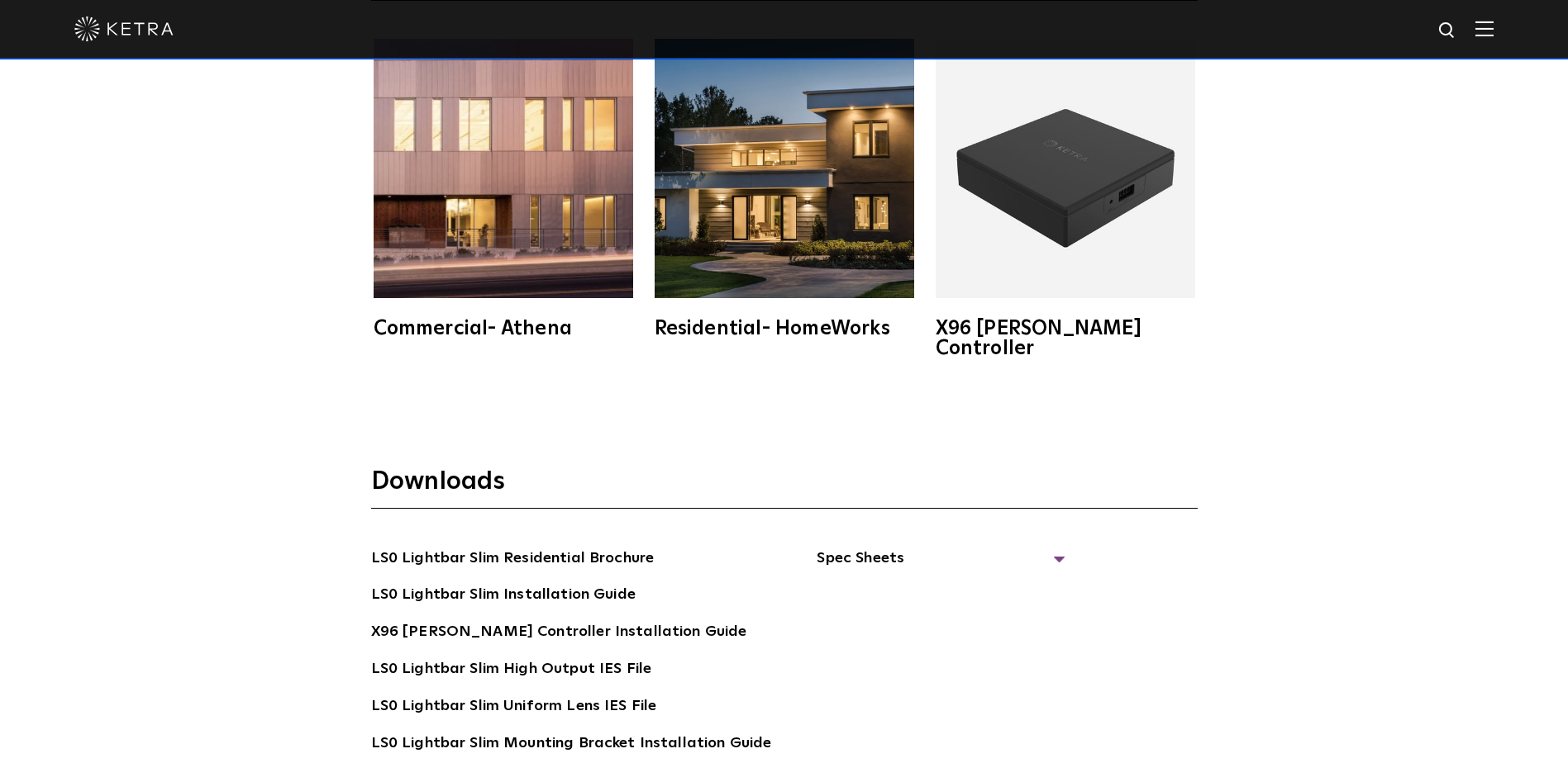
click at [742, 248] on img at bounding box center [784, 168] width 259 height 259
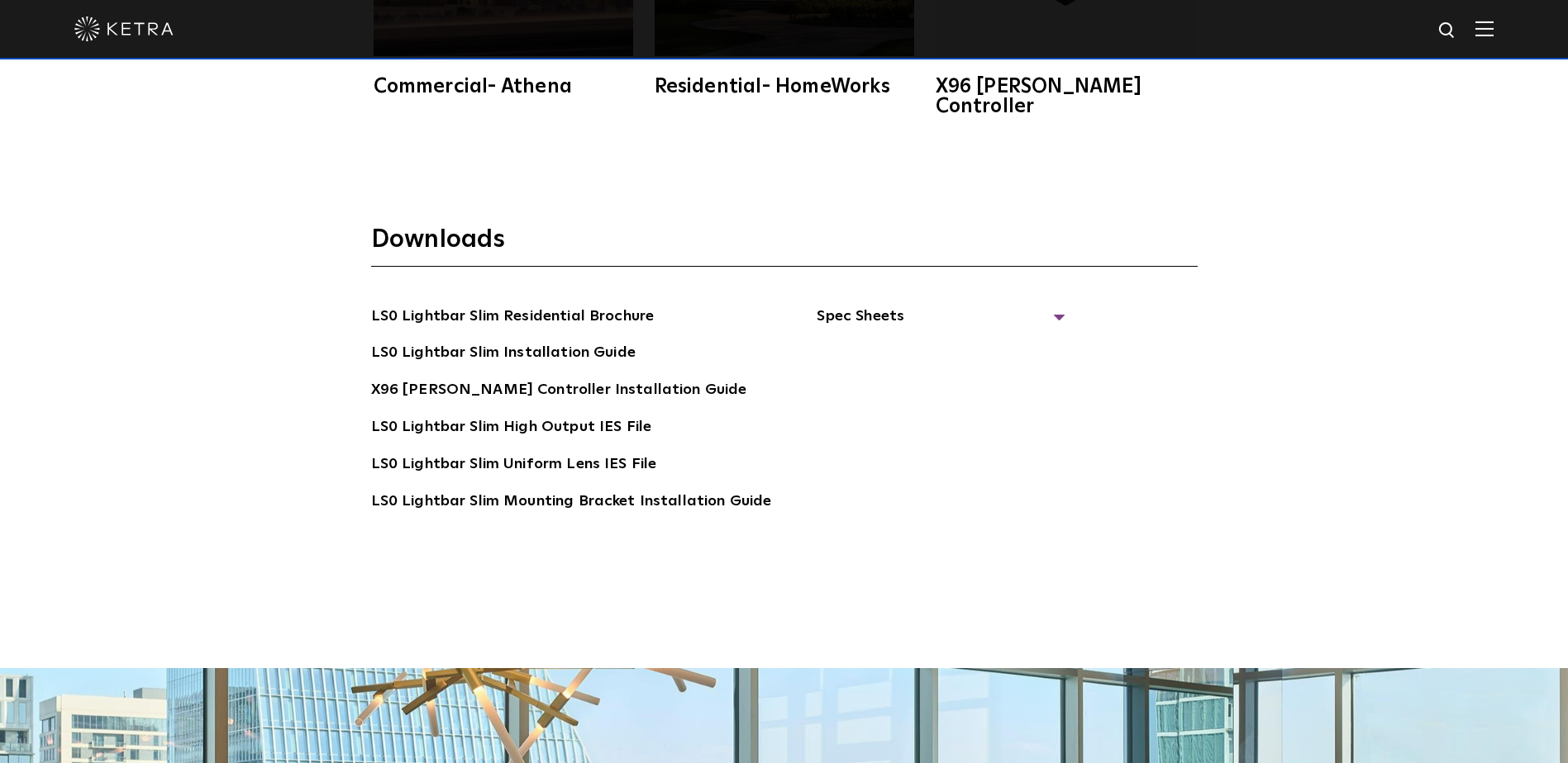
scroll to position [3304, 0]
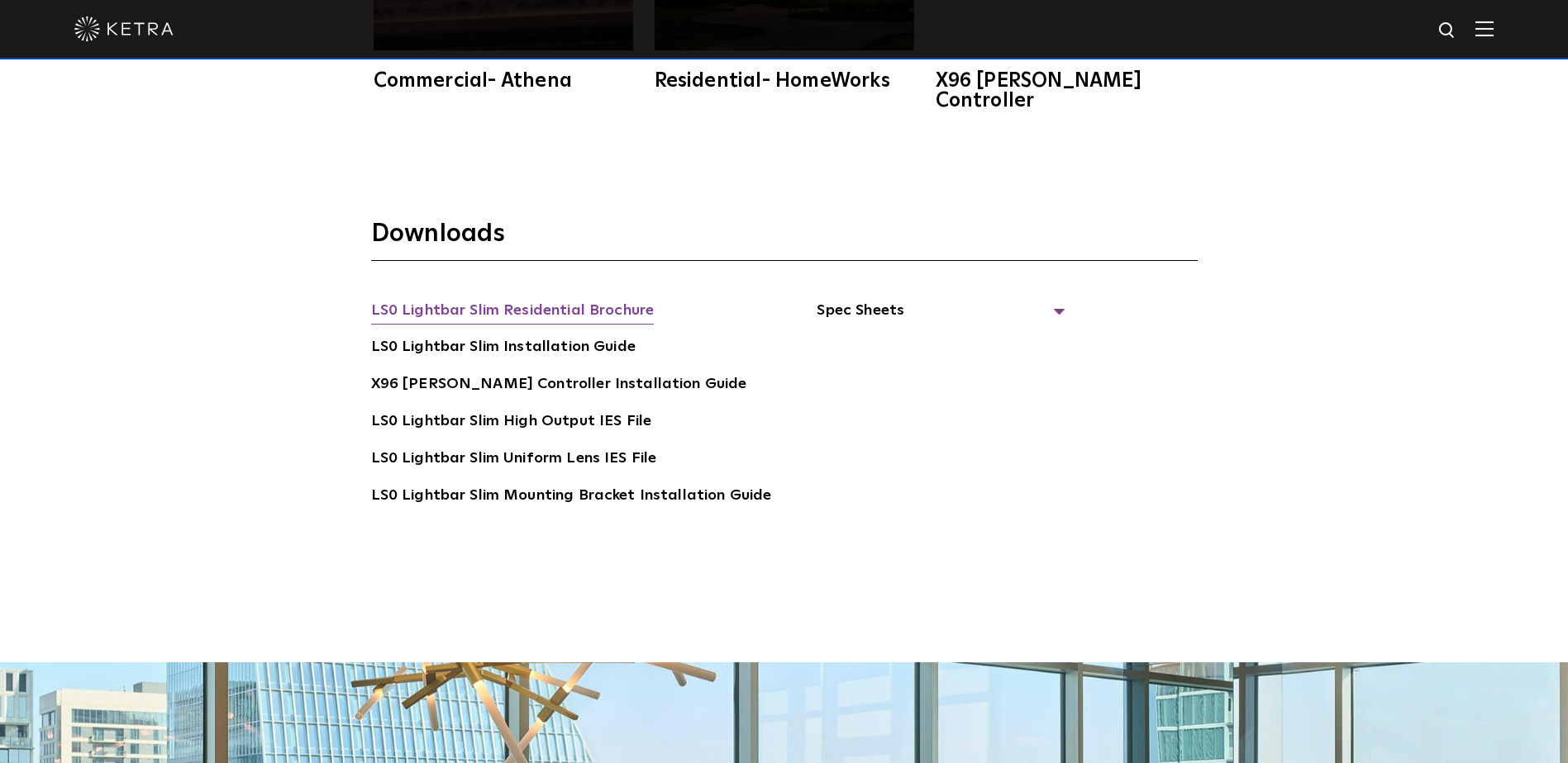
click at [501, 299] on link "LS0 Lightbar Slim Residential Brochure" at bounding box center [512, 312] width 283 height 26
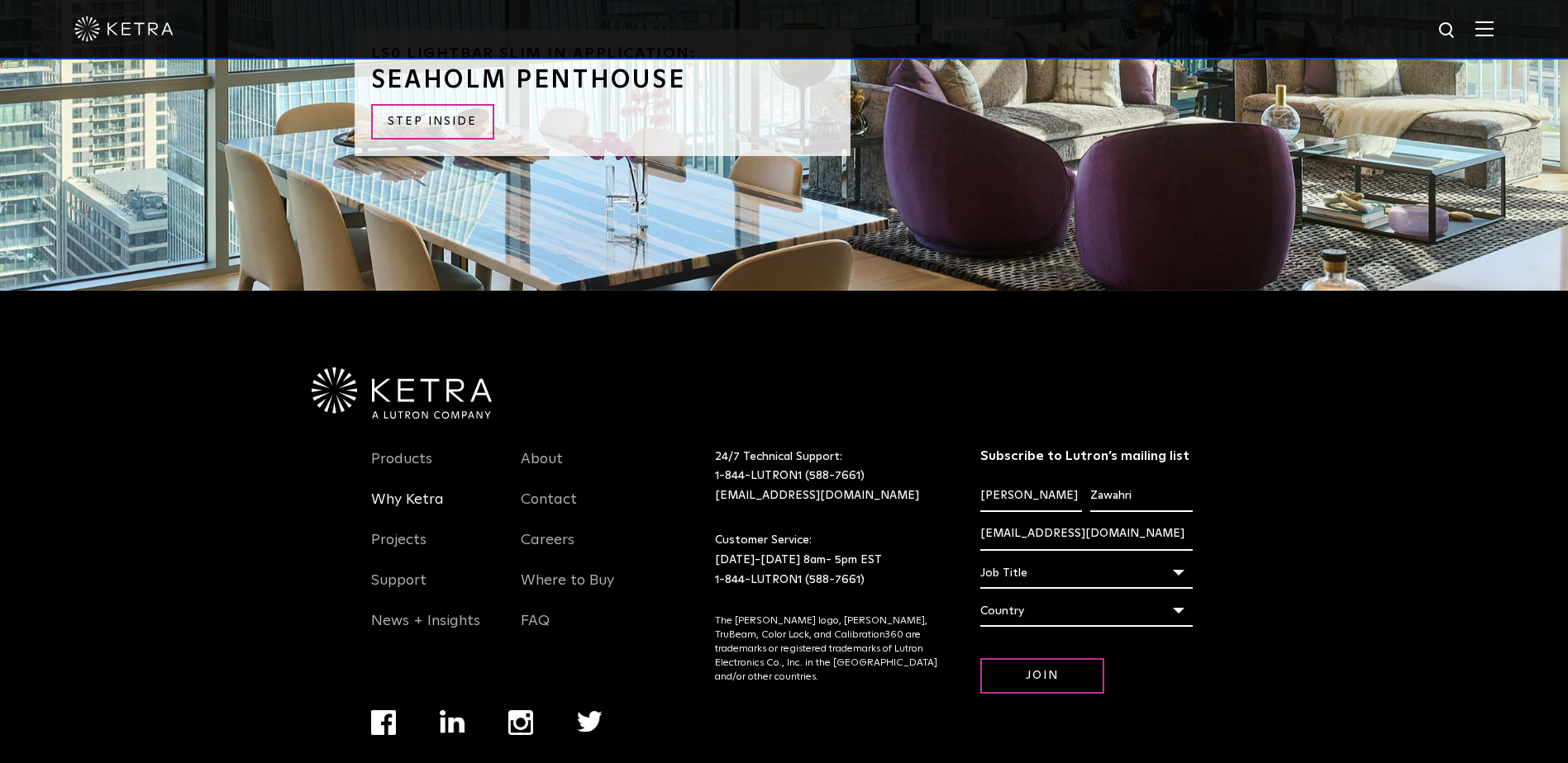
scroll to position [4214, 0]
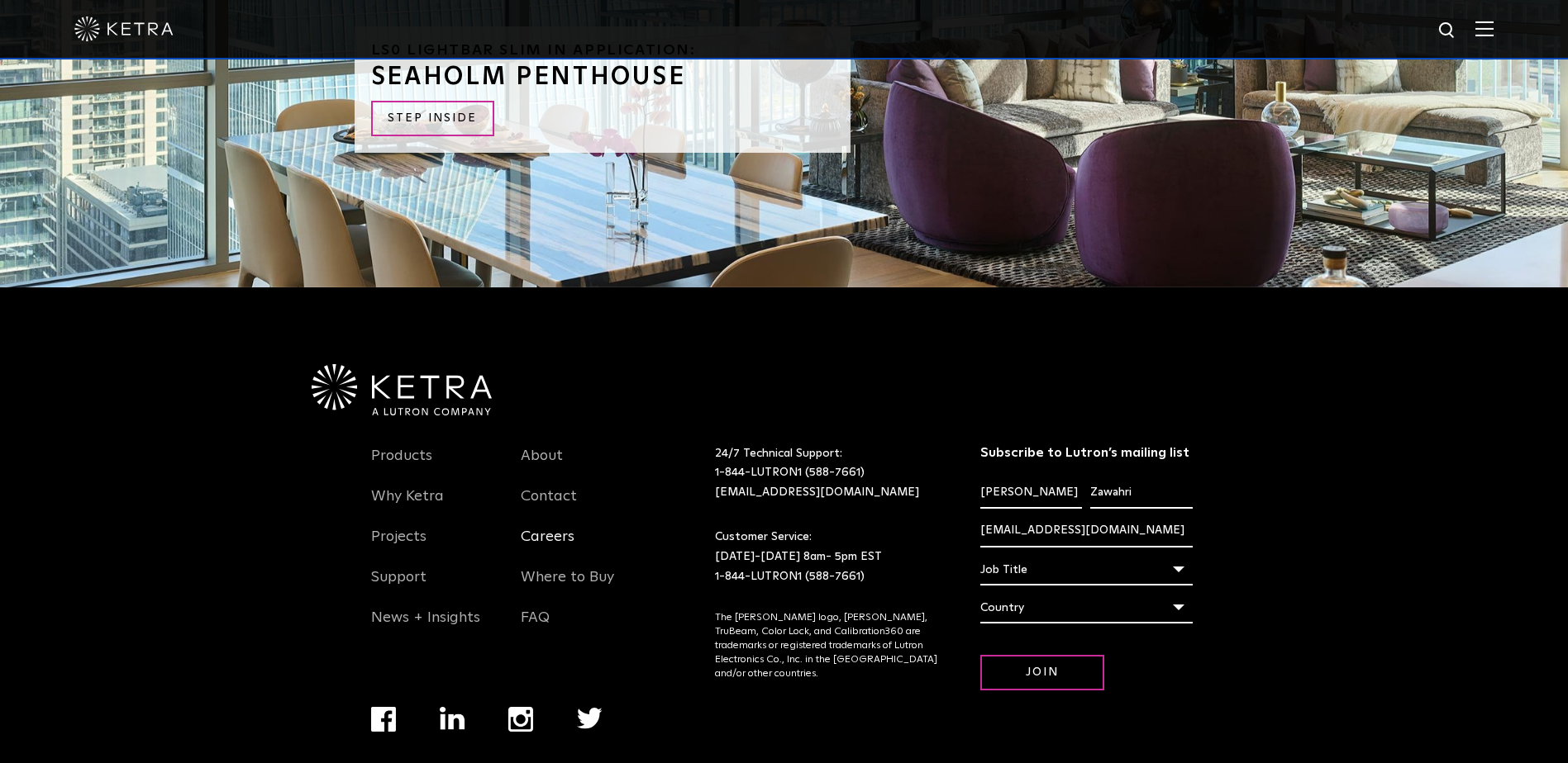
click at [550, 528] on link "Careers" at bounding box center [547, 547] width 53 height 38
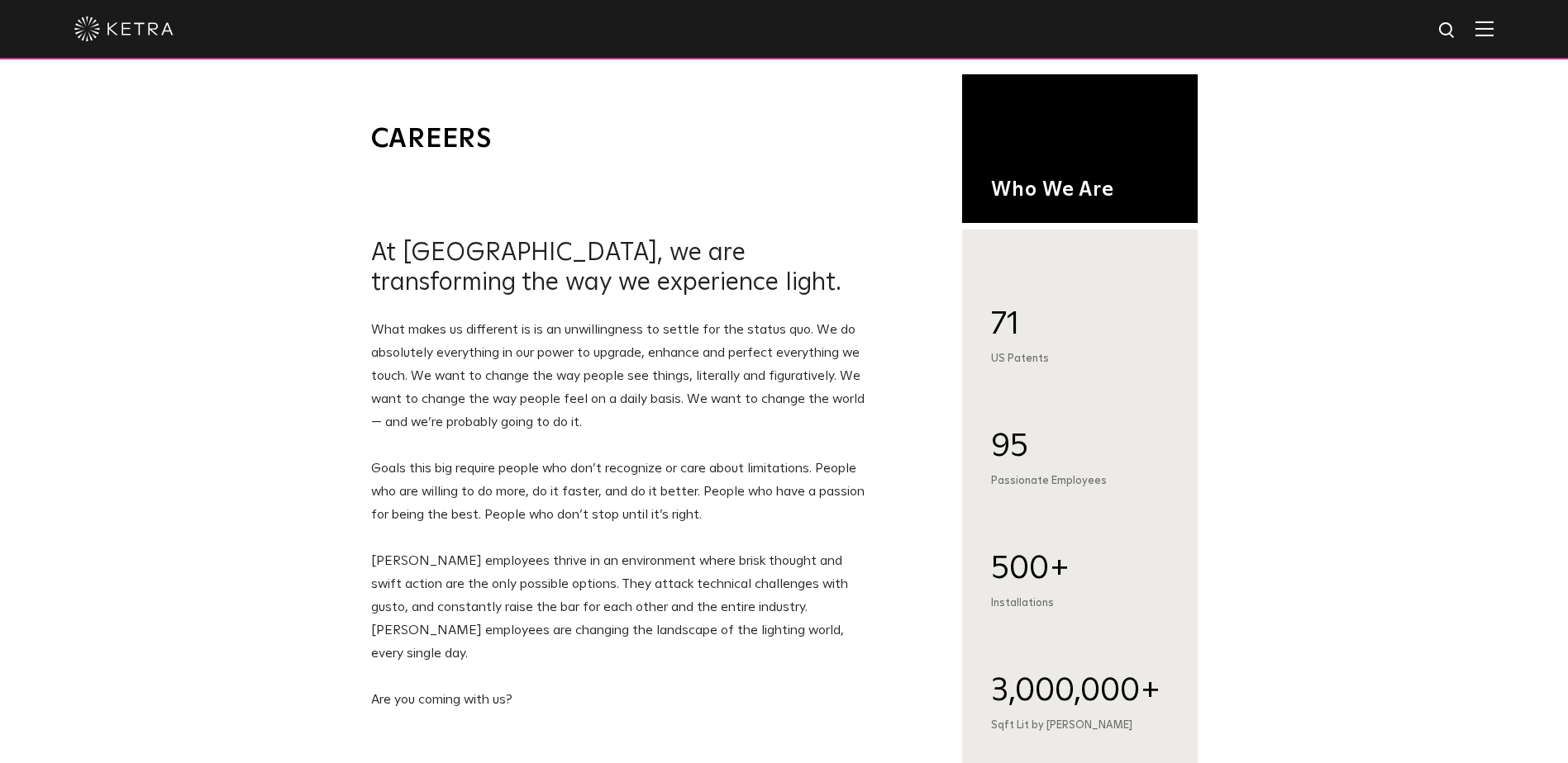
select select "End-User"
select select "[GEOGRAPHIC_DATA]"
select select "End-User"
select select "[GEOGRAPHIC_DATA]"
select select "End-User"
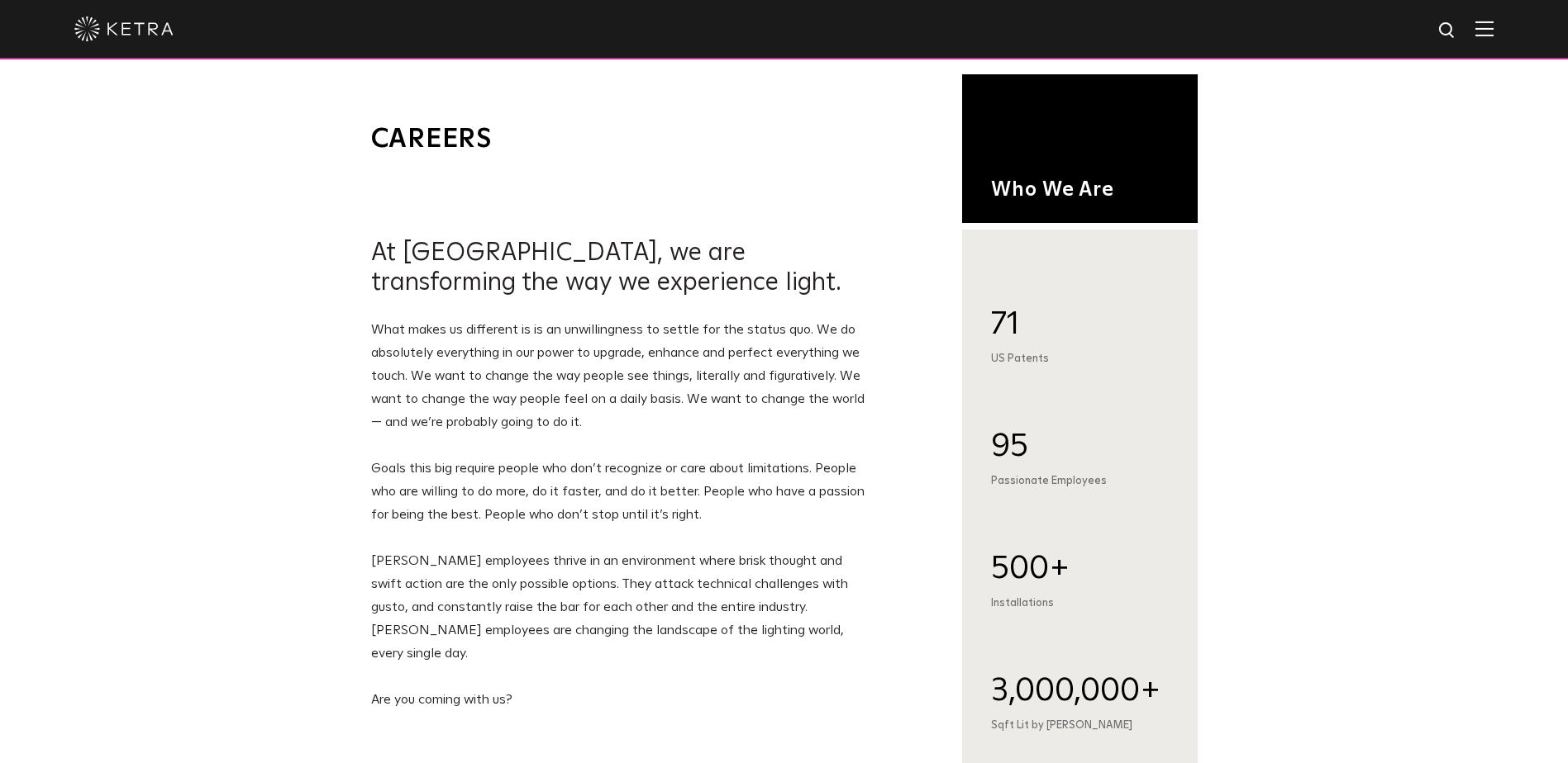
select select "[GEOGRAPHIC_DATA]"
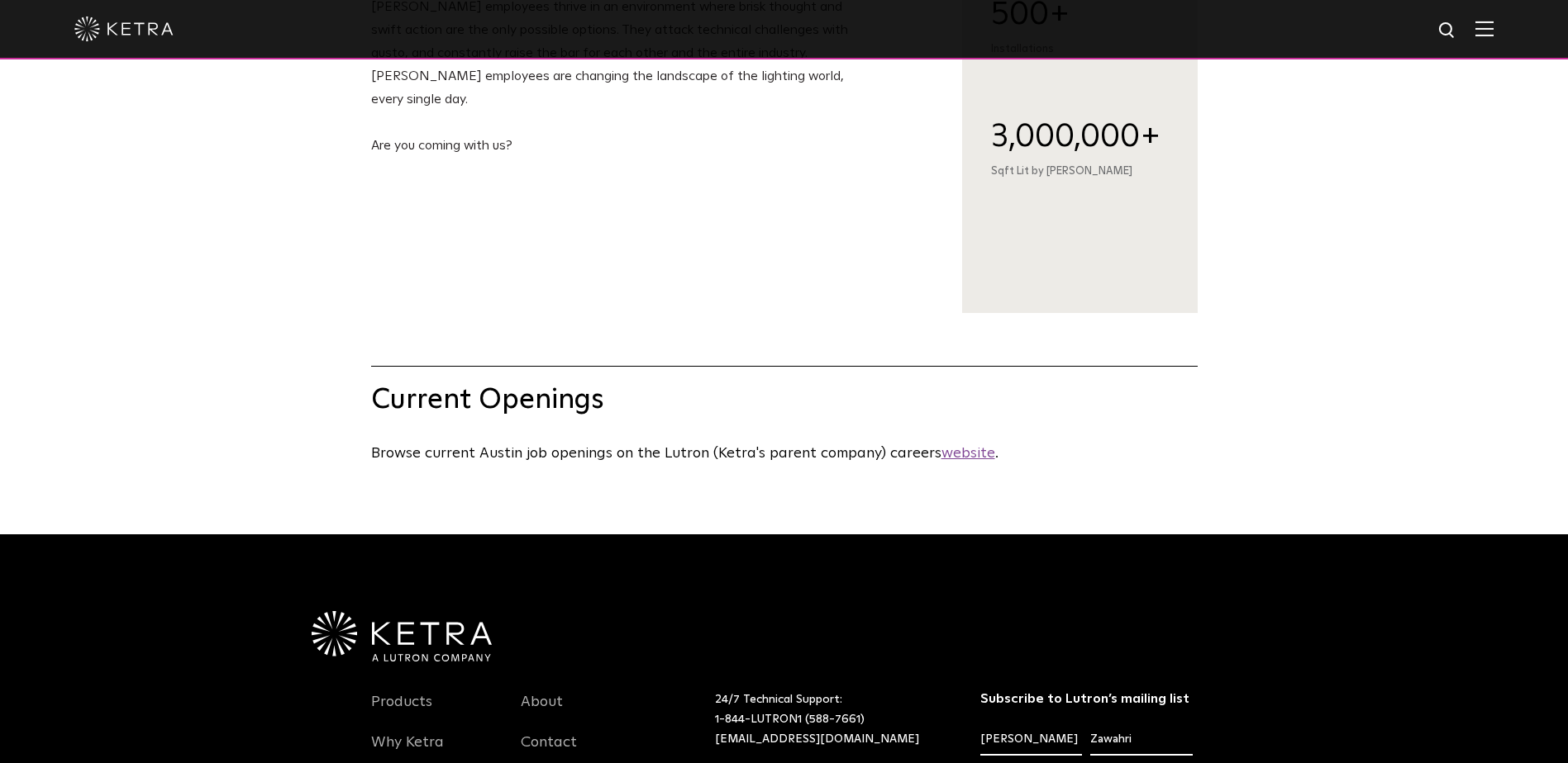
scroll to position [578, 0]
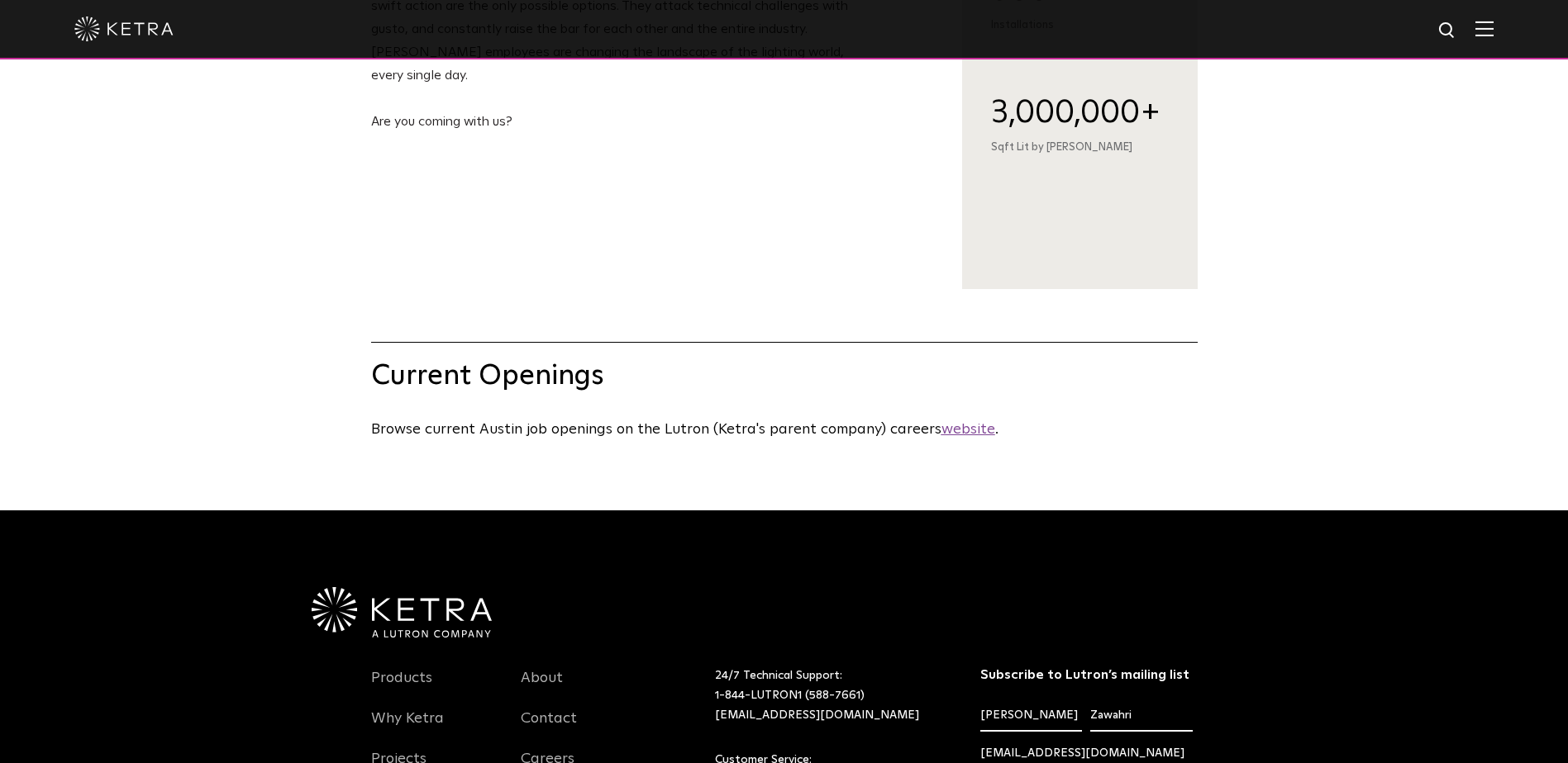
click at [964, 437] on u "website" at bounding box center [968, 429] width 53 height 15
